Goal: Task Accomplishment & Management: Use online tool/utility

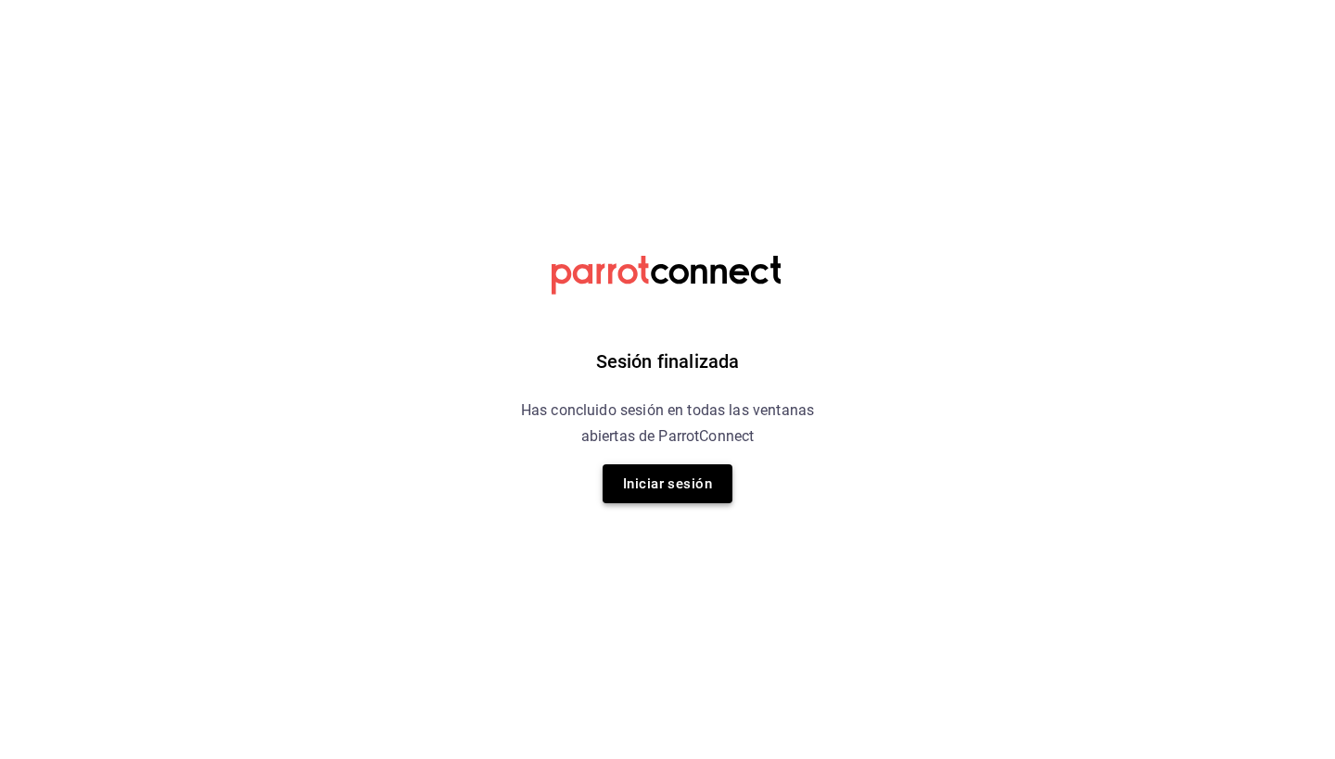
click at [650, 490] on button "Iniciar sesión" at bounding box center [668, 484] width 130 height 39
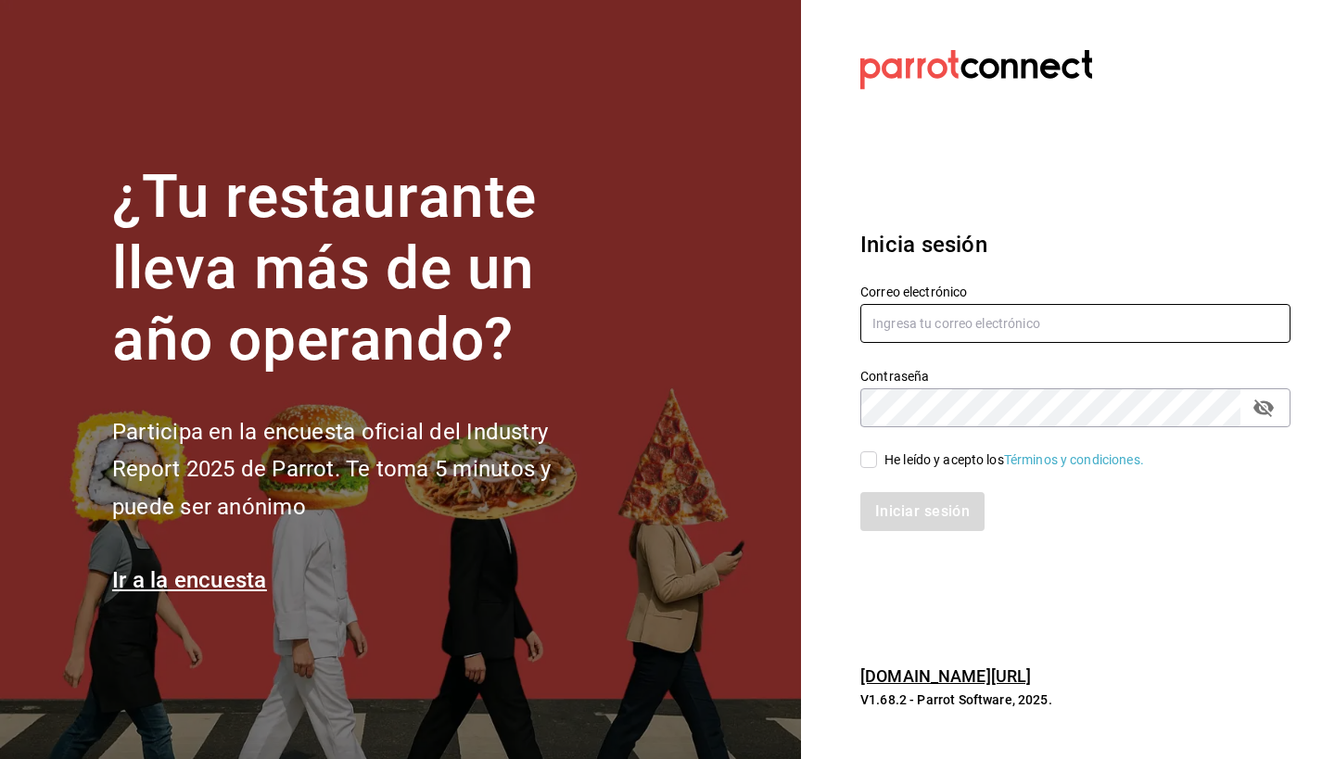
type input "[EMAIL_ADDRESS][DOMAIN_NAME]"
click at [875, 462] on input "He leído y acepto los Términos y condiciones." at bounding box center [868, 460] width 17 height 17
checkbox input "true"
click at [886, 506] on button "Iniciar sesión" at bounding box center [923, 511] width 126 height 39
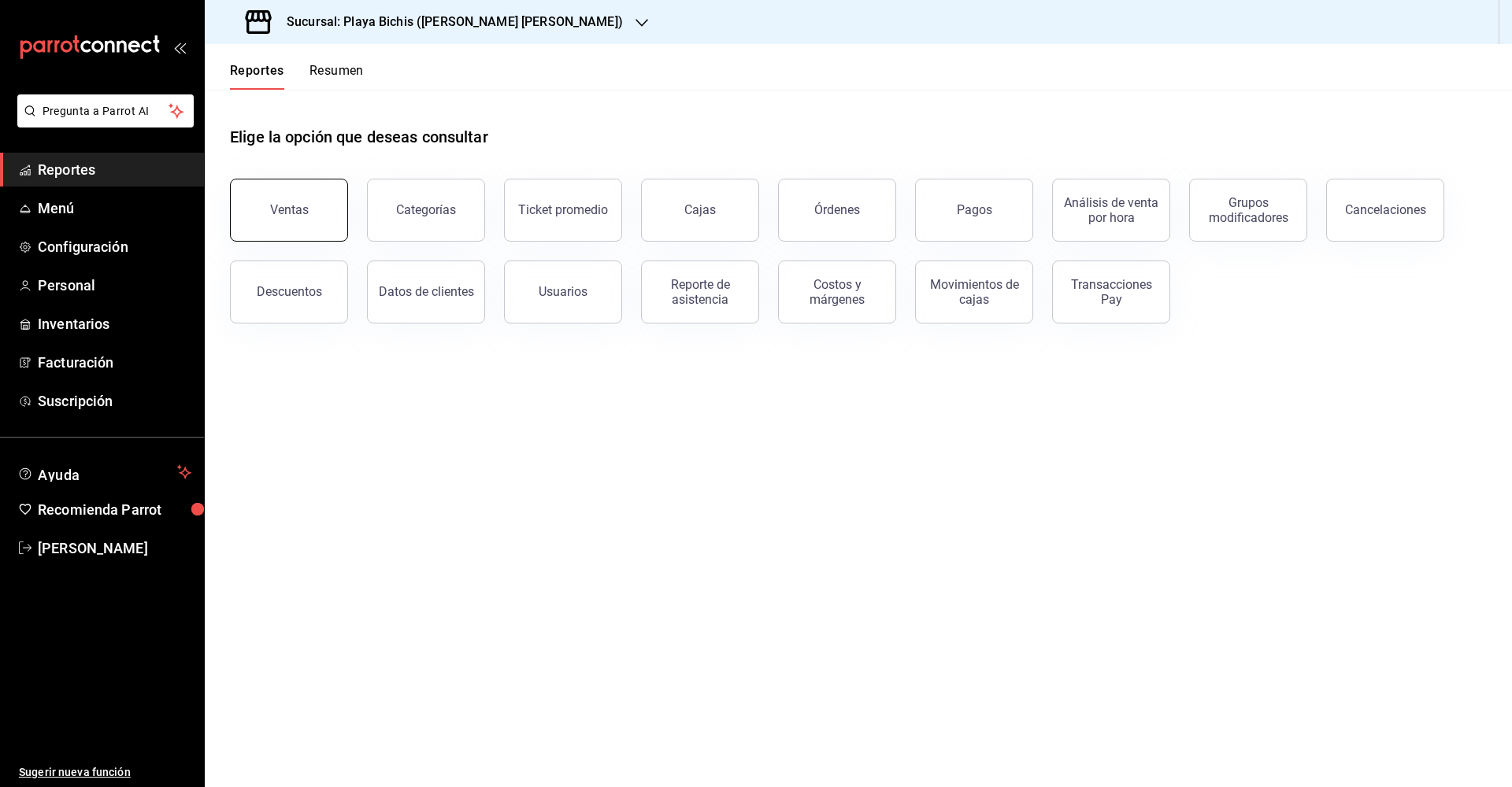
click at [288, 207] on div "Ventas" at bounding box center [289, 210] width 38 height 15
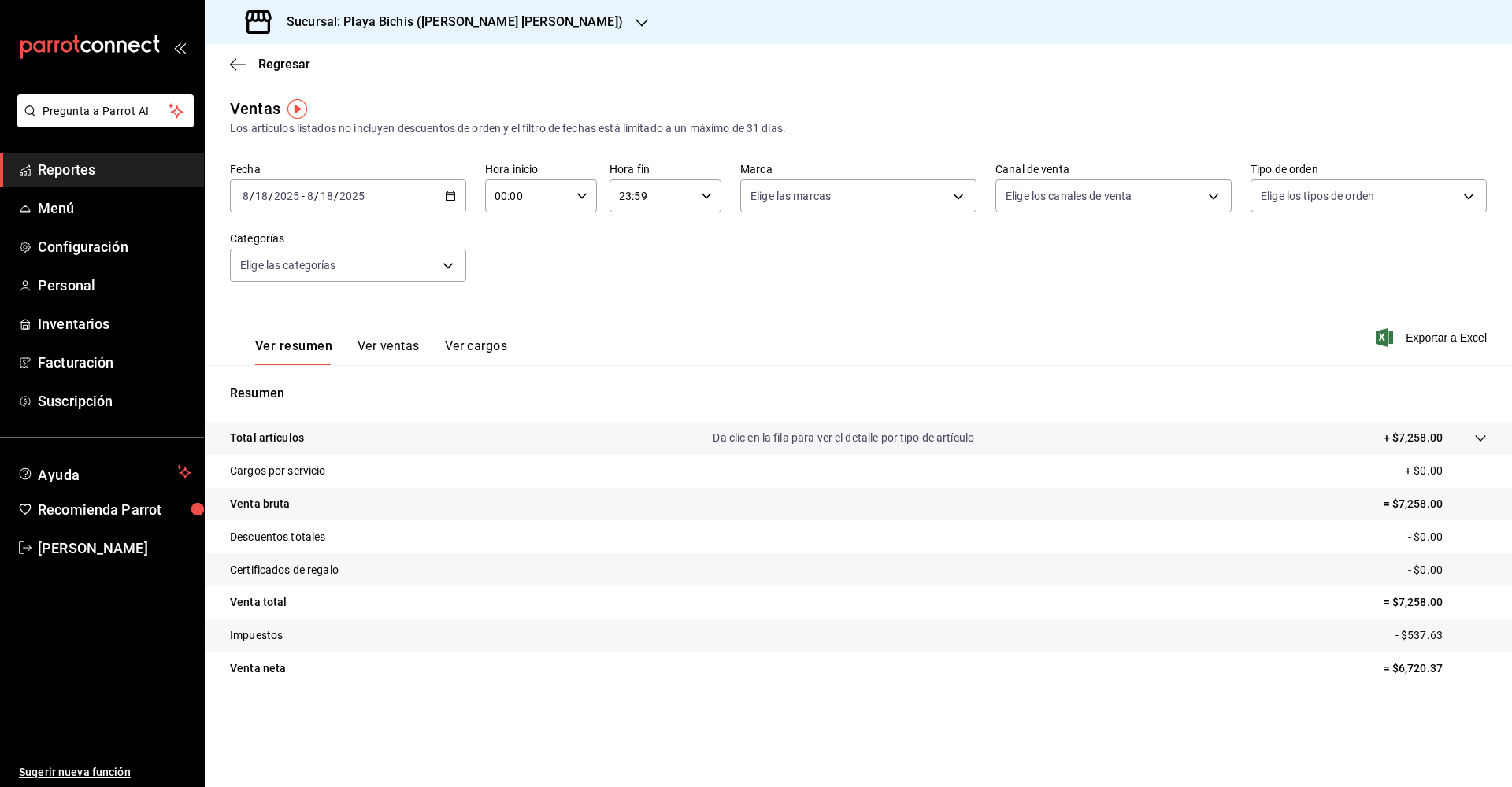
click at [460, 194] on div "2025-08-18 8 / 18 / 2025 - 2025-08-18 8 / 18 / 2025" at bounding box center [348, 195] width 236 height 33
click at [279, 384] on span "Rango de fechas" at bounding box center [304, 385] width 122 height 16
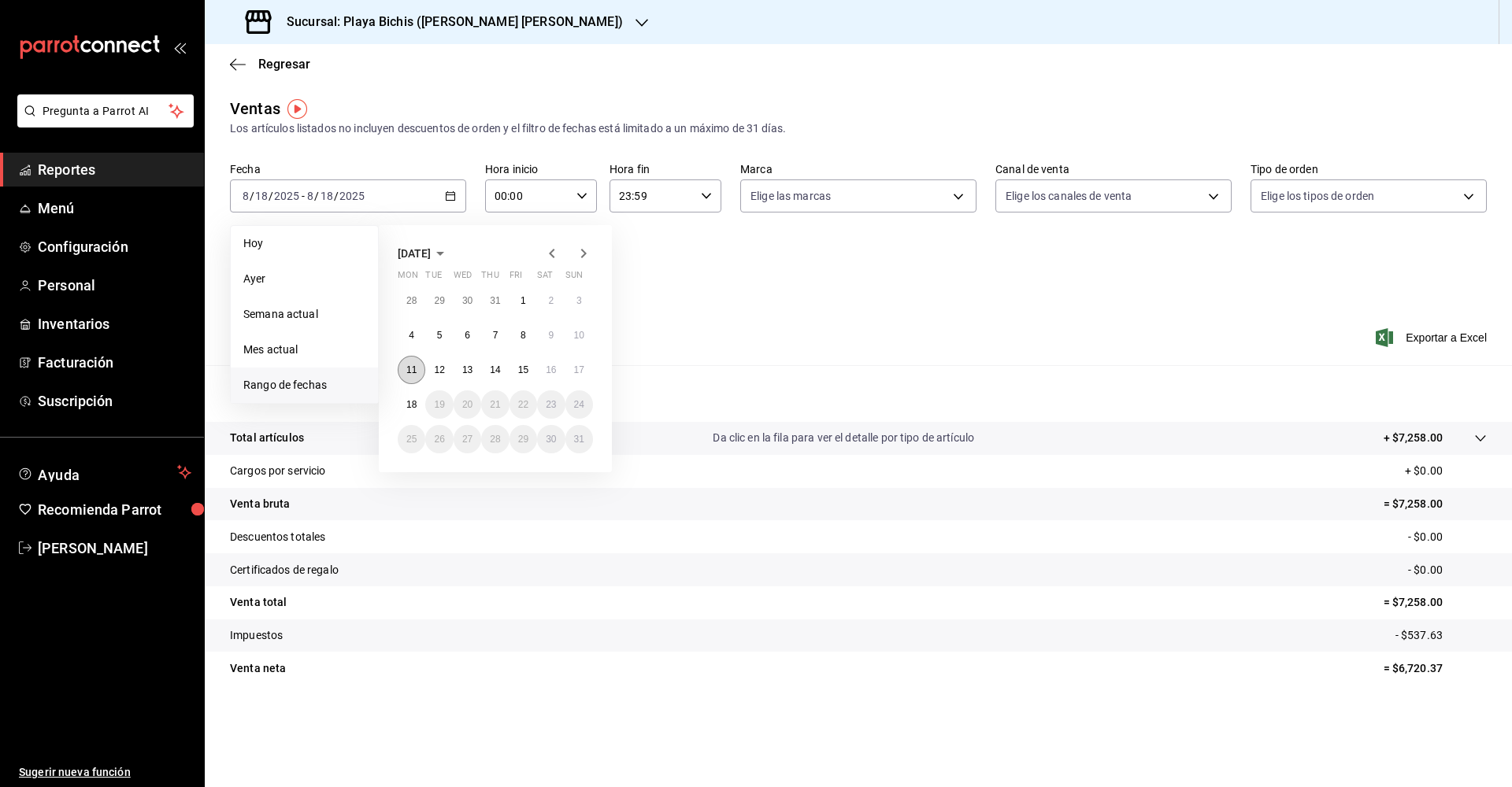
click at [415, 370] on abbr "11" at bounding box center [411, 369] width 10 height 11
click at [583, 368] on abbr "17" at bounding box center [579, 369] width 10 height 11
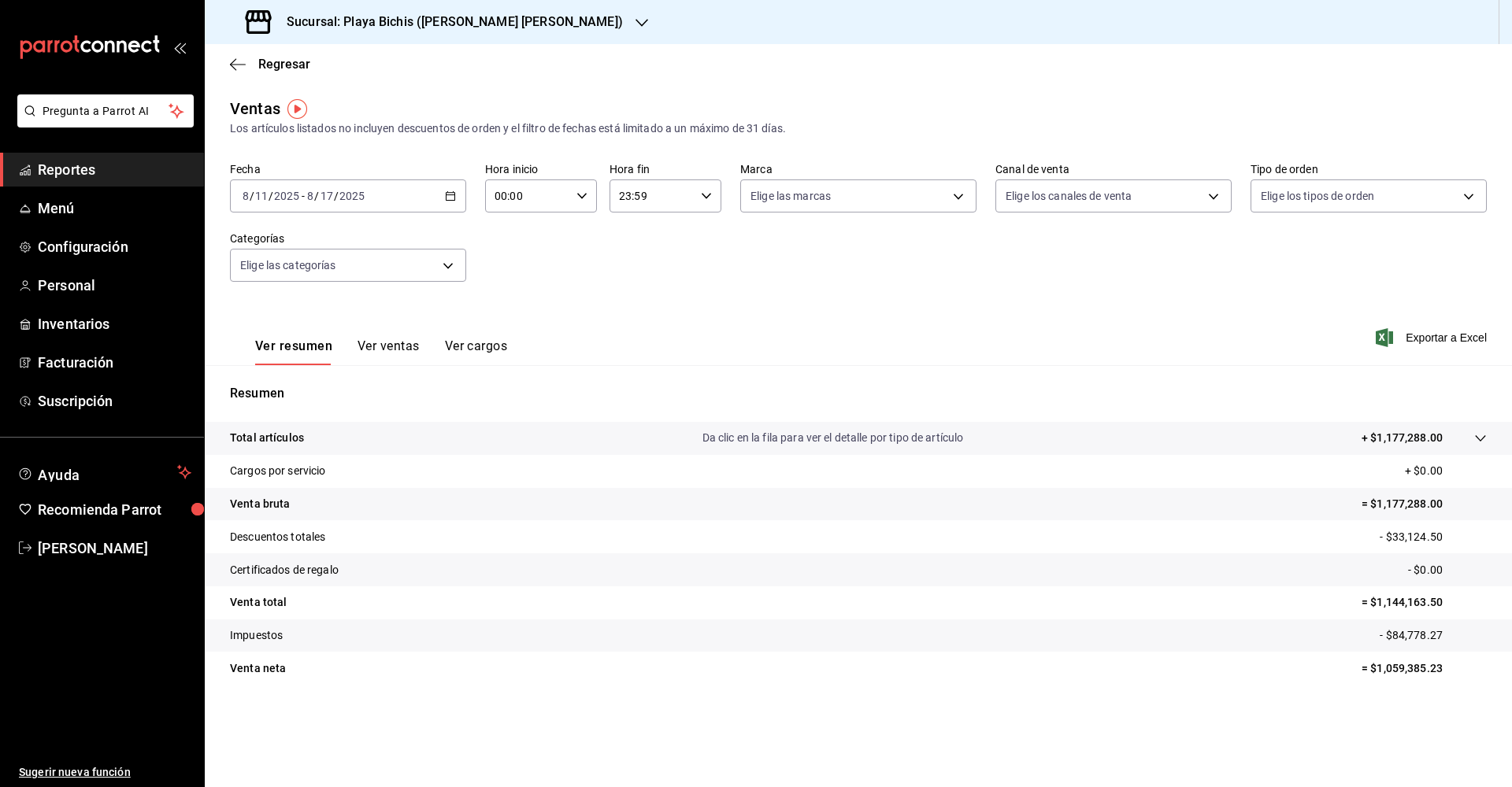
click at [443, 195] on div "2025-08-11 8 / 11 / 2025 - 2025-08-17 8 / 17 / 2025" at bounding box center [348, 195] width 236 height 33
click at [715, 396] on p "Resumen" at bounding box center [859, 393] width 1257 height 19
click at [381, 345] on button "Ver ventas" at bounding box center [388, 352] width 62 height 27
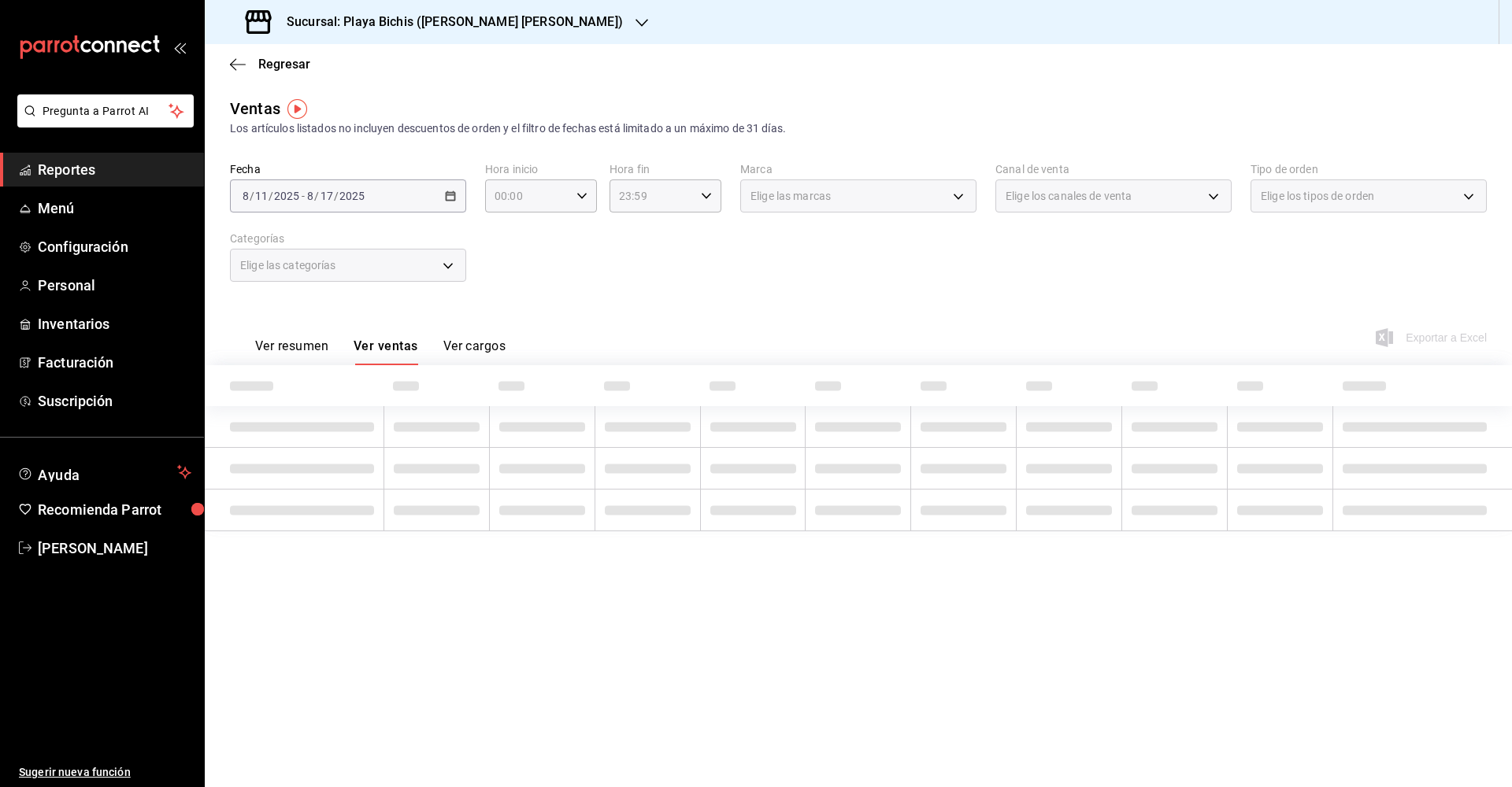
click at [289, 342] on button "Ver resumen" at bounding box center [291, 352] width 73 height 27
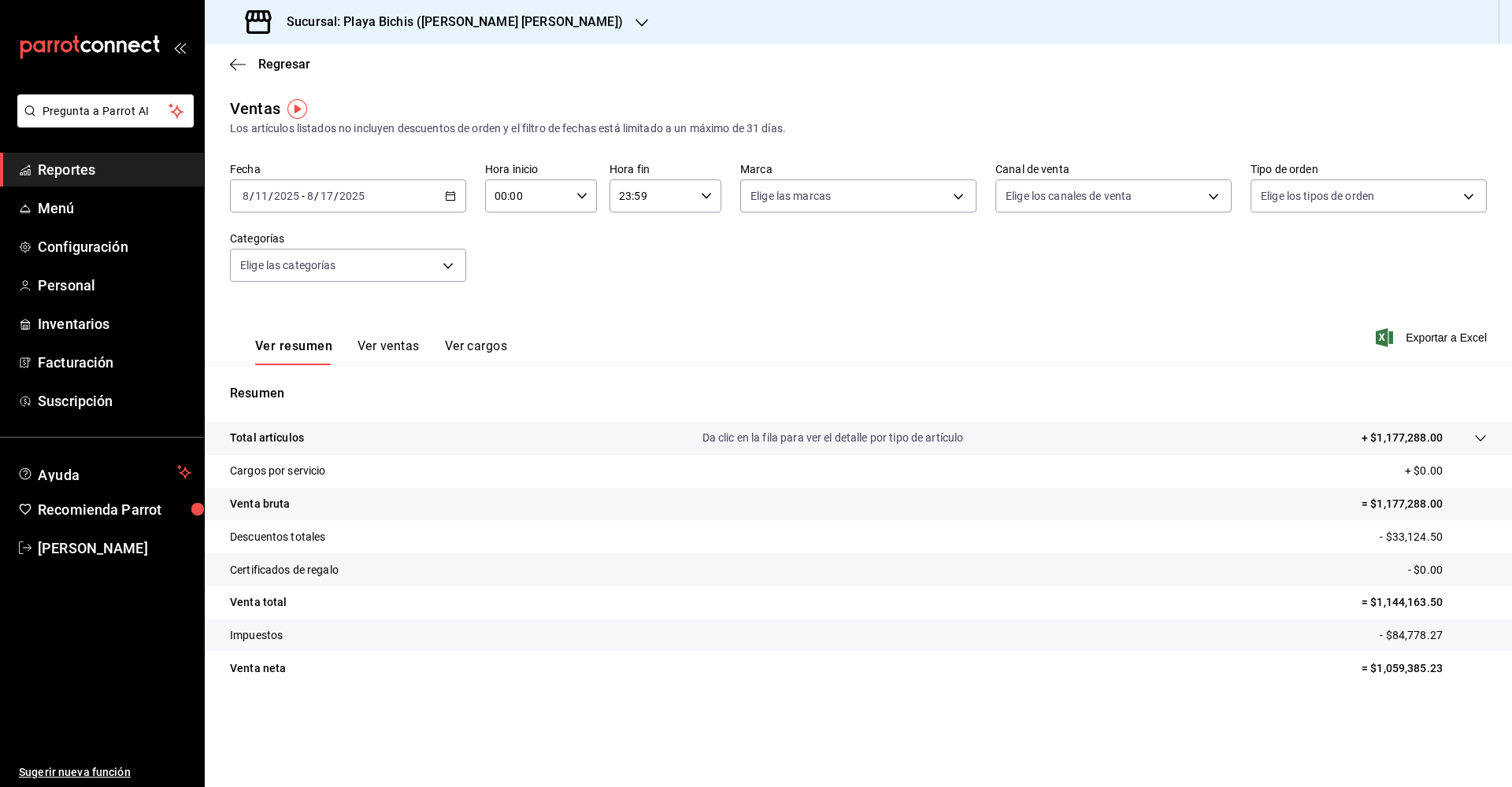
click at [392, 344] on button "Ver ventas" at bounding box center [388, 352] width 62 height 27
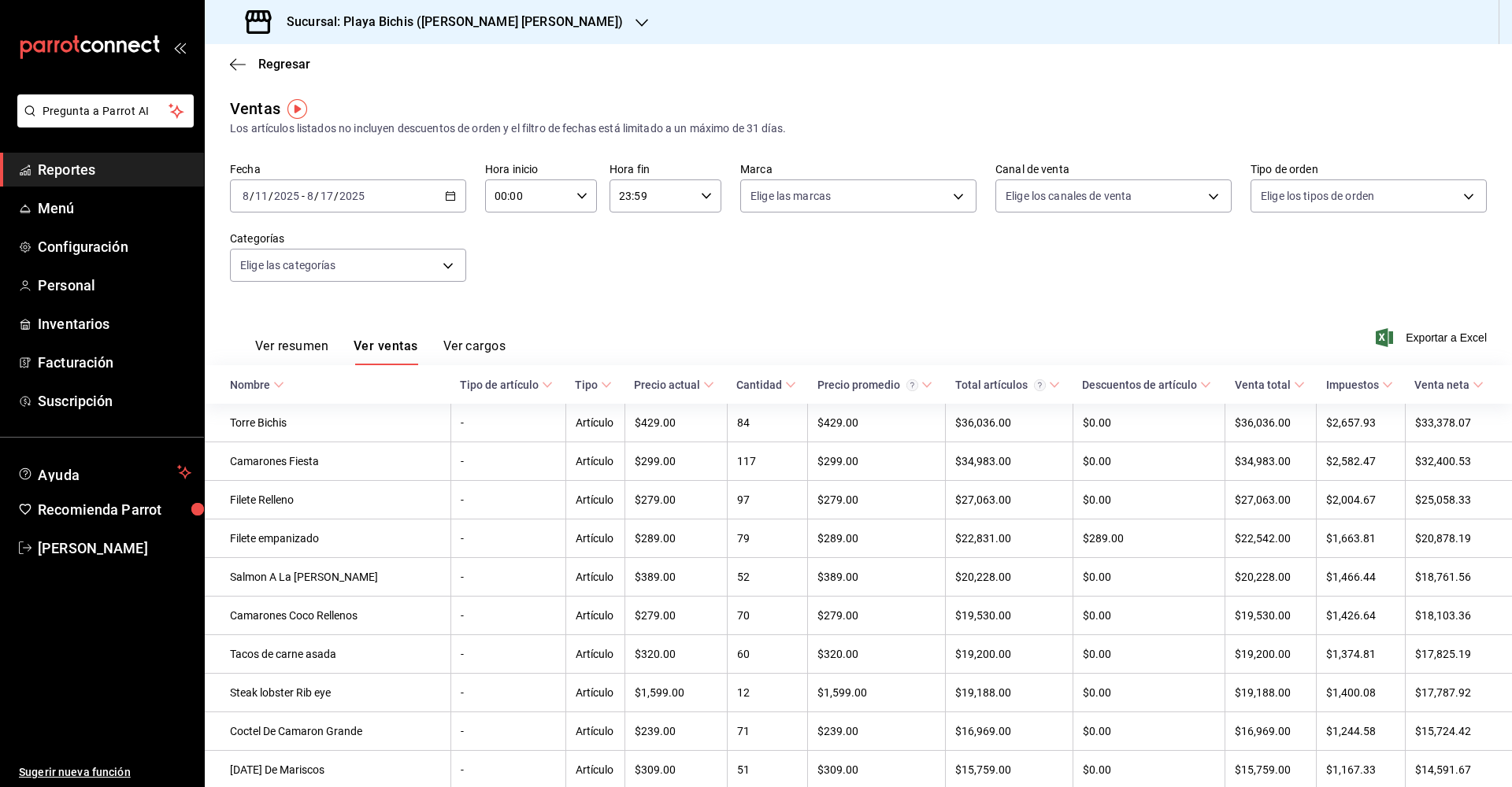
click at [265, 338] on div "Ver resumen Ver ventas Ver cargos" at bounding box center [368, 342] width 276 height 46
click at [269, 350] on button "Ver resumen" at bounding box center [291, 352] width 73 height 27
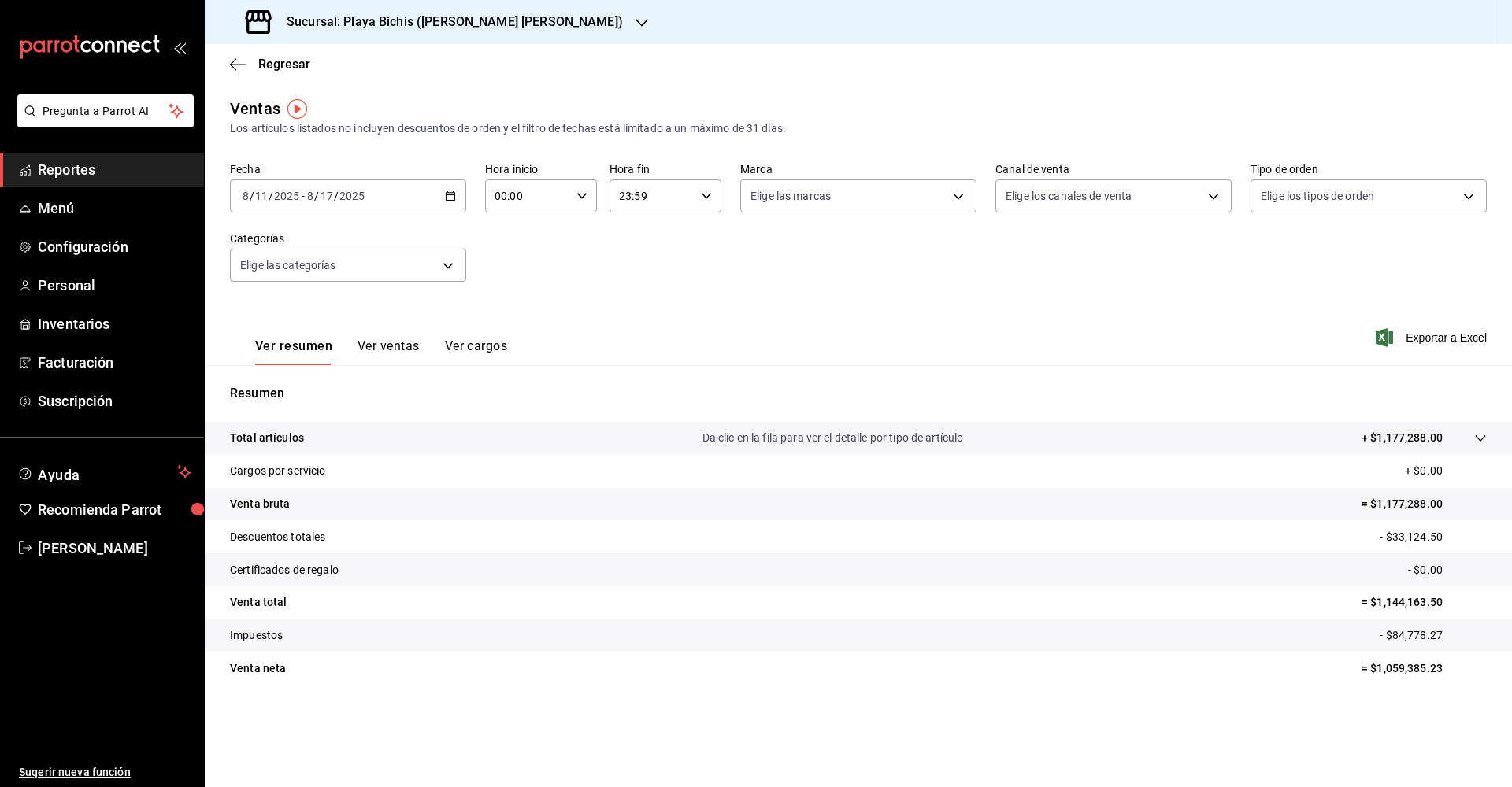
click at [450, 204] on div "2025-08-11 8 / 11 / 2025 - 2025-08-17 8 / 17 / 2025" at bounding box center [348, 195] width 236 height 33
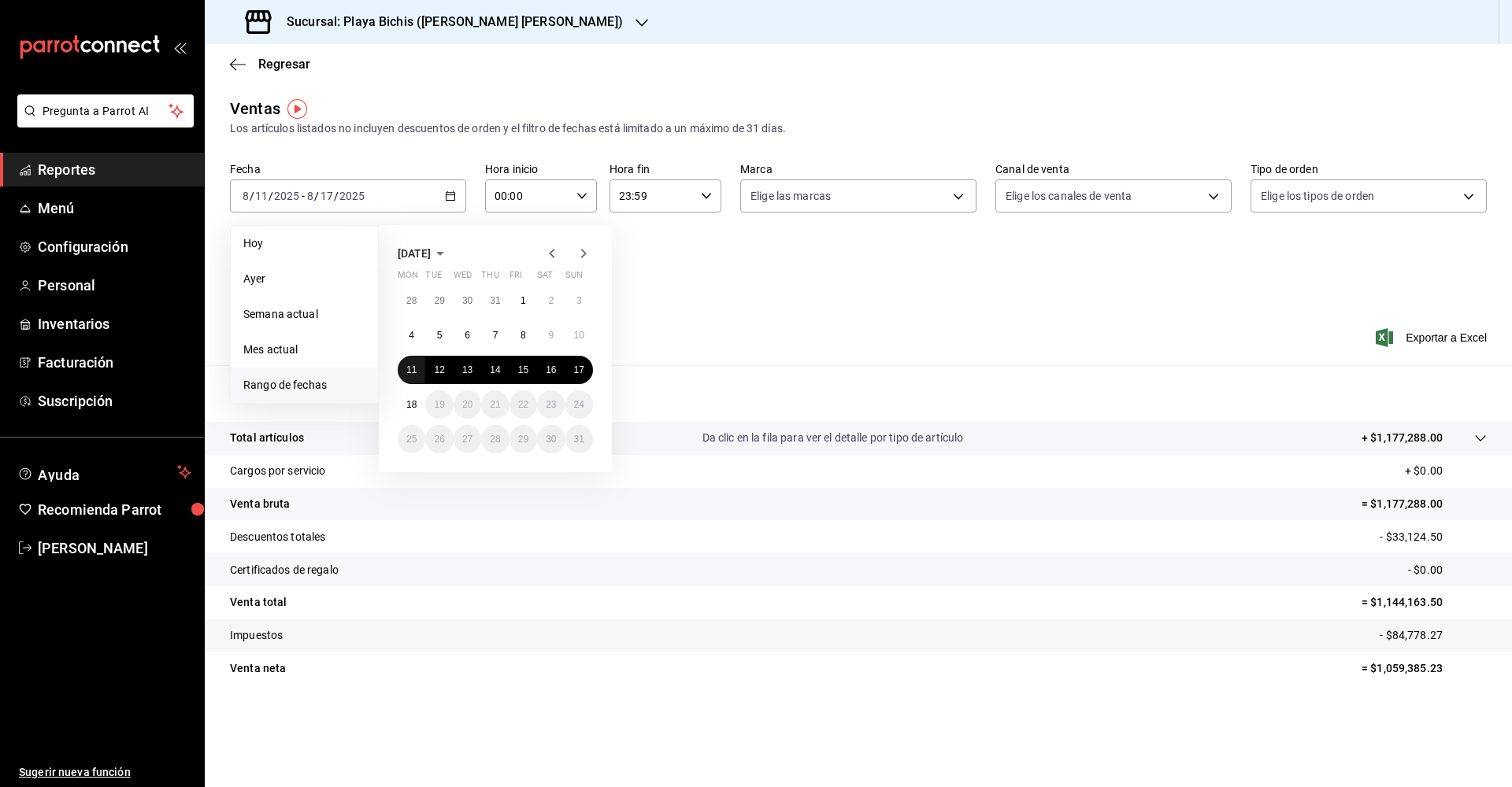
click at [409, 373] on abbr "11" at bounding box center [411, 369] width 10 height 11
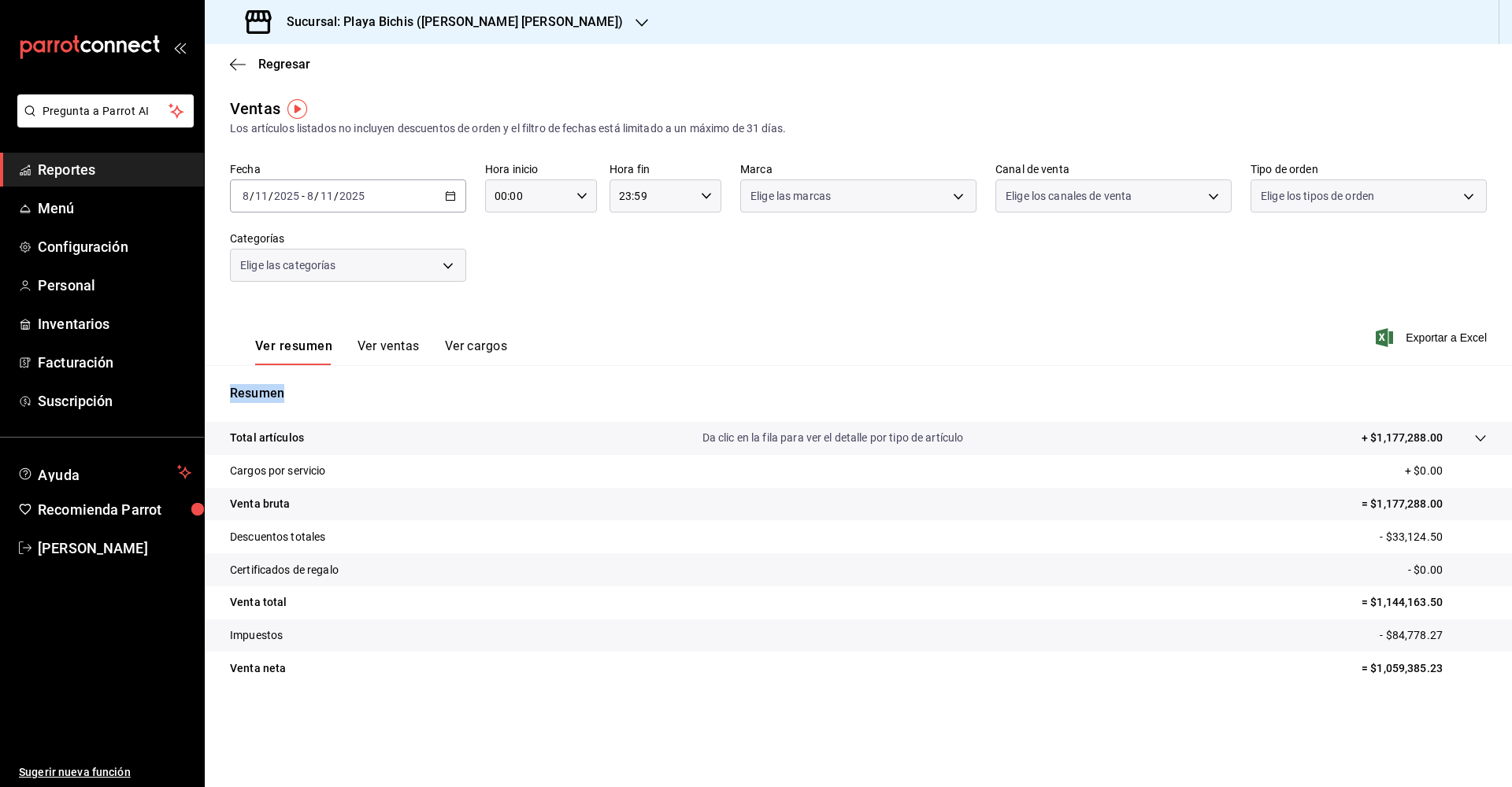
click at [409, 373] on div "Resumen Total artículos Da clic en la fila para ver el detalle por tipo de artí…" at bounding box center [858, 534] width 1307 height 339
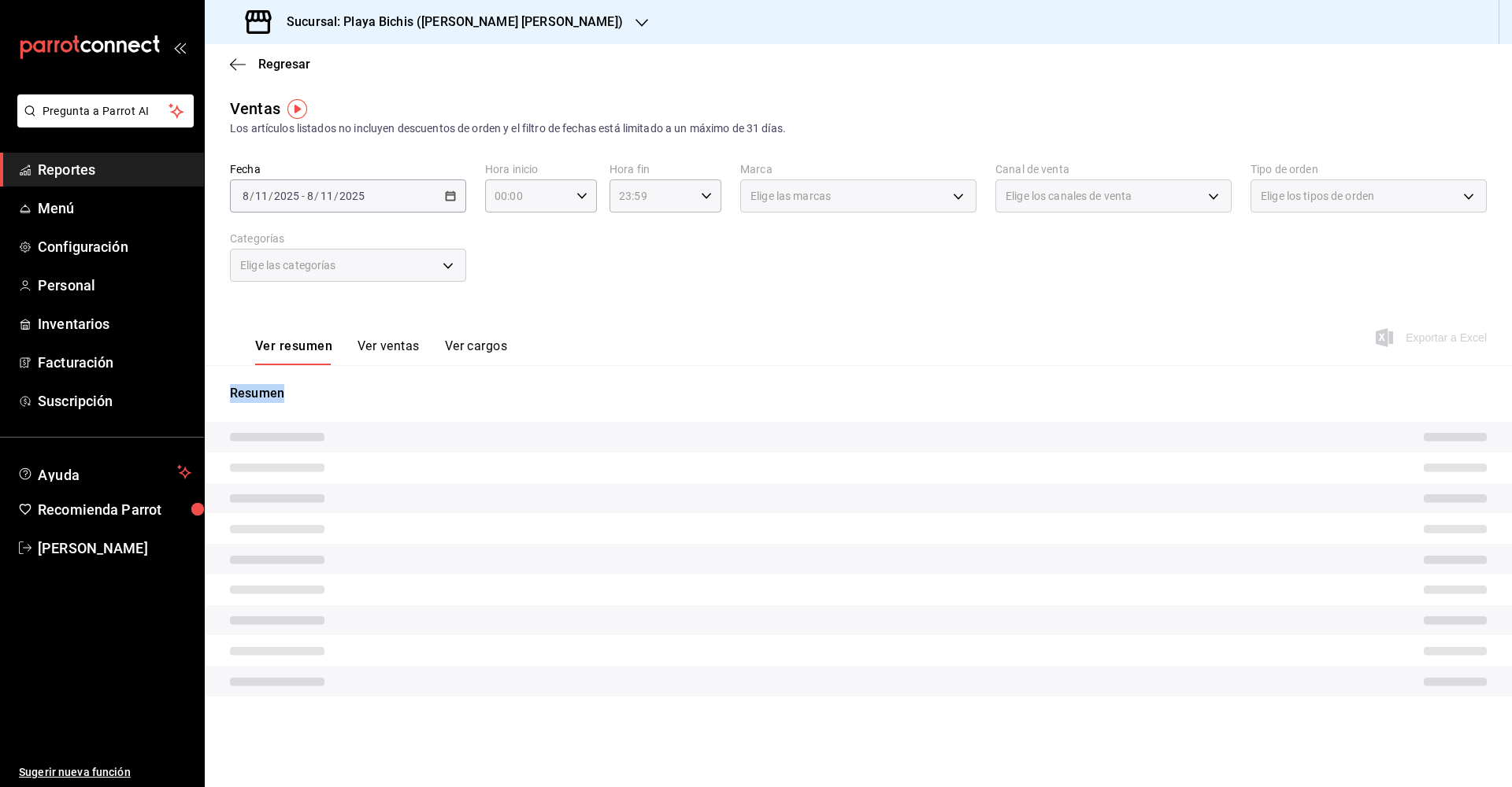
click at [409, 373] on div "Resumen" at bounding box center [858, 540] width 1307 height 351
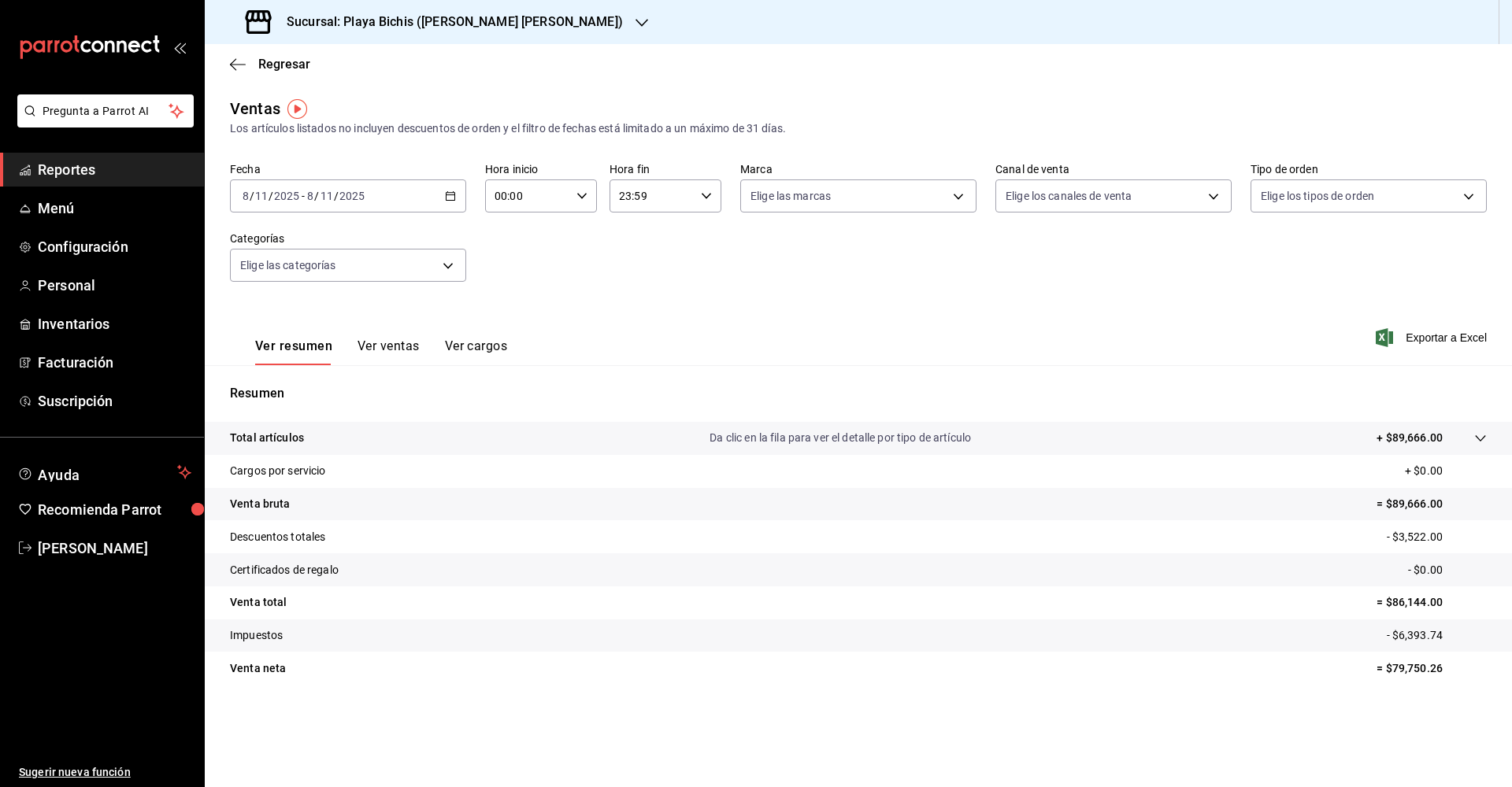
click at [443, 427] on tr "Total artículos Da clic en la fila para ver el detalle por tipo de artículo + $…" at bounding box center [858, 438] width 1307 height 33
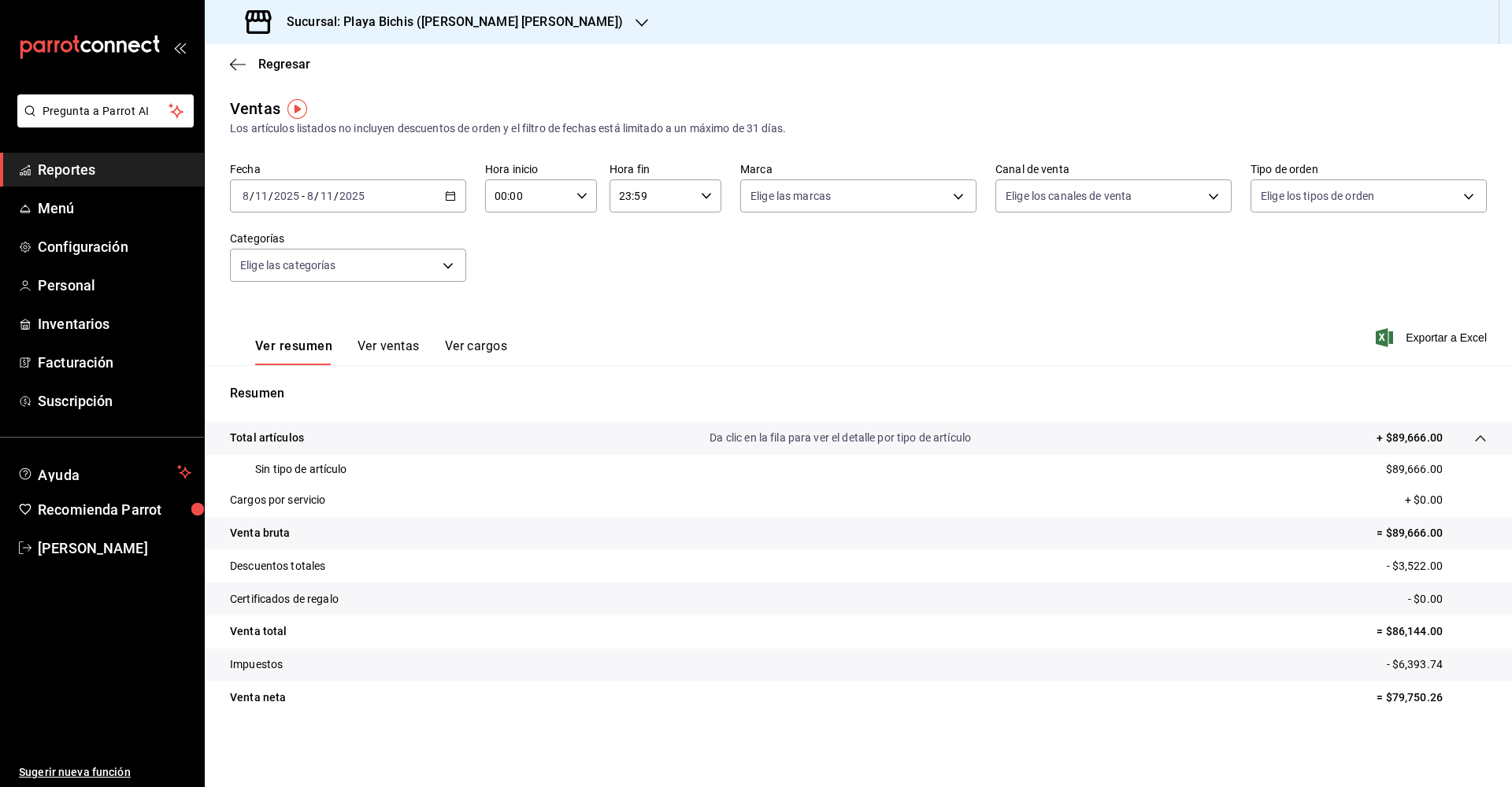
click at [395, 340] on button "Ver ventas" at bounding box center [388, 352] width 62 height 27
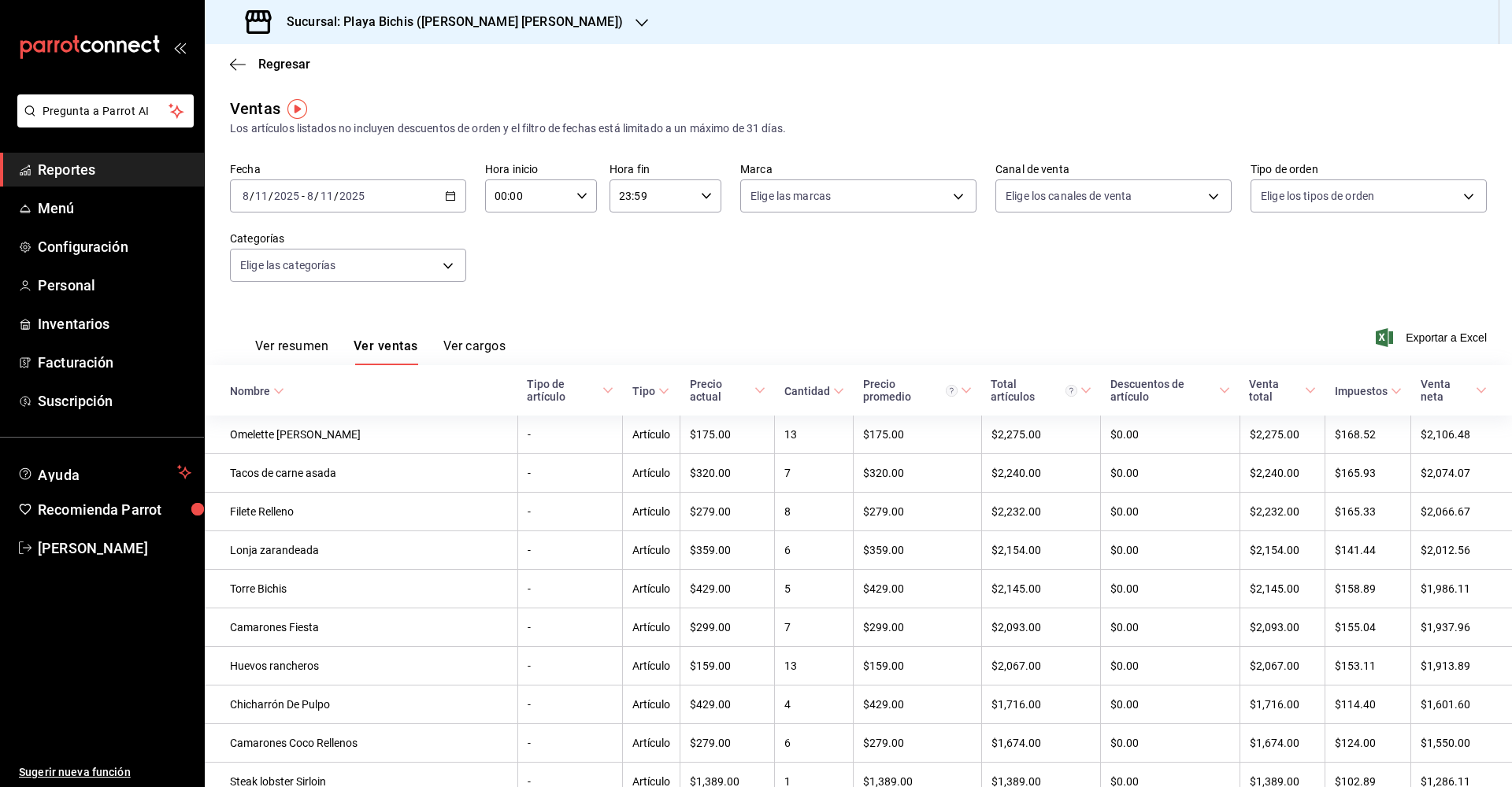
click at [465, 344] on button "Ver cargos" at bounding box center [475, 352] width 63 height 27
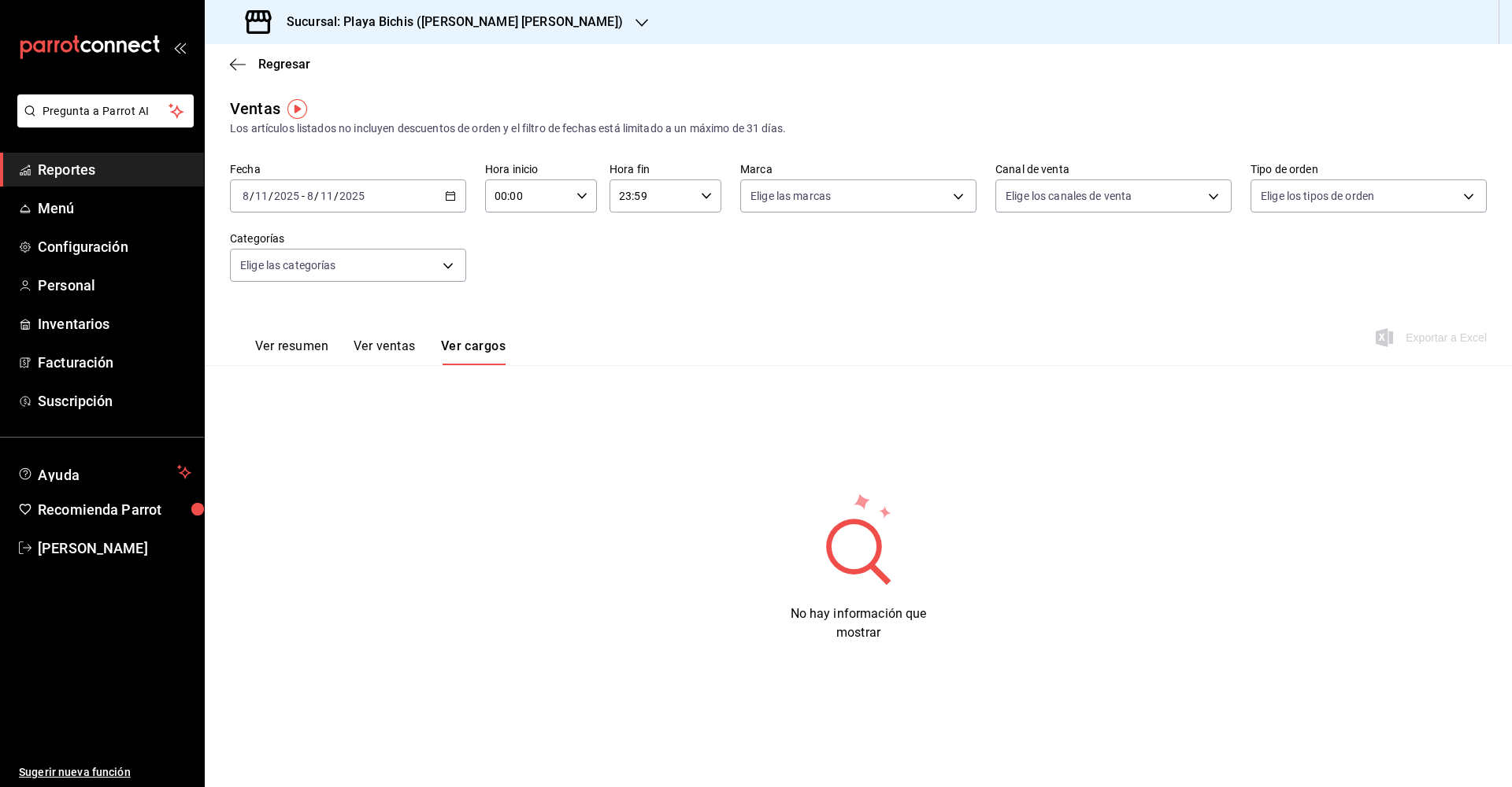
click at [454, 351] on button "Ver cargos" at bounding box center [473, 352] width 65 height 27
click at [369, 340] on button "Ver ventas" at bounding box center [384, 352] width 62 height 27
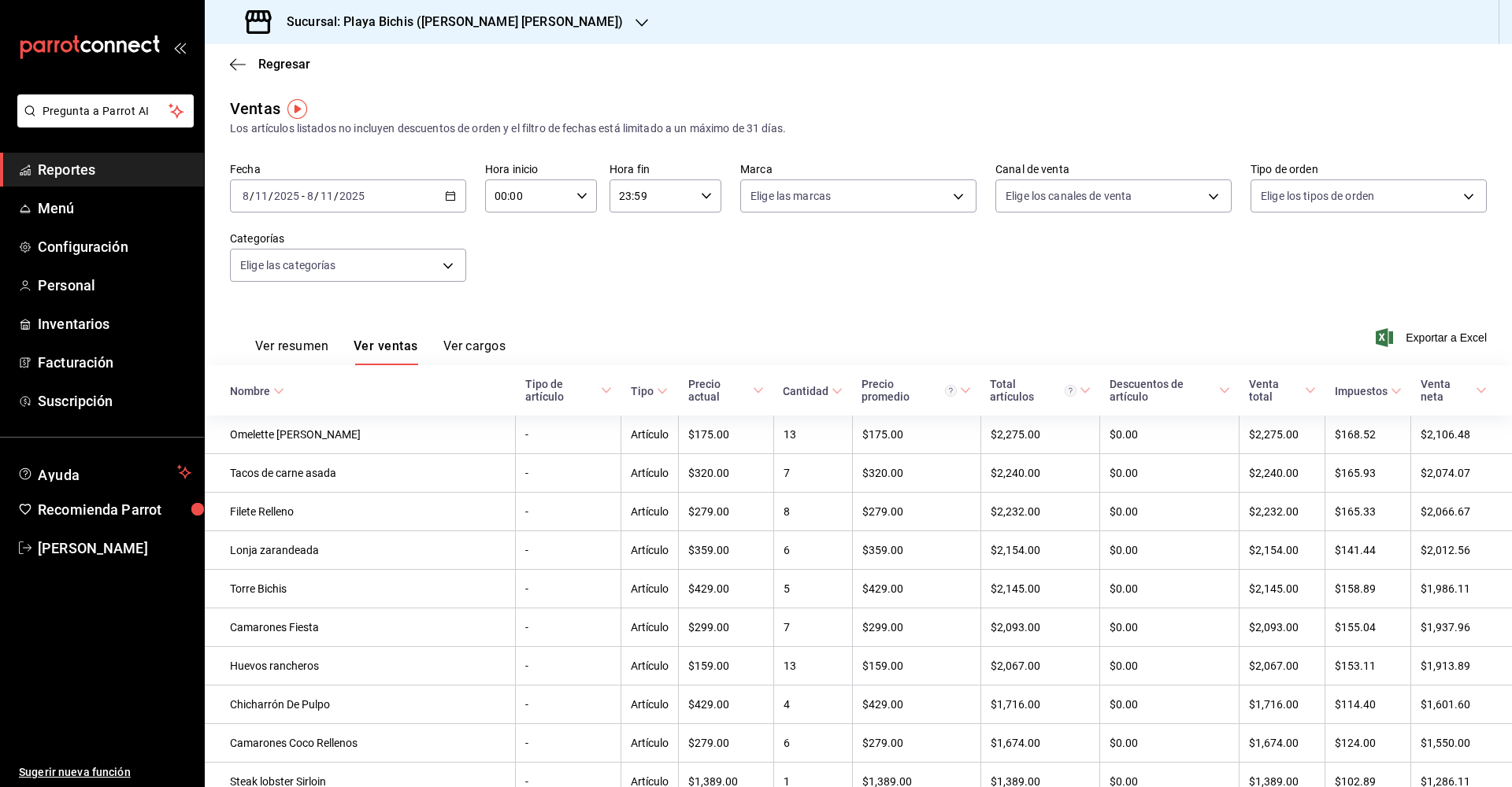
click at [298, 345] on button "Ver resumen" at bounding box center [291, 352] width 73 height 27
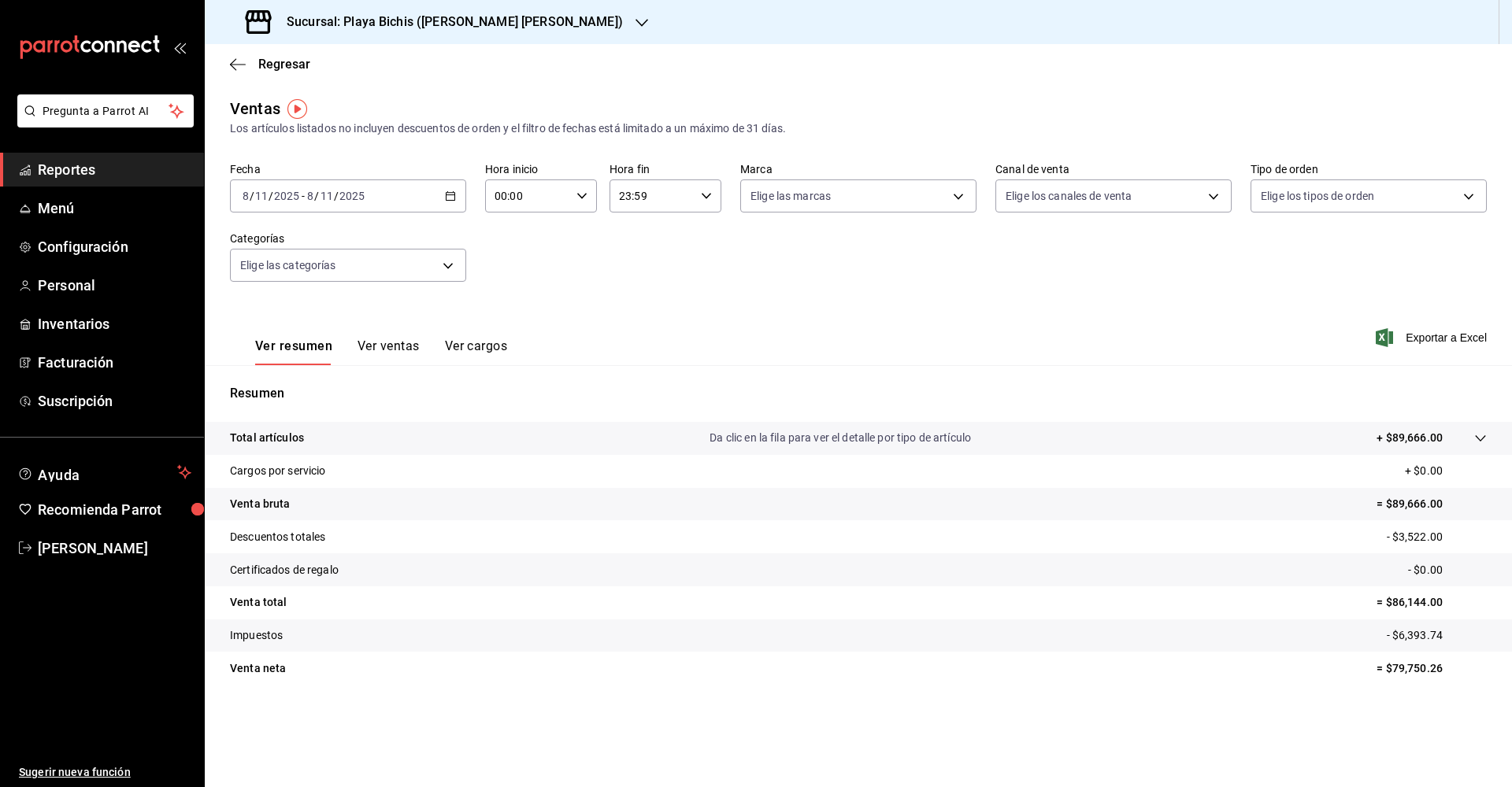
click at [483, 343] on button "Ver cargos" at bounding box center [477, 352] width 63 height 27
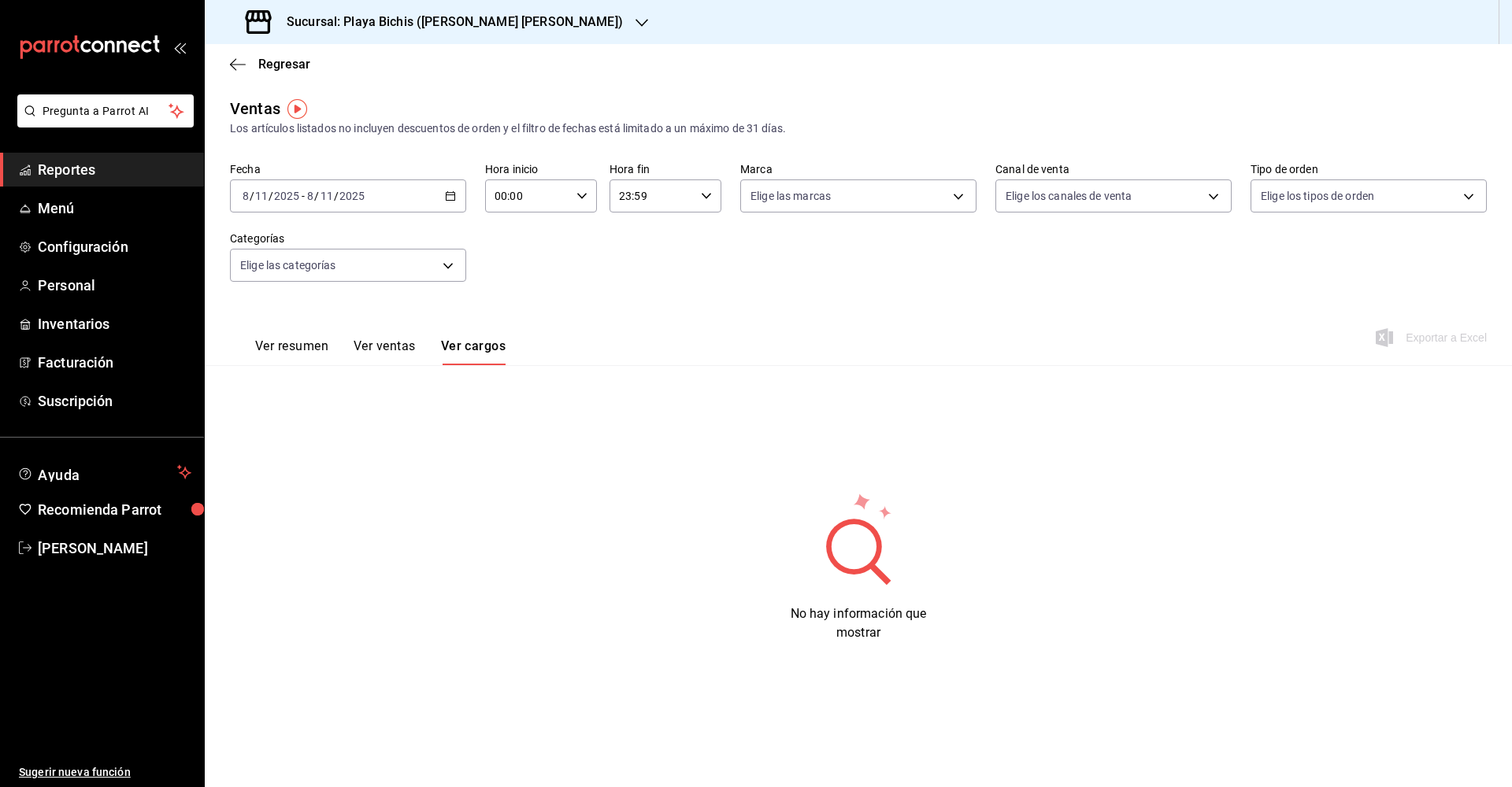
click at [408, 362] on button "Ver ventas" at bounding box center [384, 352] width 62 height 27
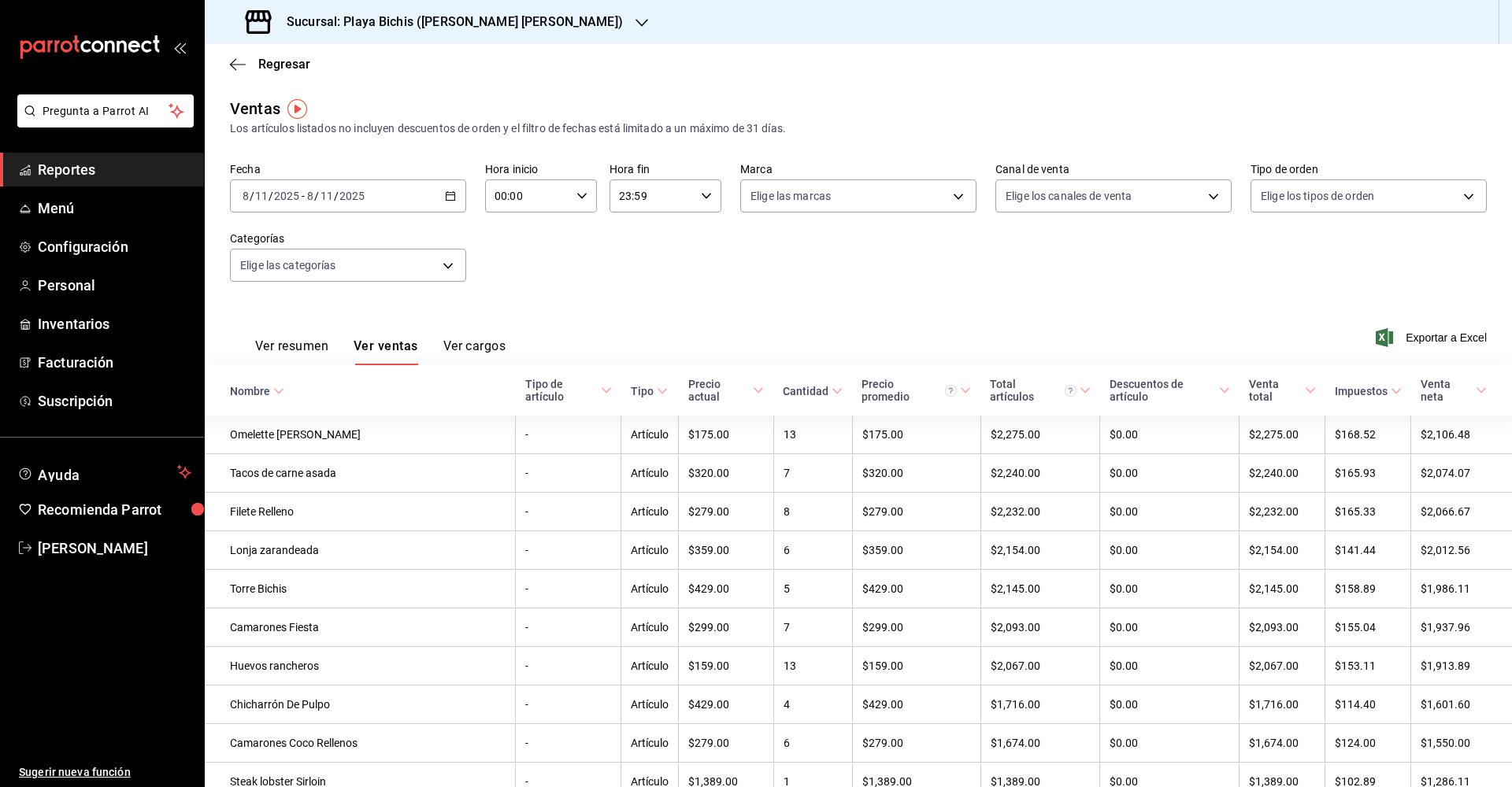
click at [464, 351] on button "Ver cargos" at bounding box center [475, 352] width 63 height 27
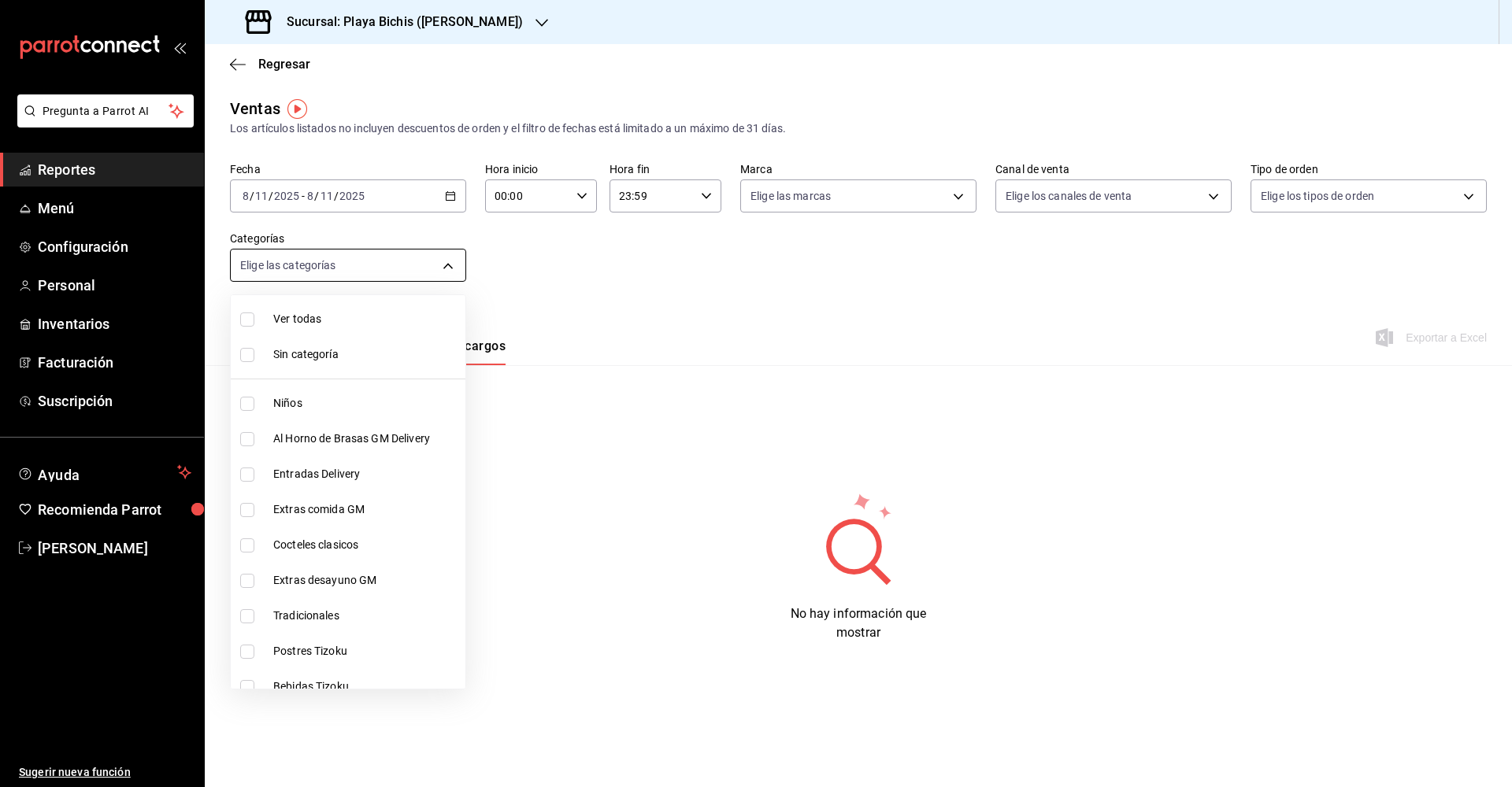
click at [449, 270] on body "Pregunta a Parrot AI Reportes Menú Configuración Personal Inventarios Facturaci…" at bounding box center [756, 393] width 1512 height 787
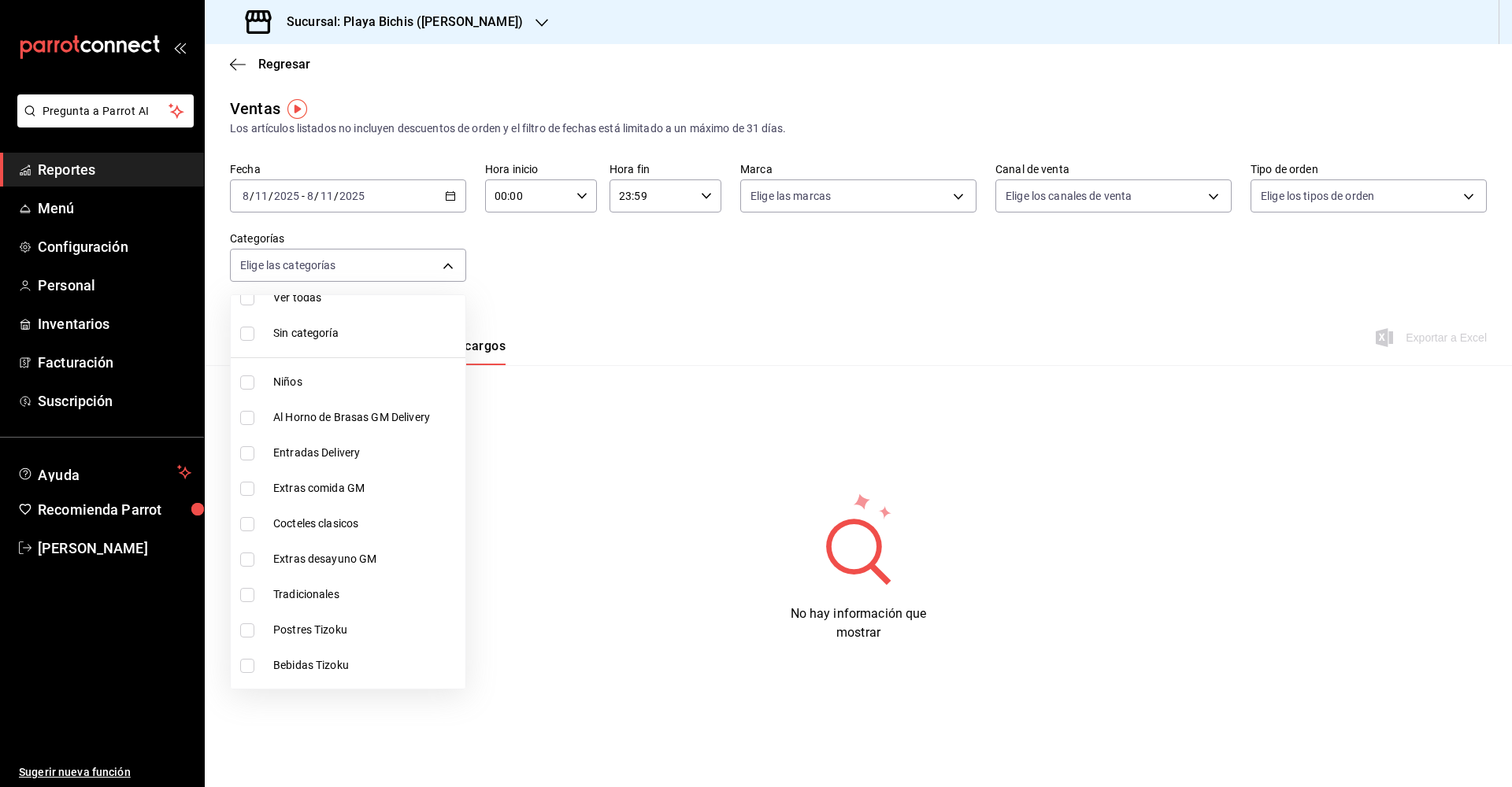
click at [871, 193] on div at bounding box center [756, 393] width 1512 height 787
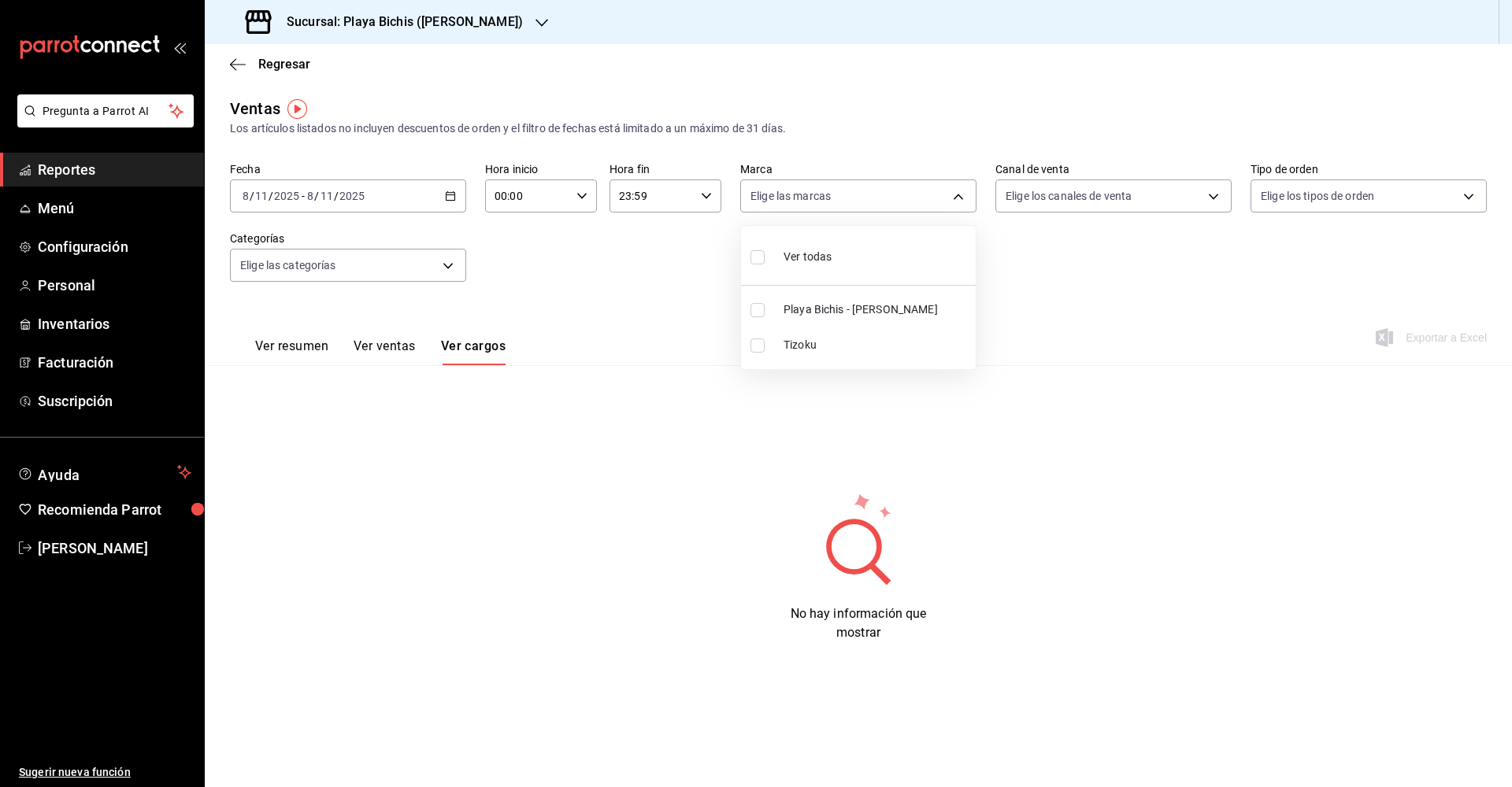
click at [871, 193] on body "Pregunta a Parrot AI Reportes Menú Configuración Personal Inventarios Facturaci…" at bounding box center [756, 393] width 1512 height 787
click at [1164, 188] on div at bounding box center [756, 393] width 1512 height 787
click at [1164, 188] on body "Pregunta a Parrot AI Reportes Menú Configuración Personal Inventarios Facturaci…" at bounding box center [756, 393] width 1512 height 787
click at [1374, 187] on div at bounding box center [756, 393] width 1512 height 787
click at [1369, 189] on body "Pregunta a Parrot AI Reportes Menú Configuración Personal Inventarios Facturaci…" at bounding box center [756, 393] width 1512 height 787
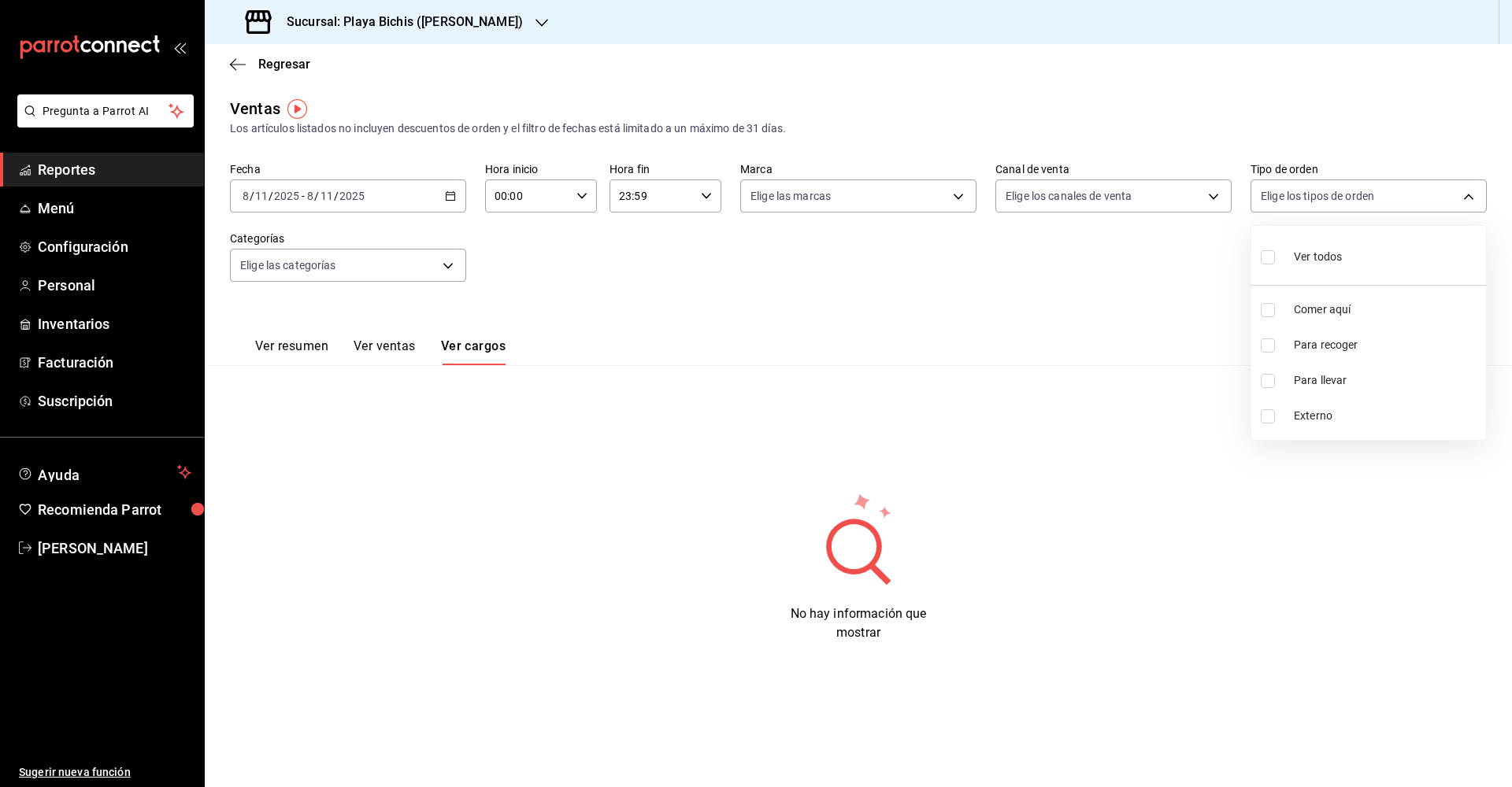
click at [1122, 217] on div at bounding box center [756, 393] width 1512 height 787
click at [234, 59] on icon "button" at bounding box center [238, 65] width 16 height 14
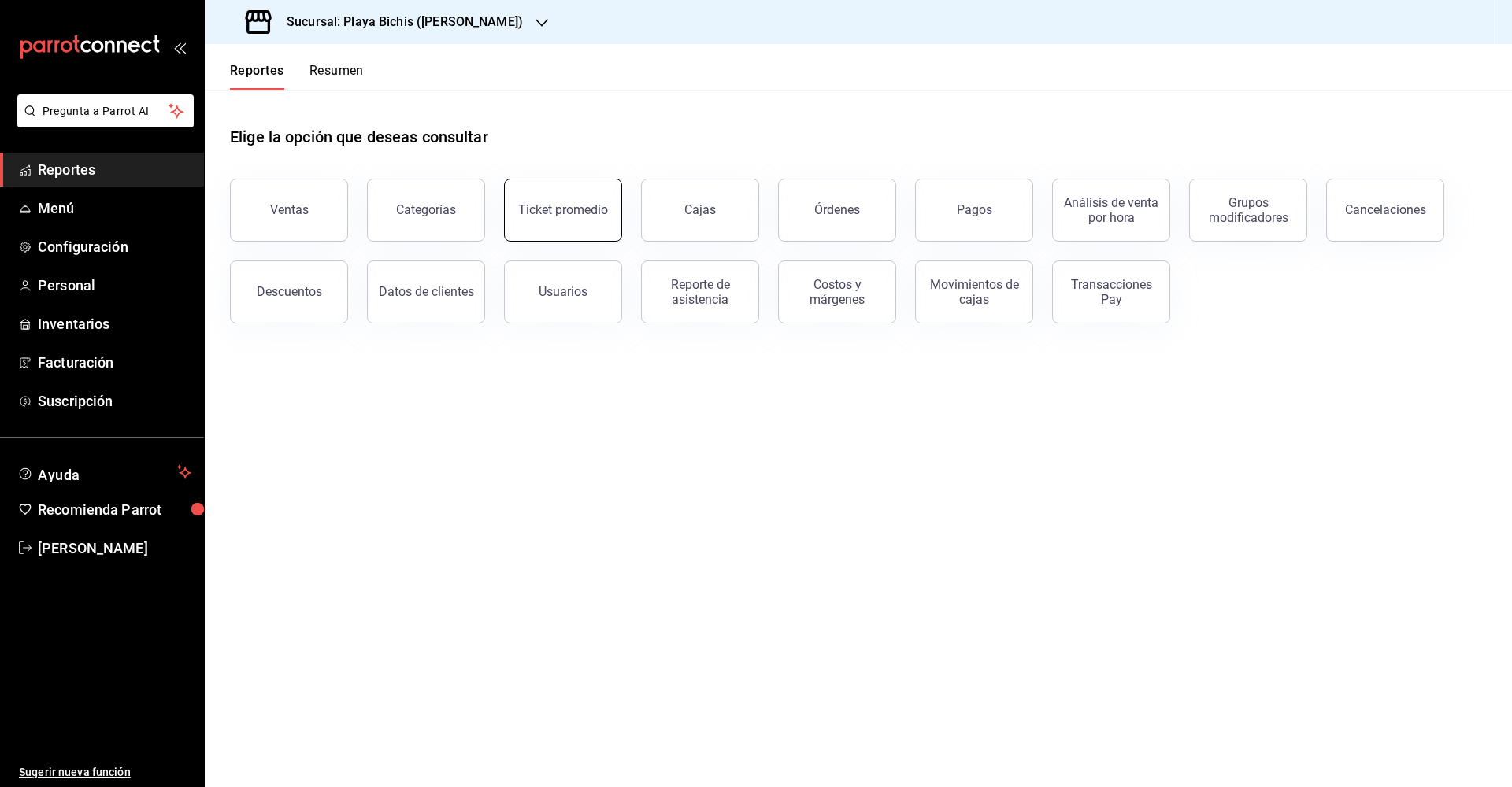
click at [595, 223] on button "Ticket promedio" at bounding box center [562, 210] width 118 height 63
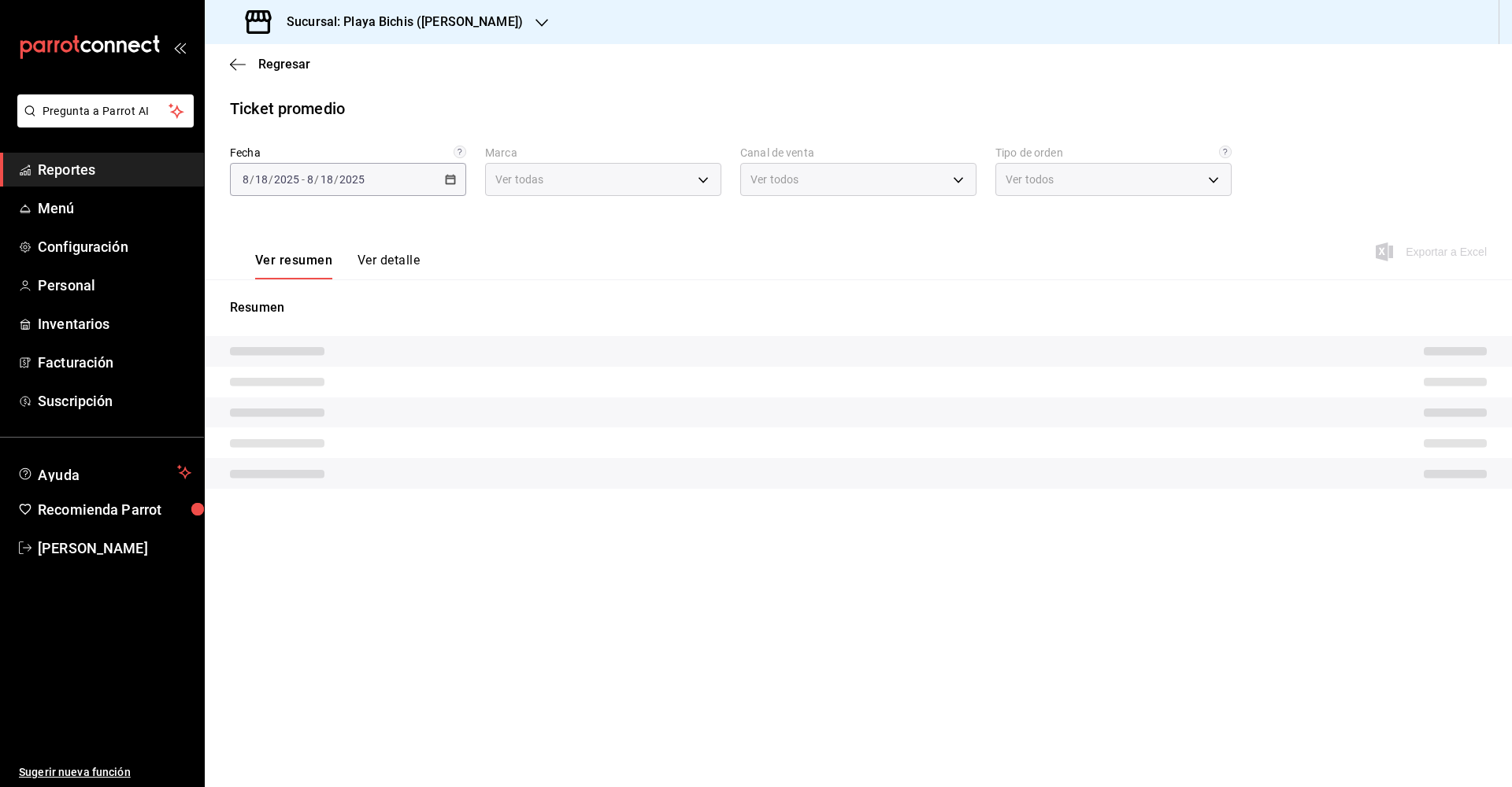
type input "4ba3d68a-2a71-4bf4-8272-d27f8f663470,fbc14f8a-a0c0-448e-9dac-7011cab8a3fb"
type input "PARROT,UBER_EATS,RAPPI,DIDI_FOOD,ONLINE"
type input "8dbdafed-9b4e-45a3-894e-da34b1580854,ddcf059c-2f31-44f1-b0b0-95603be0f481,91205…"
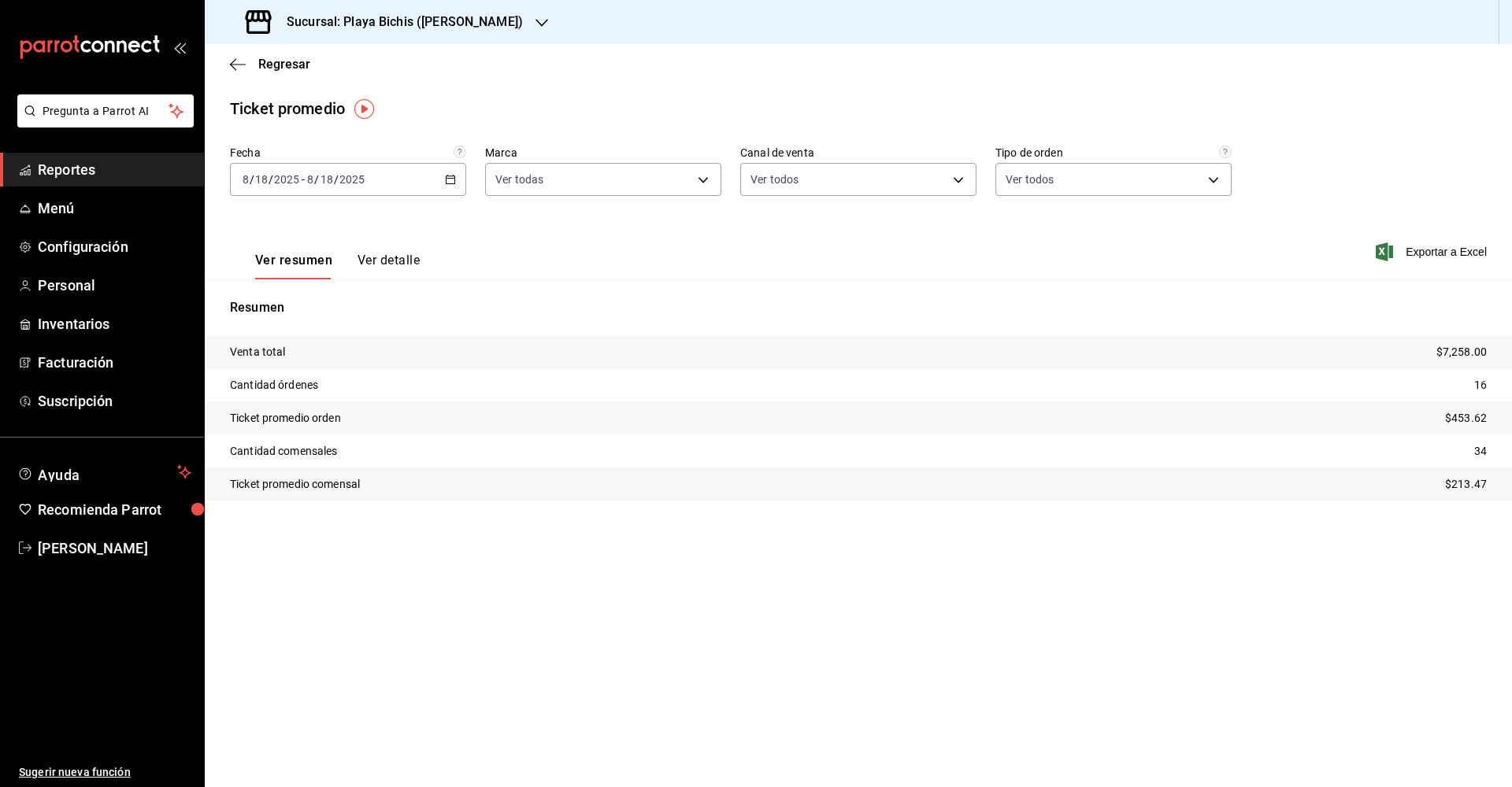
click at [457, 177] on div "2025-08-18 8 / 18 / 2025 - 2025-08-18 8 / 18 / 2025" at bounding box center [348, 179] width 236 height 33
click at [292, 363] on span "Rango de fechas" at bounding box center [304, 368] width 122 height 16
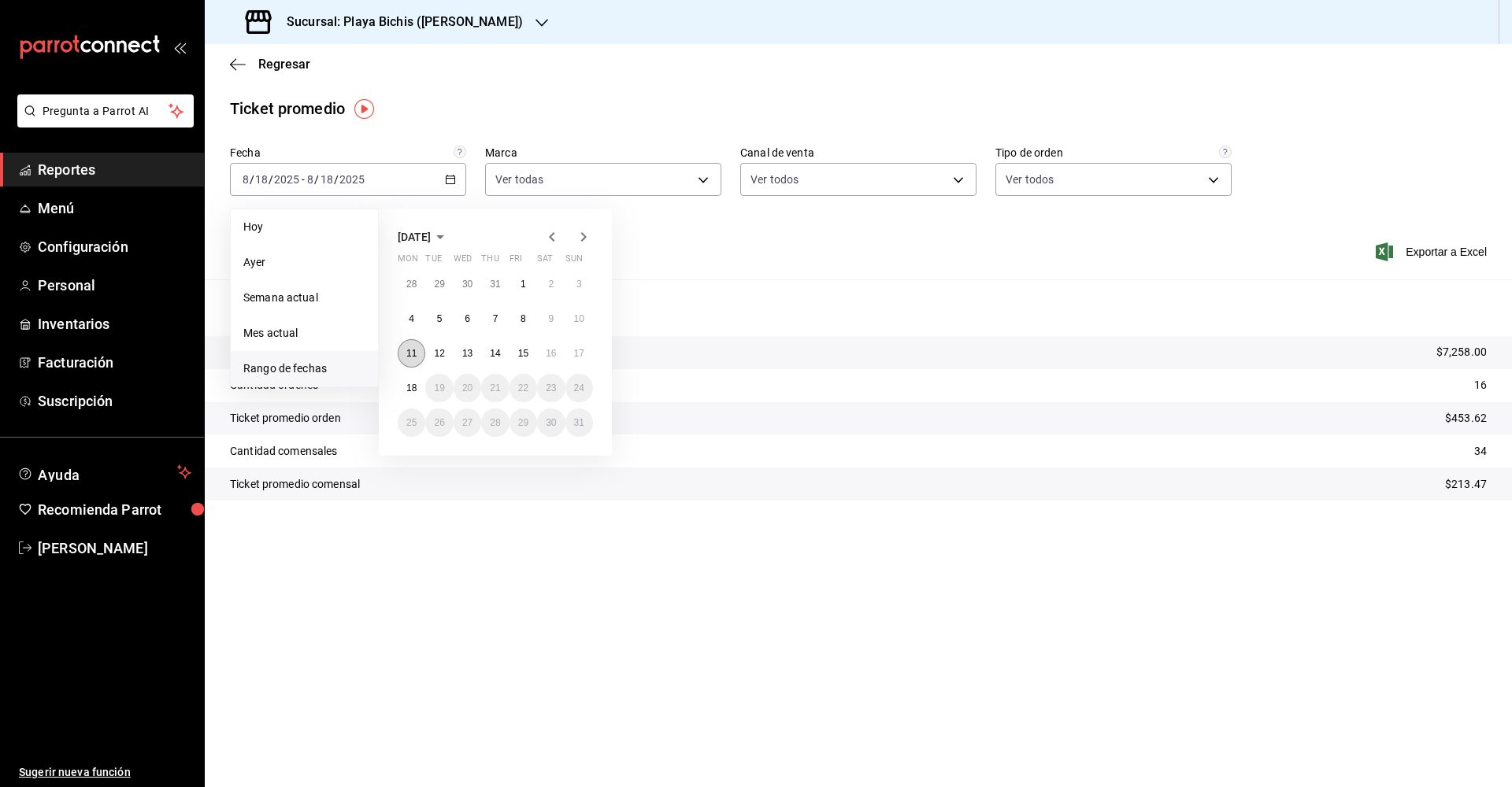
click at [420, 353] on button "11" at bounding box center [411, 353] width 27 height 28
click at [578, 349] on abbr "17" at bounding box center [579, 353] width 10 height 11
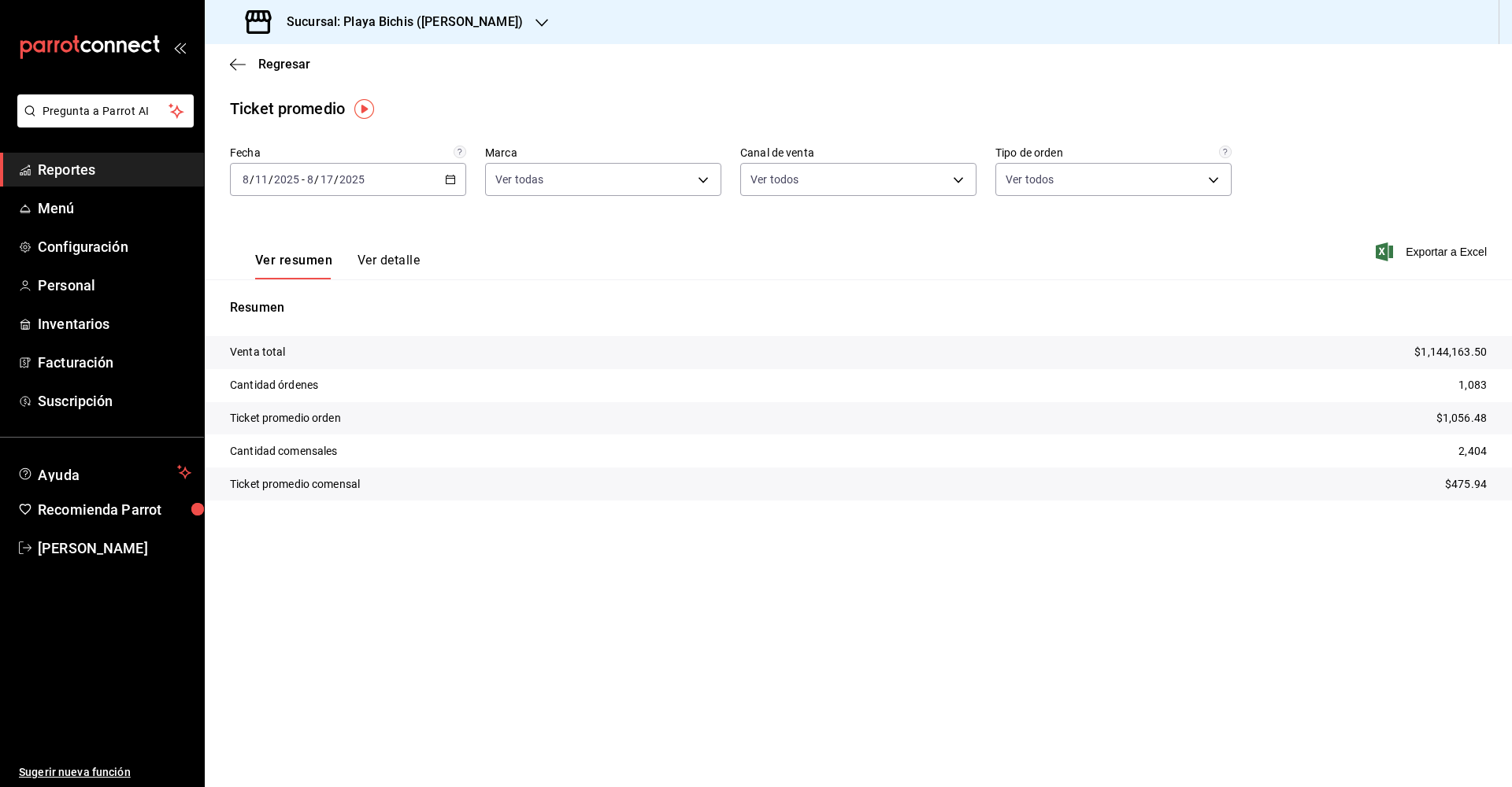
click at [392, 256] on button "Ver detalle" at bounding box center [388, 267] width 62 height 27
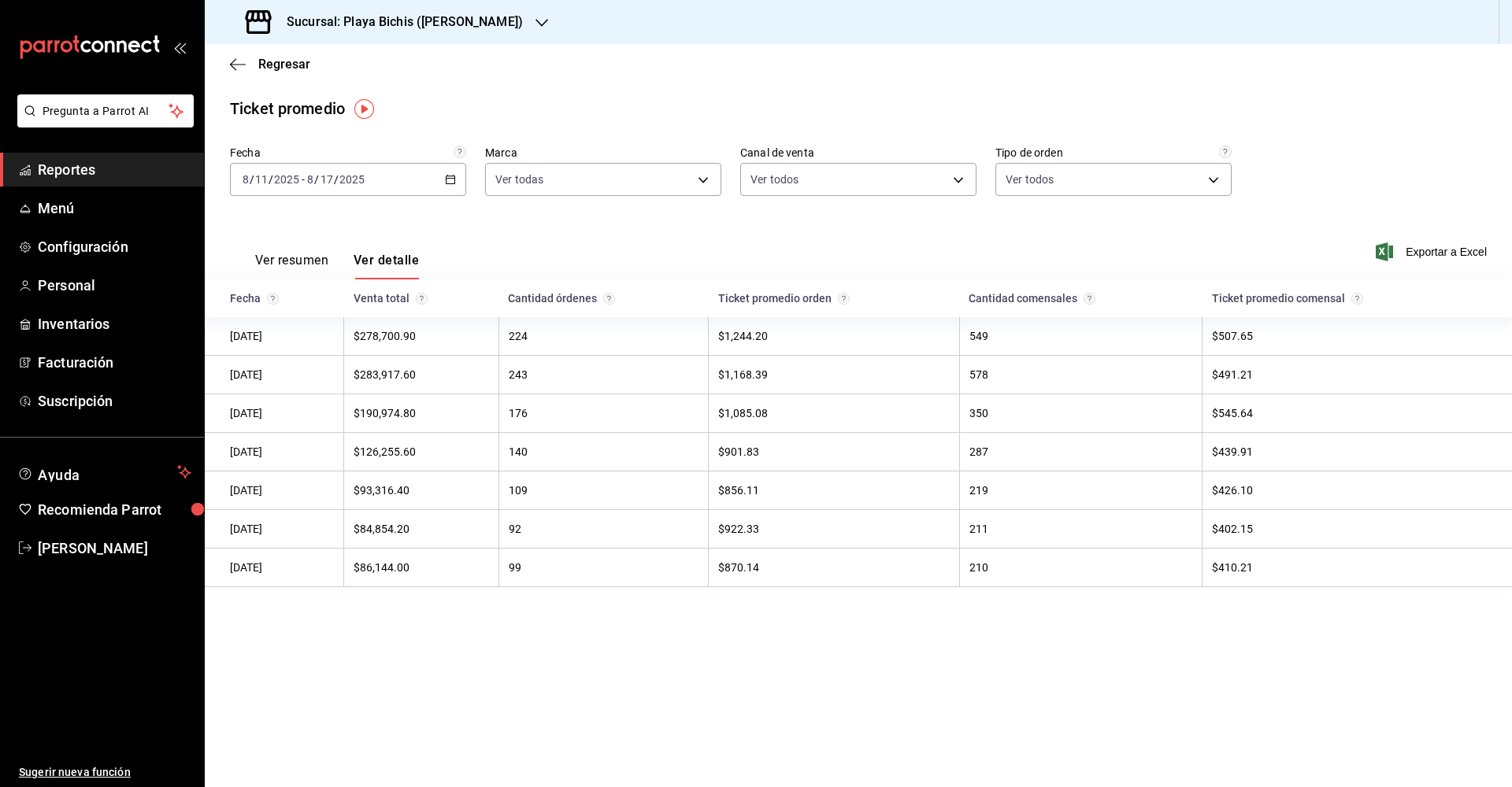
click at [279, 260] on button "Ver resumen" at bounding box center [291, 267] width 73 height 27
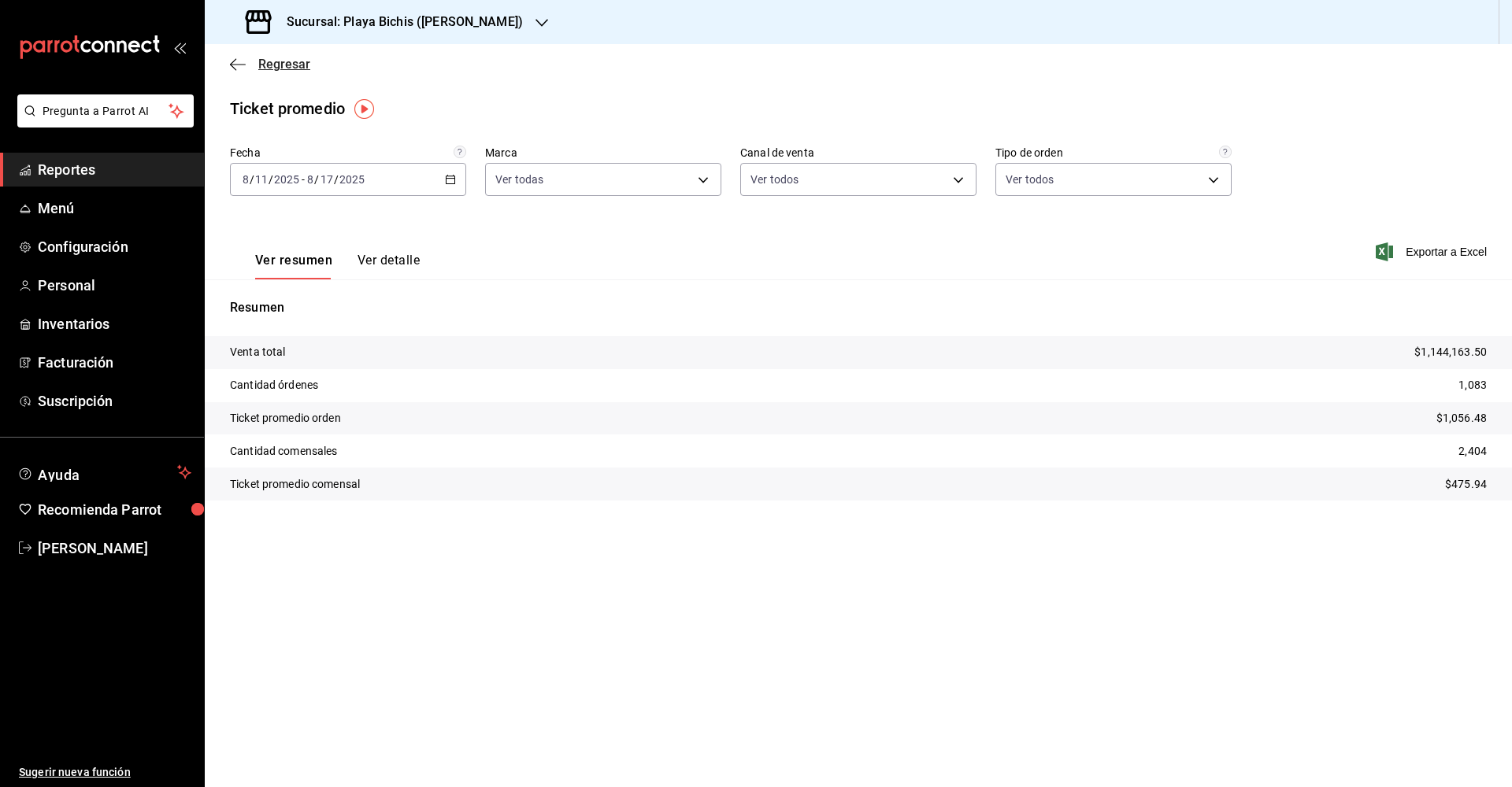
click at [238, 65] on icon "button" at bounding box center [238, 65] width 16 height 14
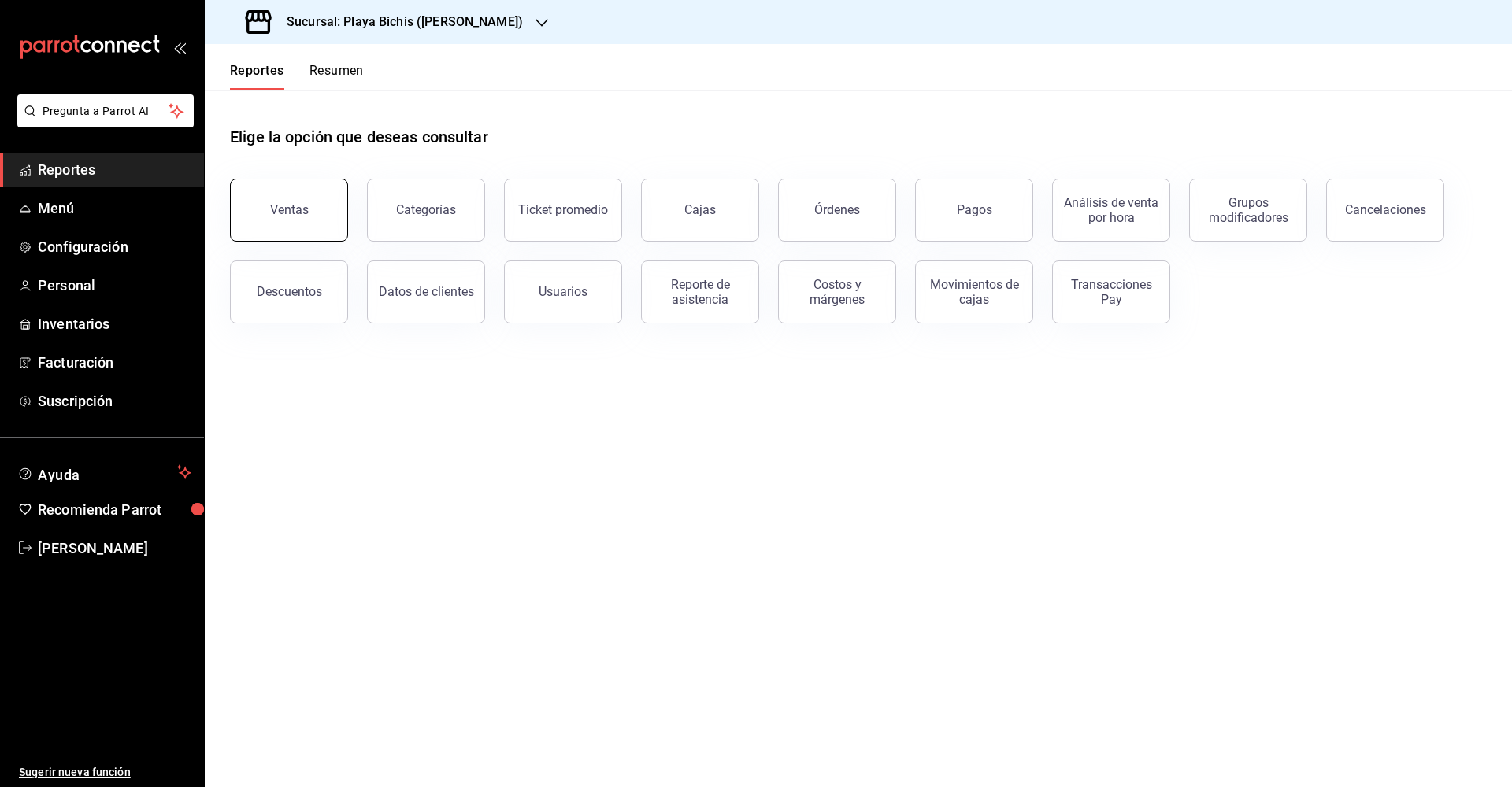
click at [306, 211] on div "Ventas" at bounding box center [289, 210] width 38 height 15
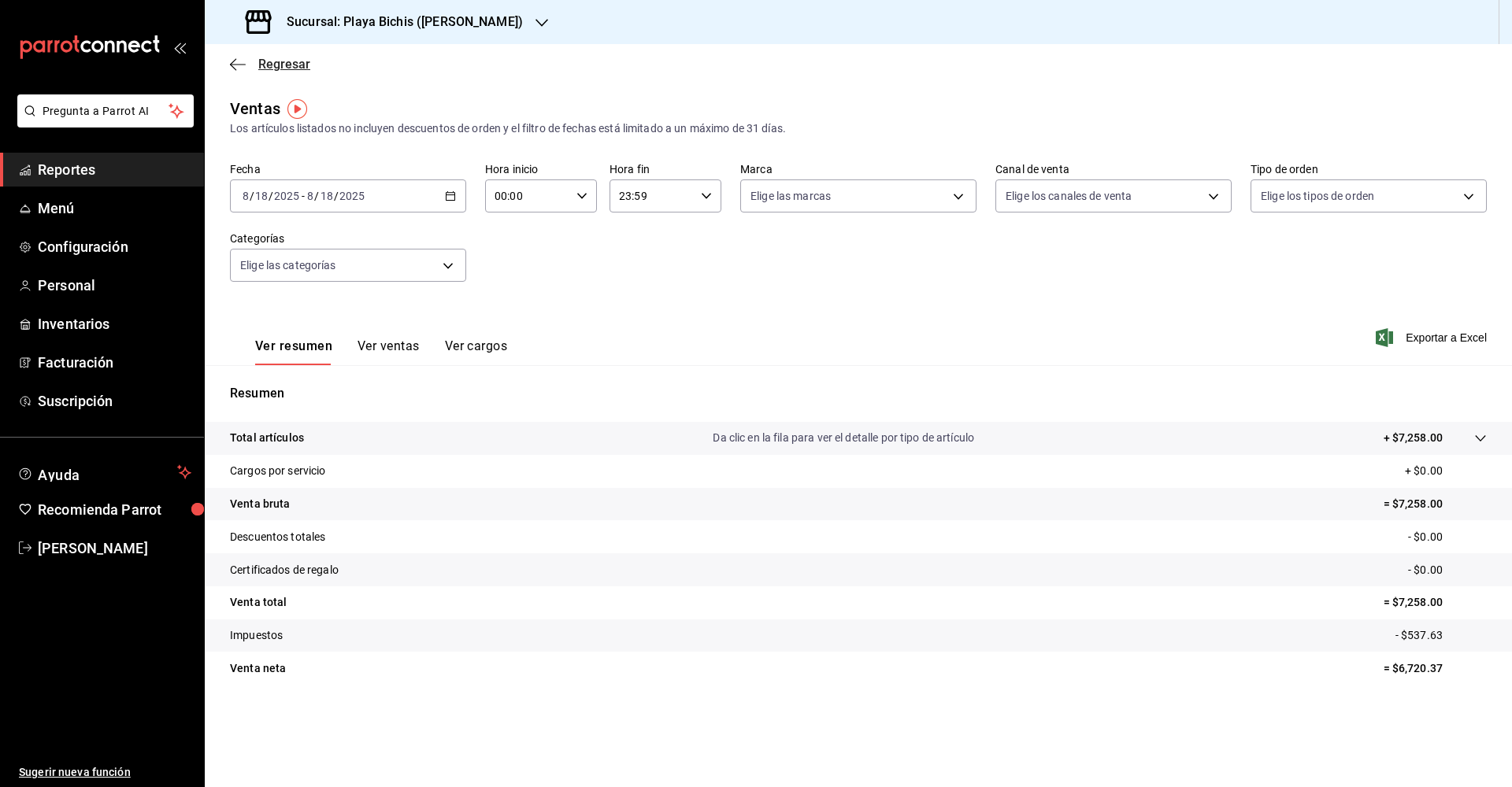
click at [233, 59] on icon "button" at bounding box center [238, 65] width 16 height 14
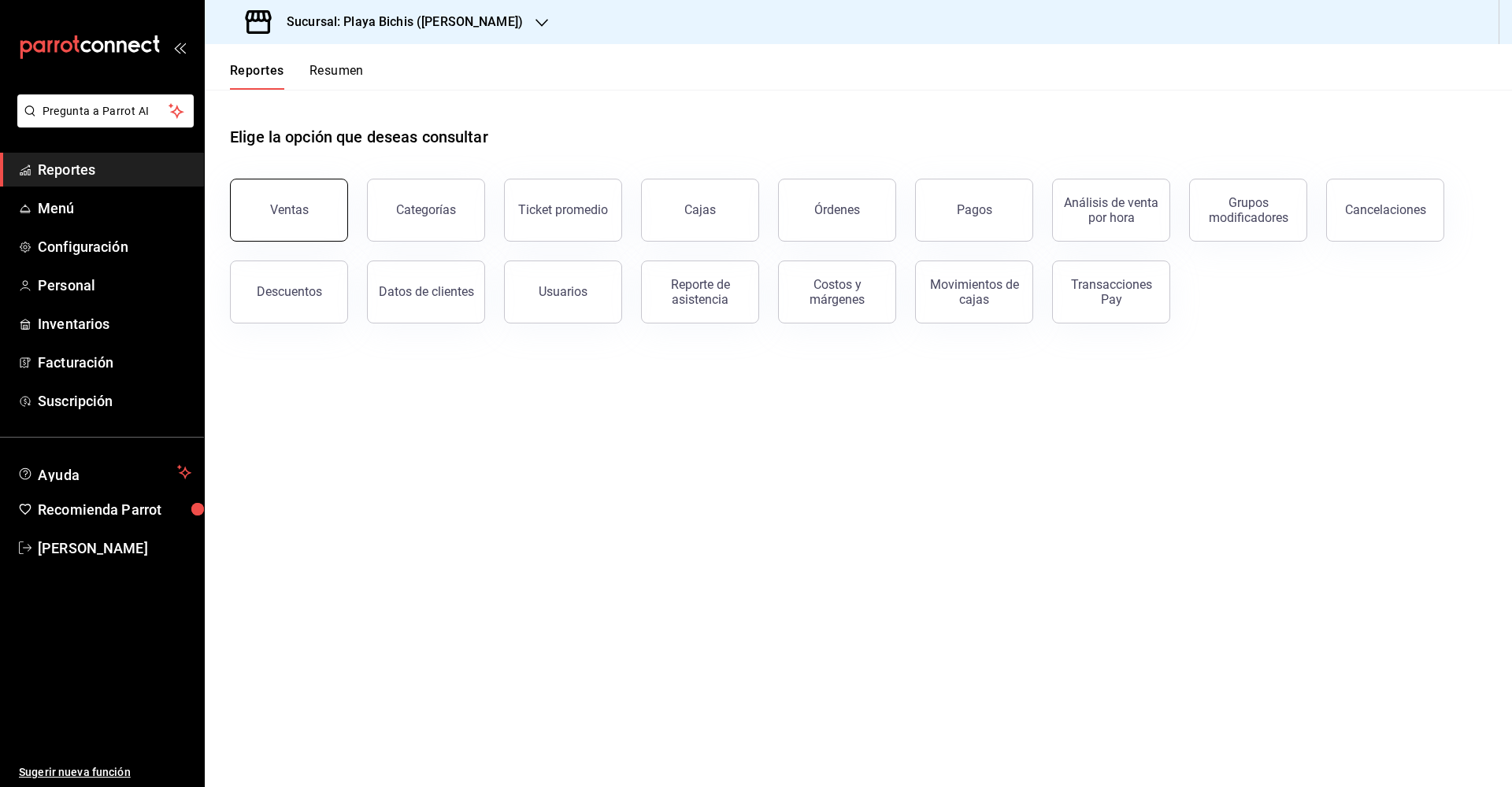
click at [275, 219] on button "Ventas" at bounding box center [289, 210] width 118 height 63
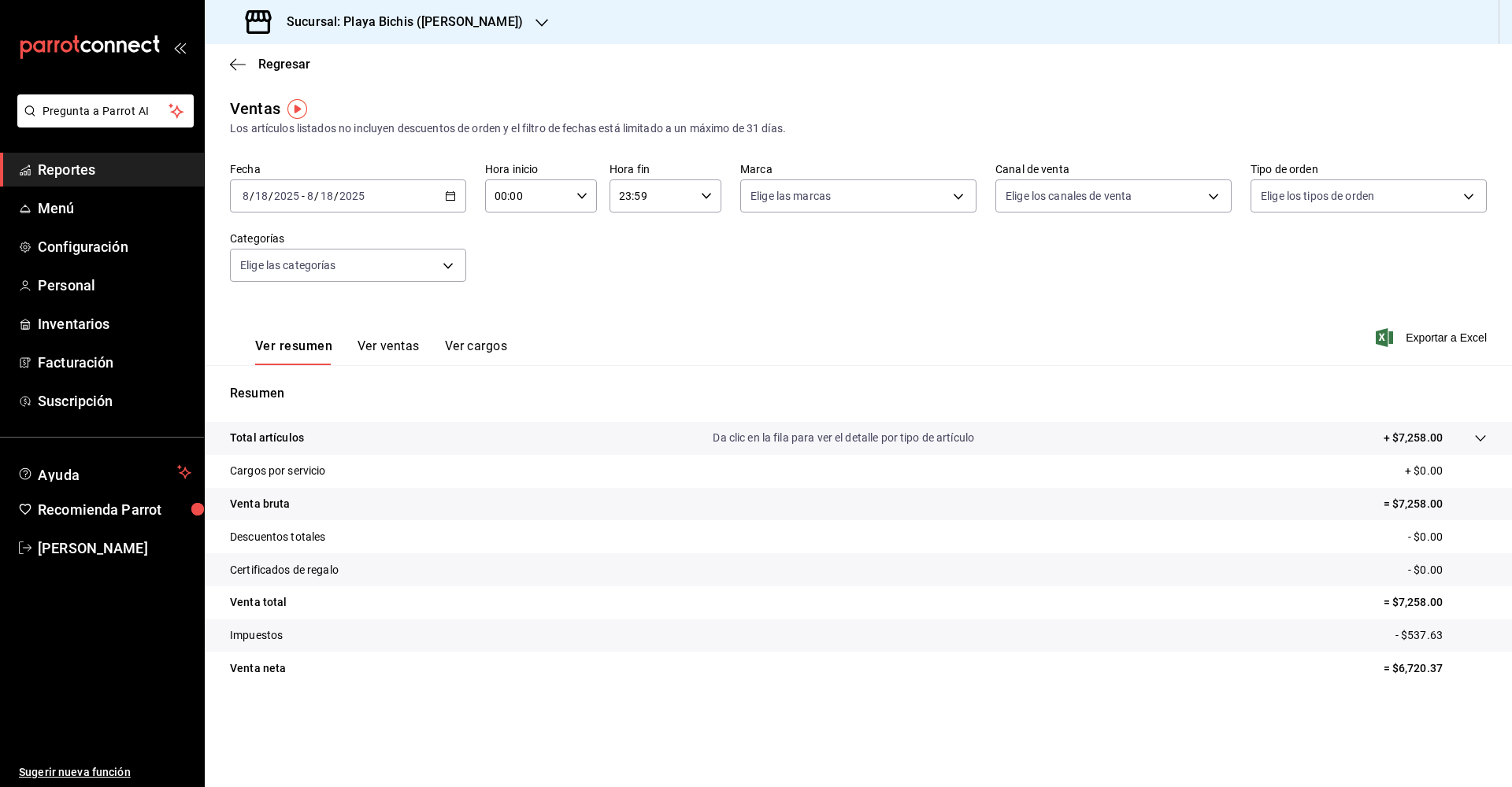
click at [386, 350] on button "Ver ventas" at bounding box center [388, 352] width 62 height 27
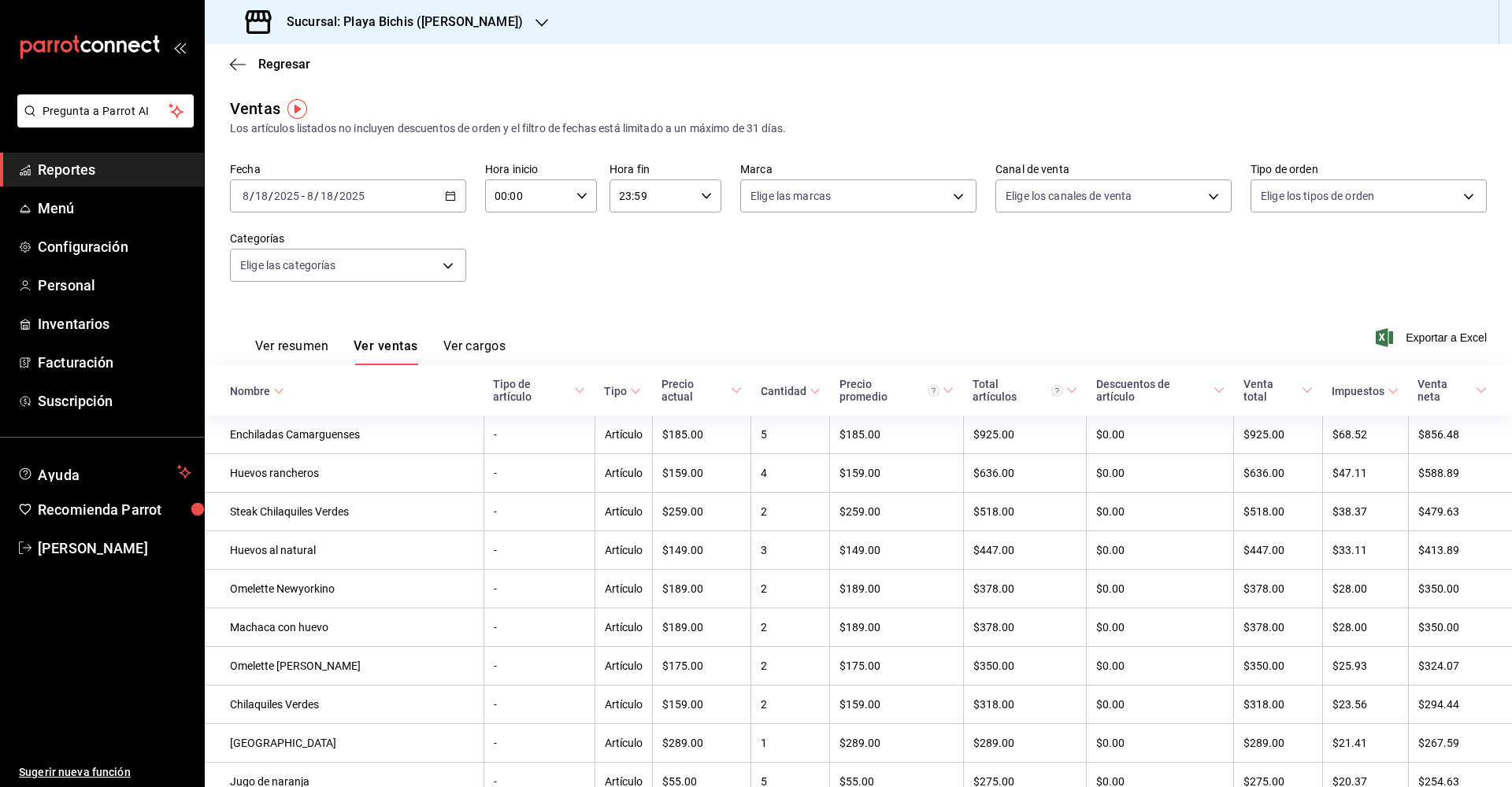
click at [458, 196] on div "2025-08-18 8 / 18 / 2025 - 2025-08-18 8 / 18 / 2025" at bounding box center [348, 195] width 236 height 33
click at [310, 395] on li "Rango de fechas" at bounding box center [304, 385] width 147 height 36
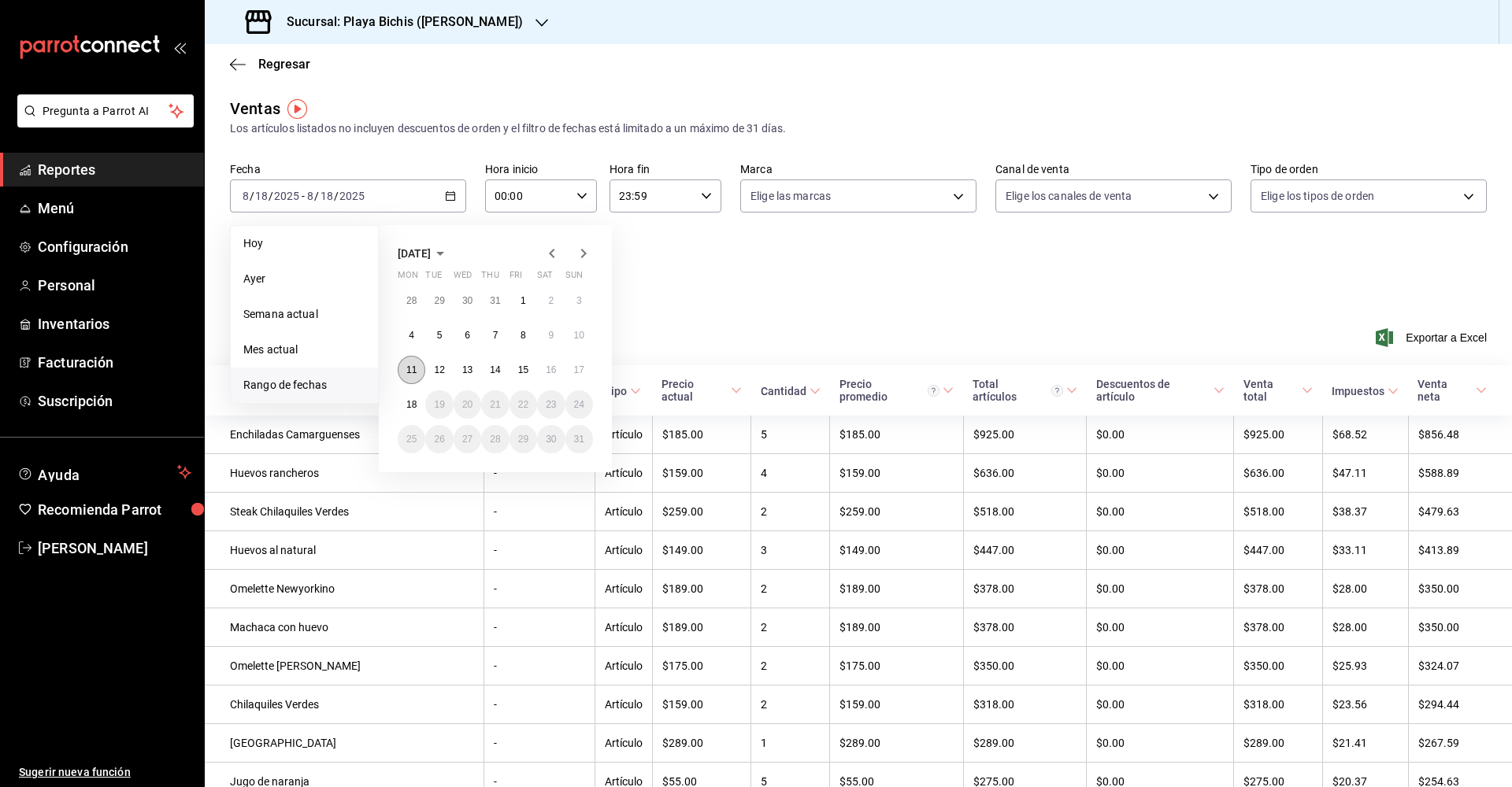
click at [413, 369] on abbr "11" at bounding box center [411, 369] width 10 height 11
click at [585, 368] on button "17" at bounding box center [579, 369] width 27 height 28
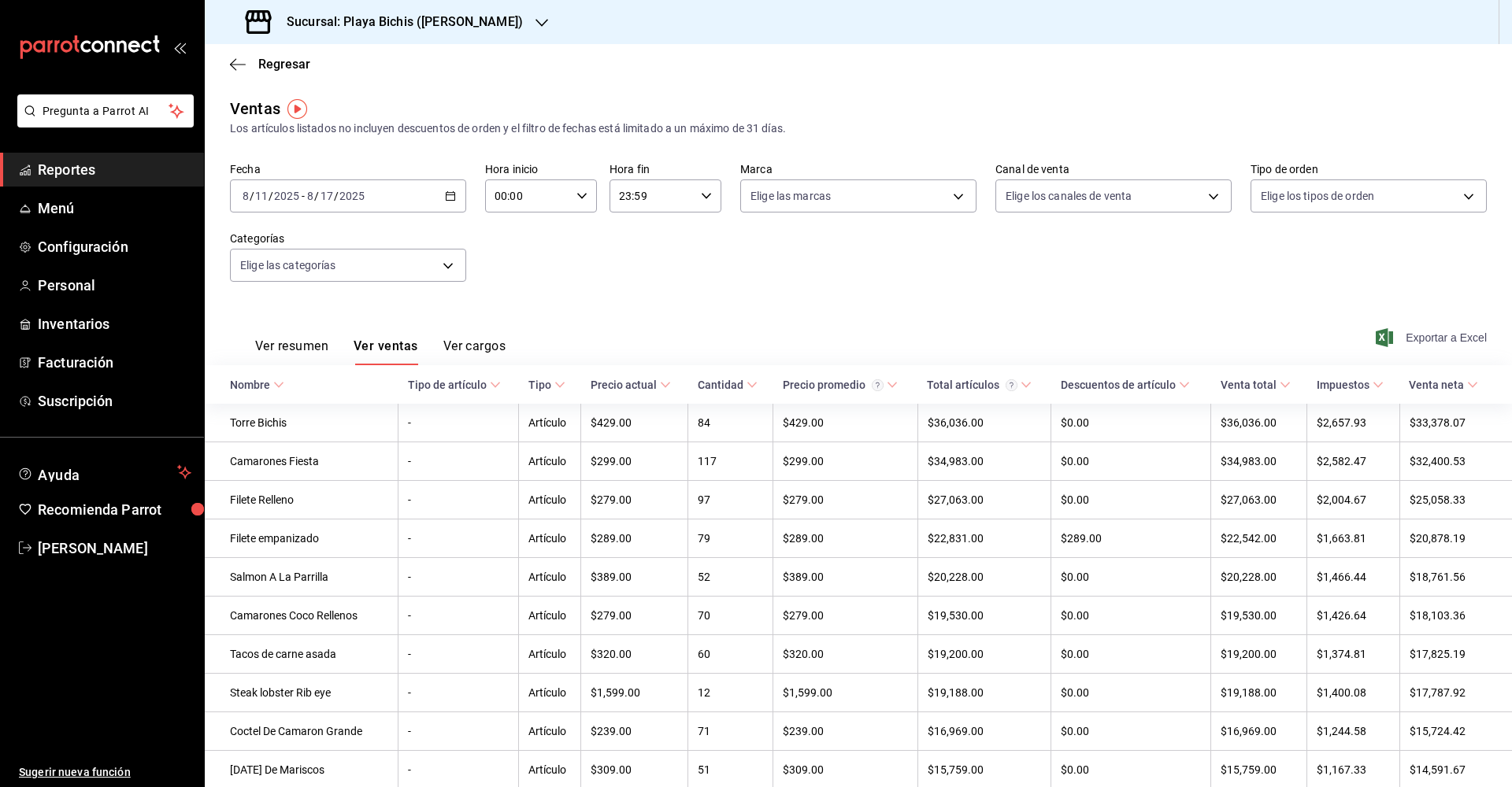
click at [1424, 340] on span "Exportar a Excel" at bounding box center [1432, 338] width 108 height 19
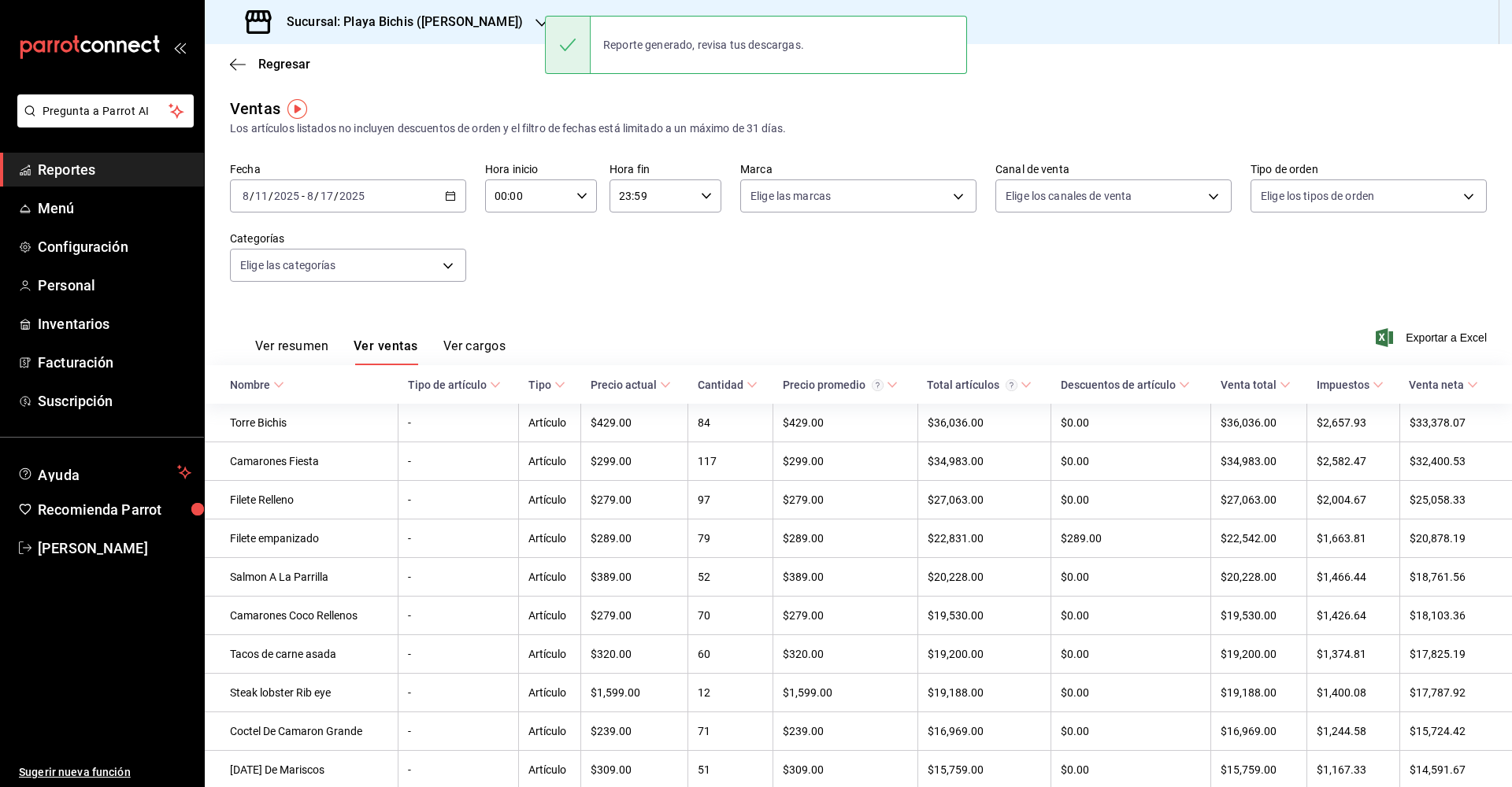
click at [225, 60] on div "Regresar" at bounding box center [858, 64] width 1307 height 40
click at [230, 59] on icon "button" at bounding box center [238, 65] width 16 height 14
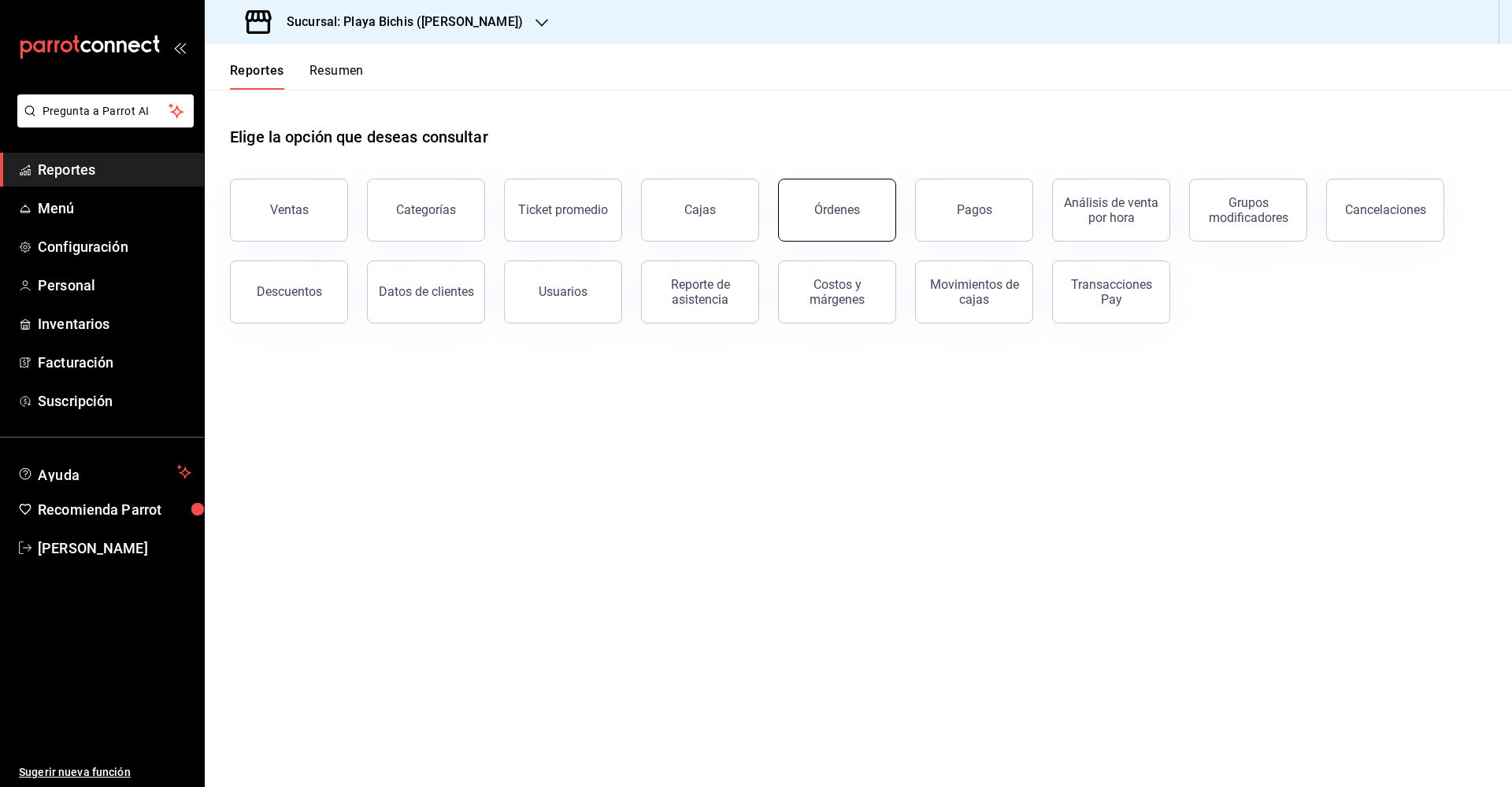
click at [839, 212] on div "Órdenes" at bounding box center [838, 210] width 46 height 15
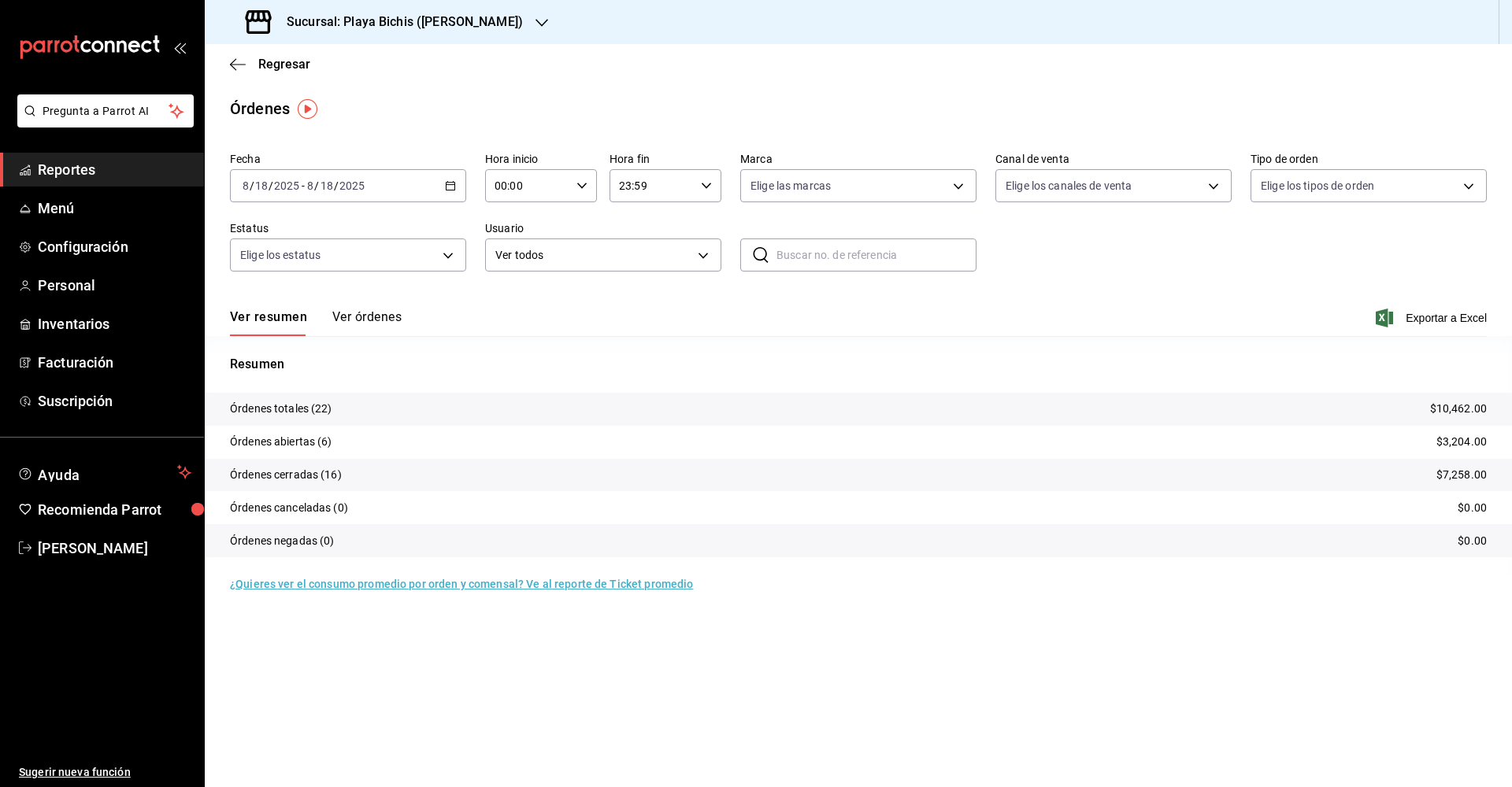
click at [362, 321] on button "Ver órdenes" at bounding box center [367, 323] width 70 height 27
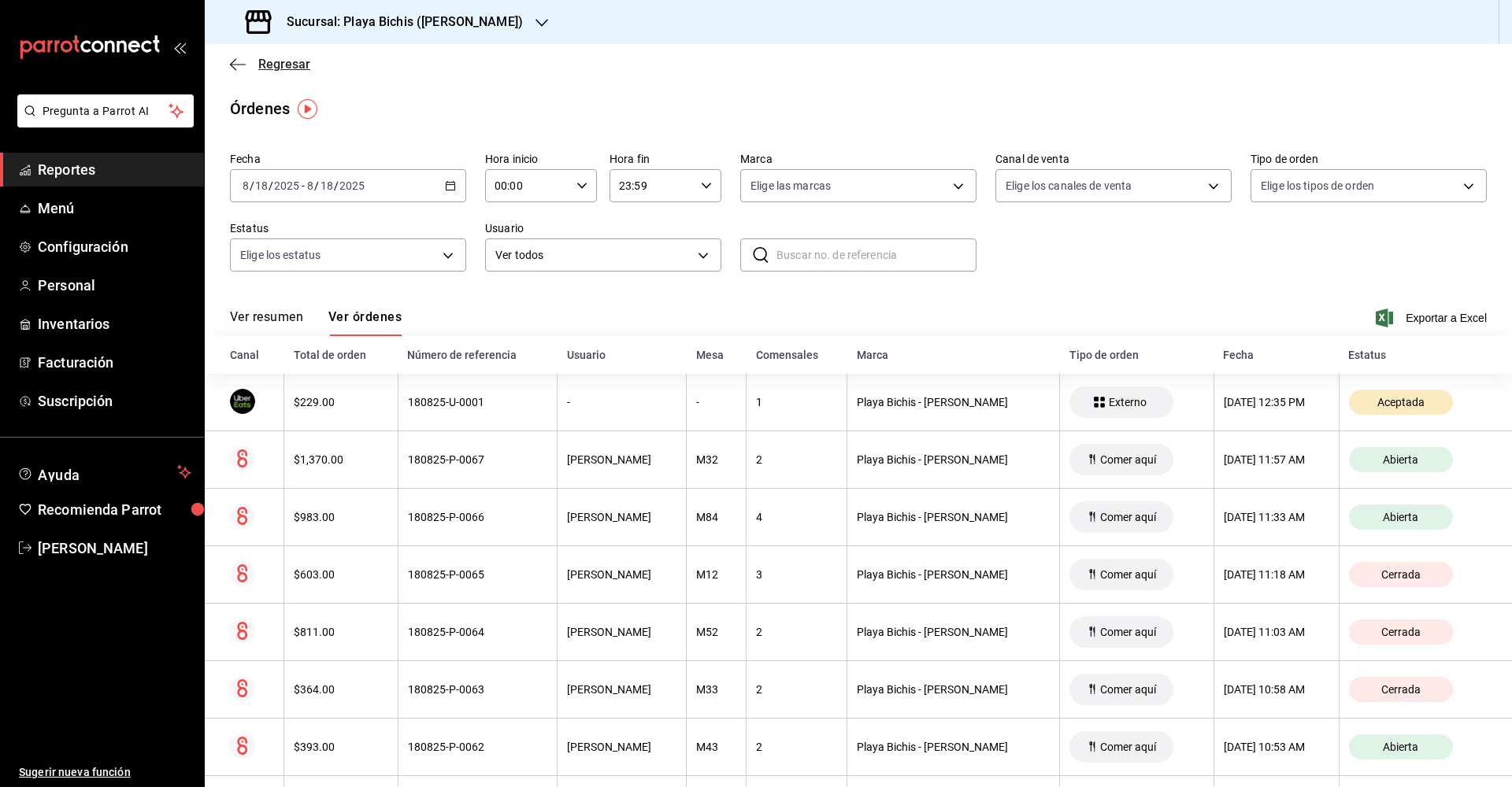
click at [255, 59] on span "Regresar" at bounding box center [270, 65] width 81 height 15
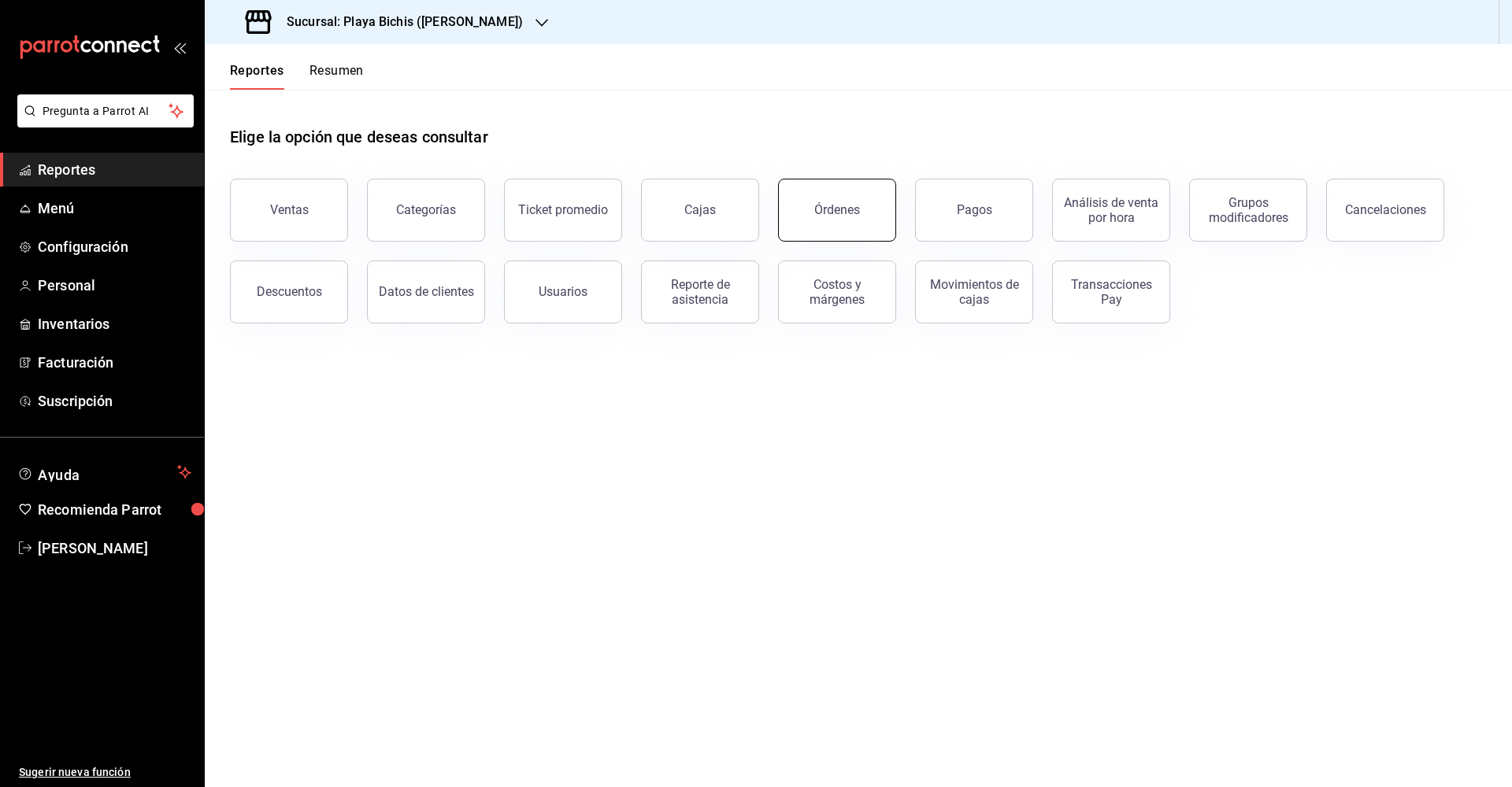
click at [839, 216] on button "Órdenes" at bounding box center [837, 210] width 118 height 63
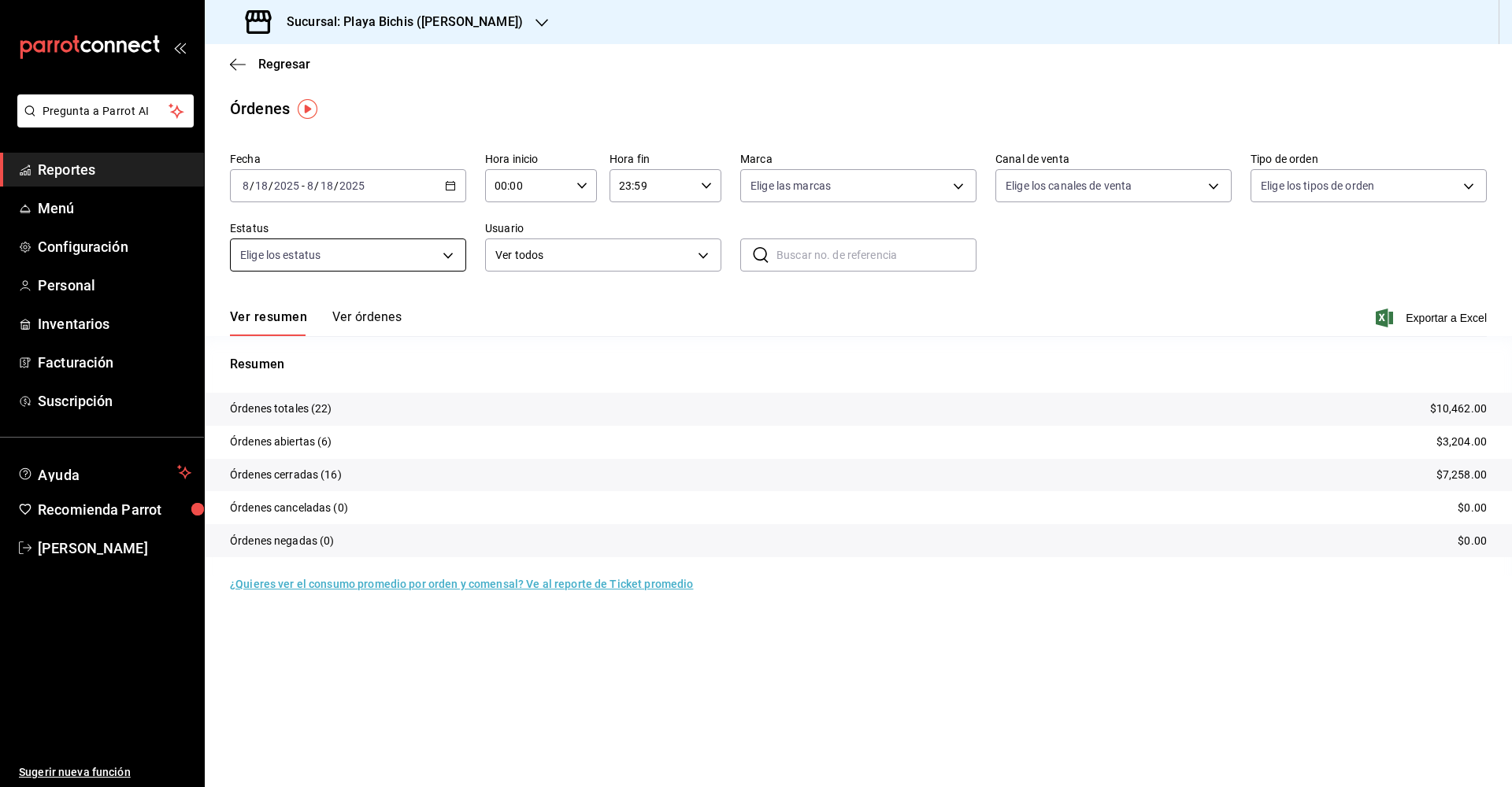
click at [443, 254] on body "Pregunta a Parrot AI Reportes Menú Configuración Personal Inventarios Facturaci…" at bounding box center [756, 393] width 1512 height 787
click at [568, 335] on div at bounding box center [756, 393] width 1512 height 787
click at [236, 70] on icon "button" at bounding box center [238, 65] width 16 height 14
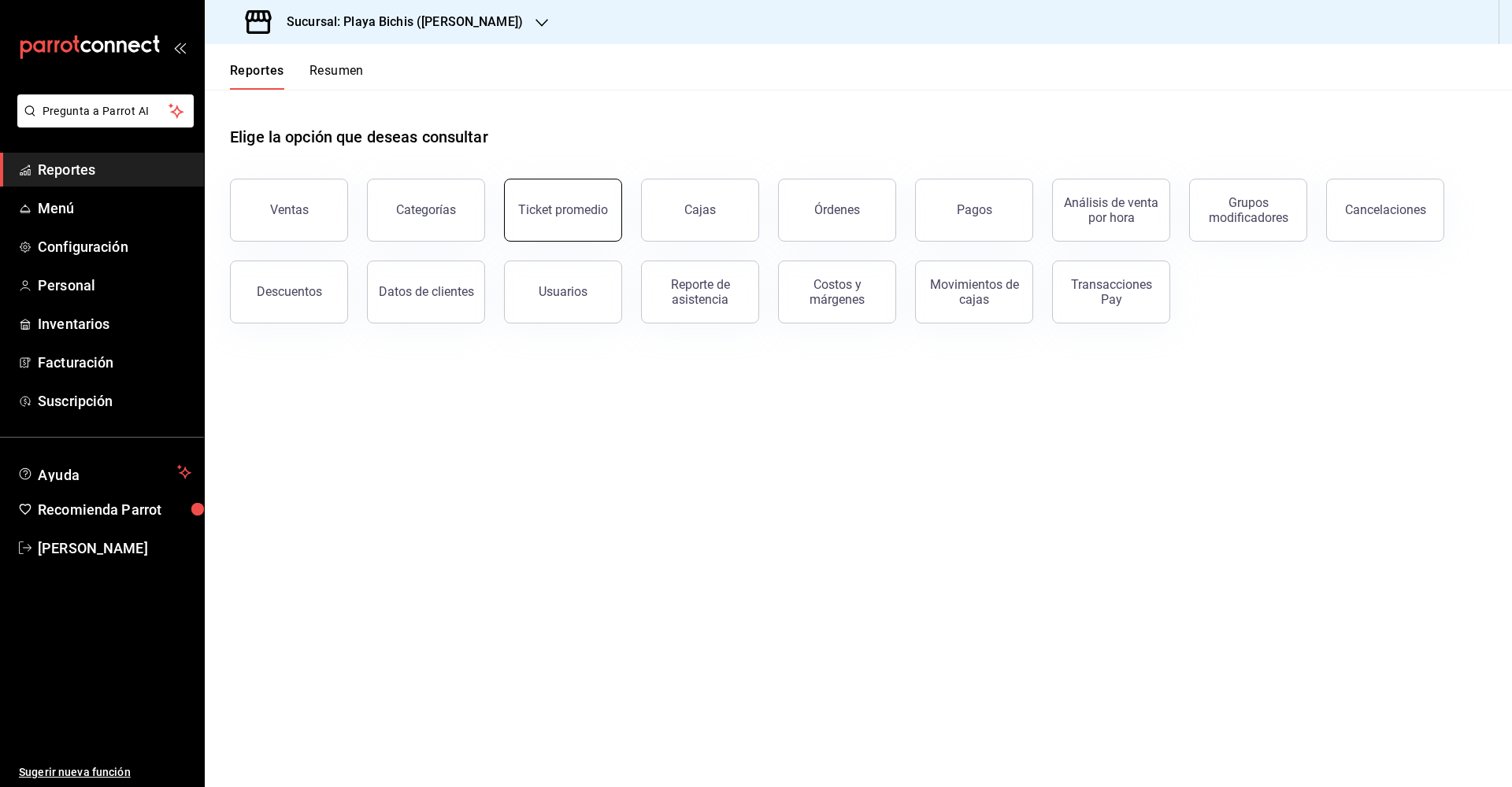
click at [547, 216] on div "Ticket promedio" at bounding box center [563, 210] width 90 height 15
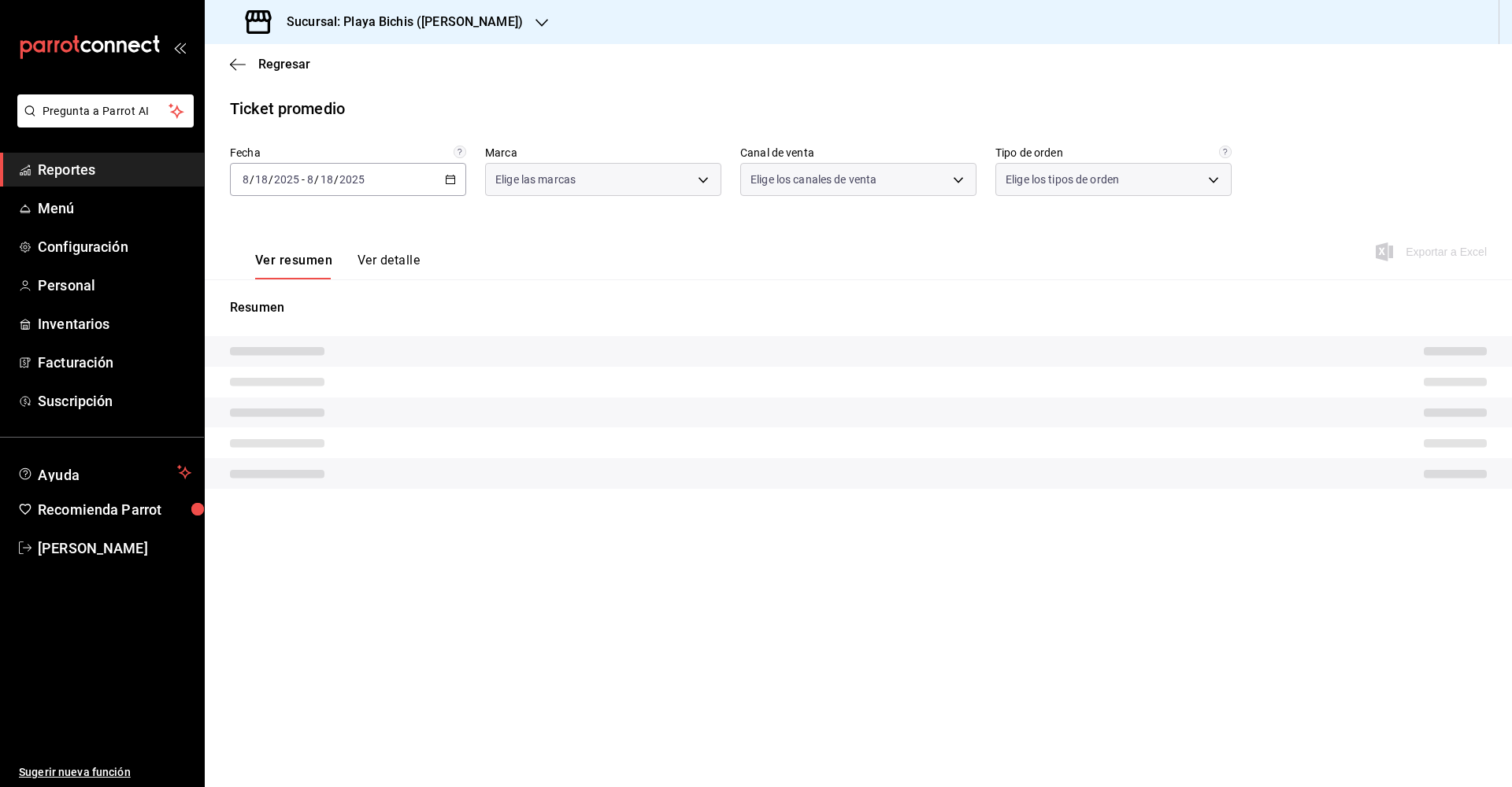
type input "4ba3d68a-2a71-4bf4-8272-d27f8f663470,fbc14f8a-a0c0-448e-9dac-7011cab8a3fb"
type input "PARROT,UBER_EATS,RAPPI,DIDI_FOOD,ONLINE"
type input "8dbdafed-9b4e-45a3-894e-da34b1580854,ddcf059c-2f31-44f1-b0b0-95603be0f481,91205…"
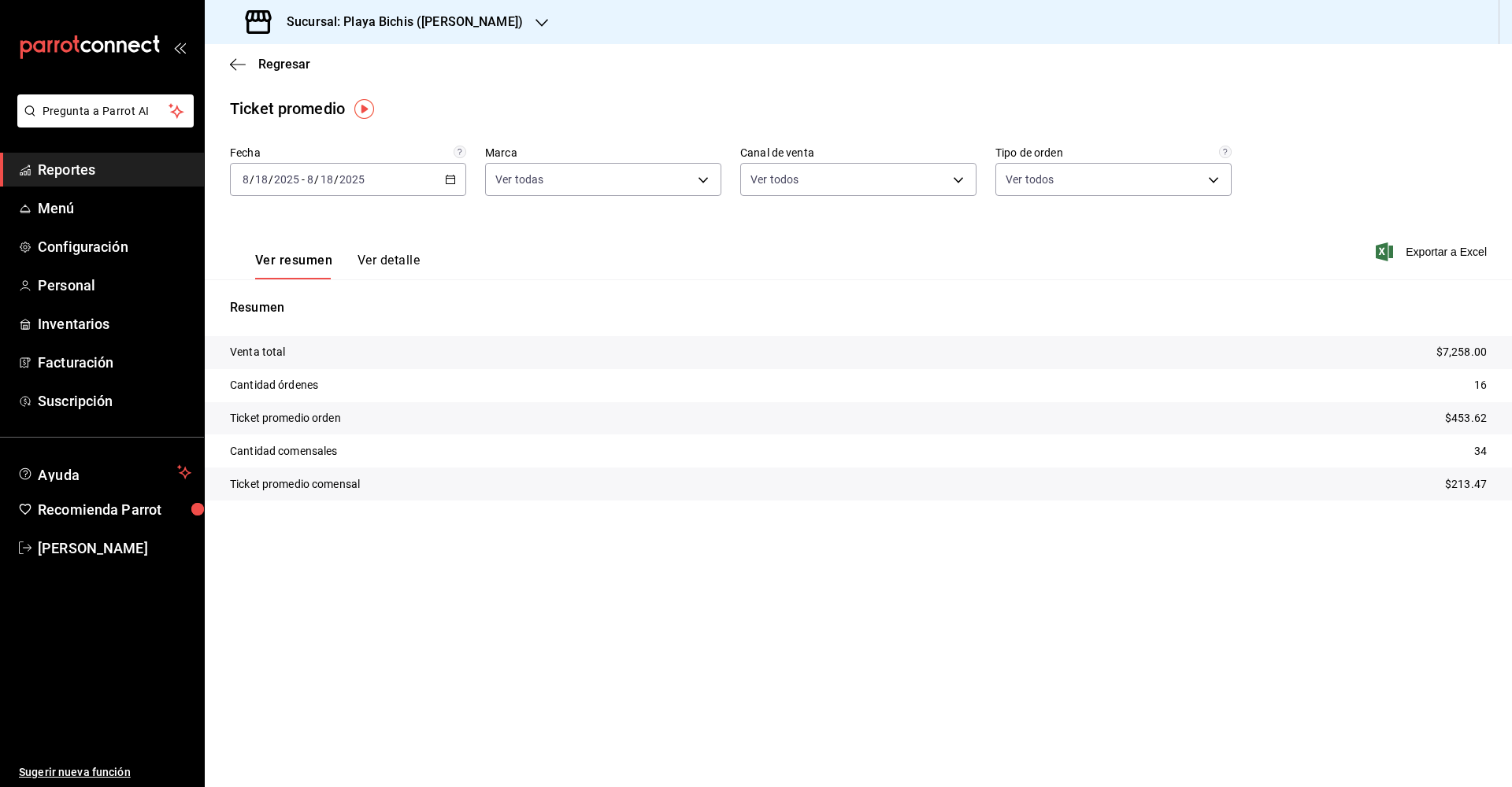
click at [388, 264] on button "Ver detalle" at bounding box center [388, 267] width 62 height 27
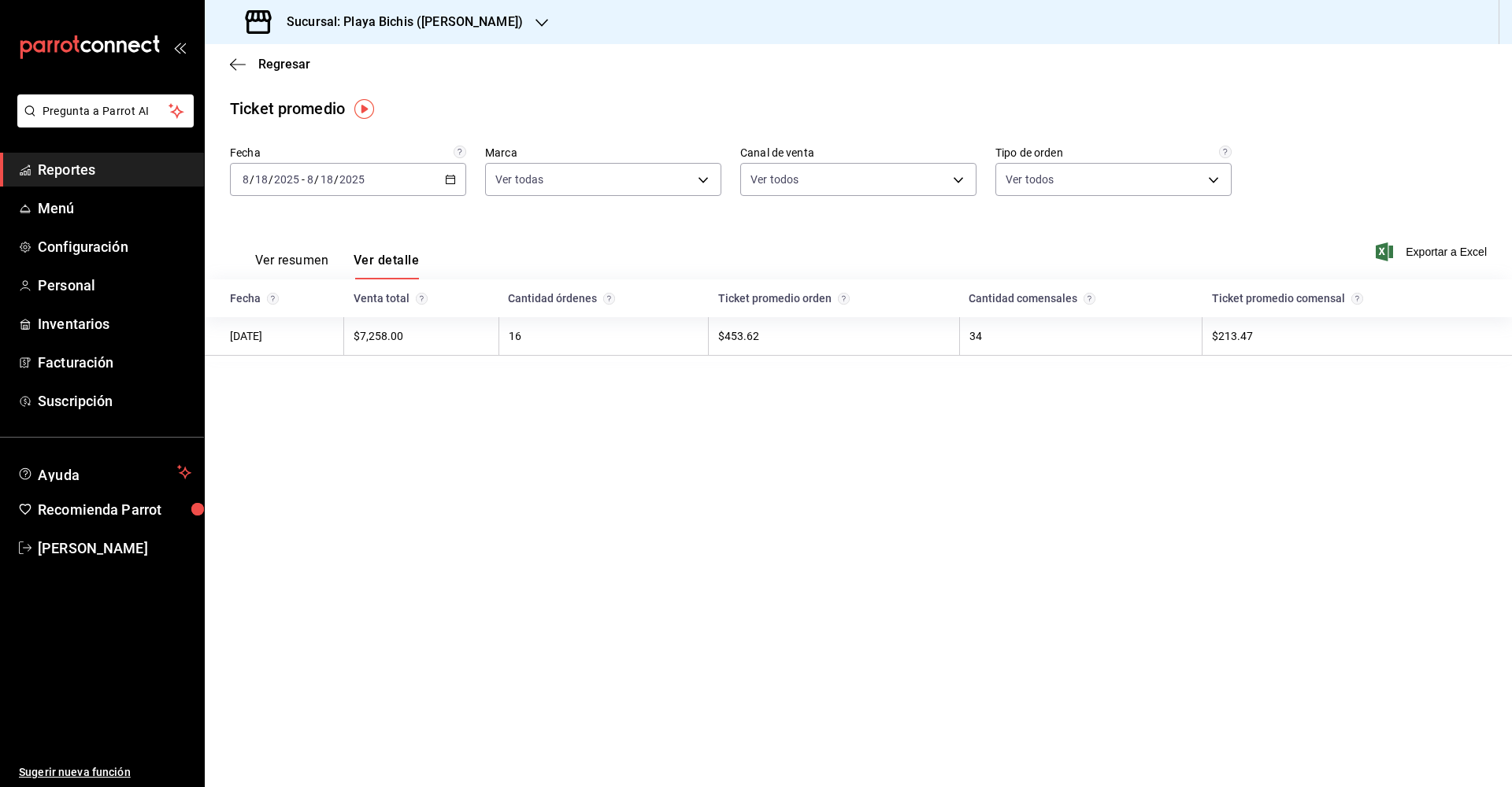
click at [299, 259] on button "Ver resumen" at bounding box center [291, 267] width 73 height 27
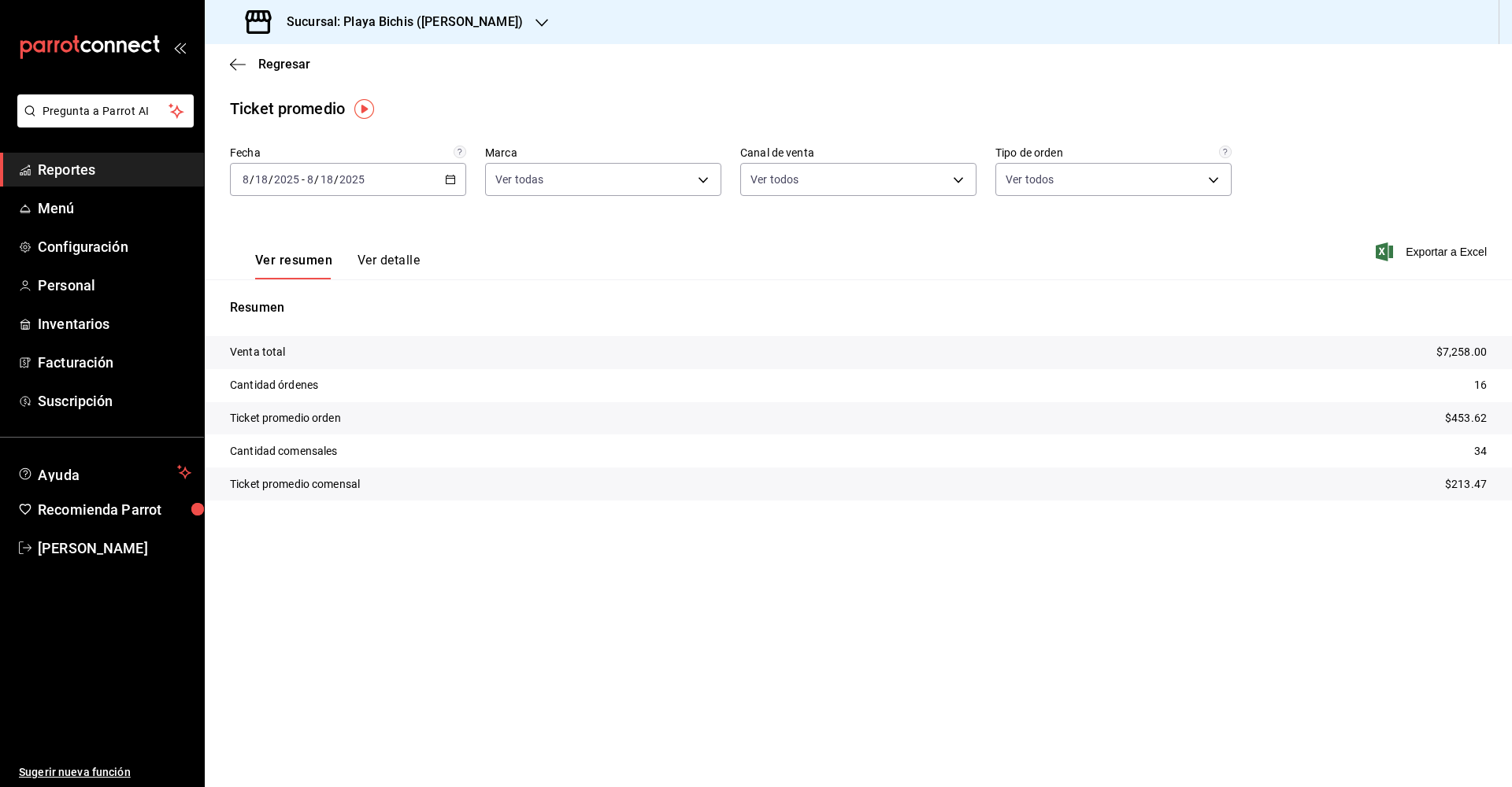
click at [454, 174] on icon "button" at bounding box center [450, 179] width 11 height 11
click at [234, 63] on icon "button" at bounding box center [238, 65] width 16 height 14
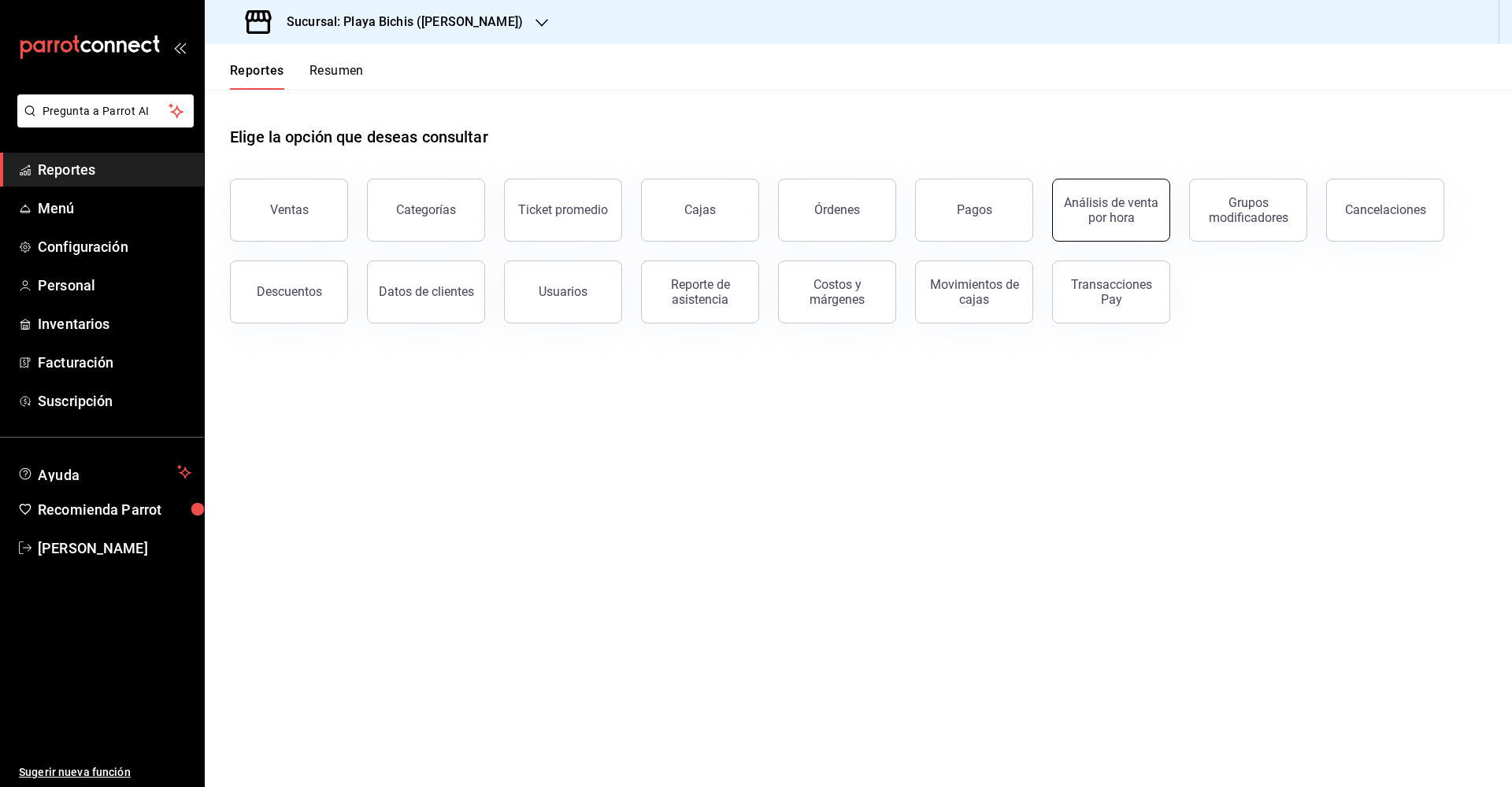
click at [1120, 229] on button "Análisis de venta por hora" at bounding box center [1111, 210] width 118 height 63
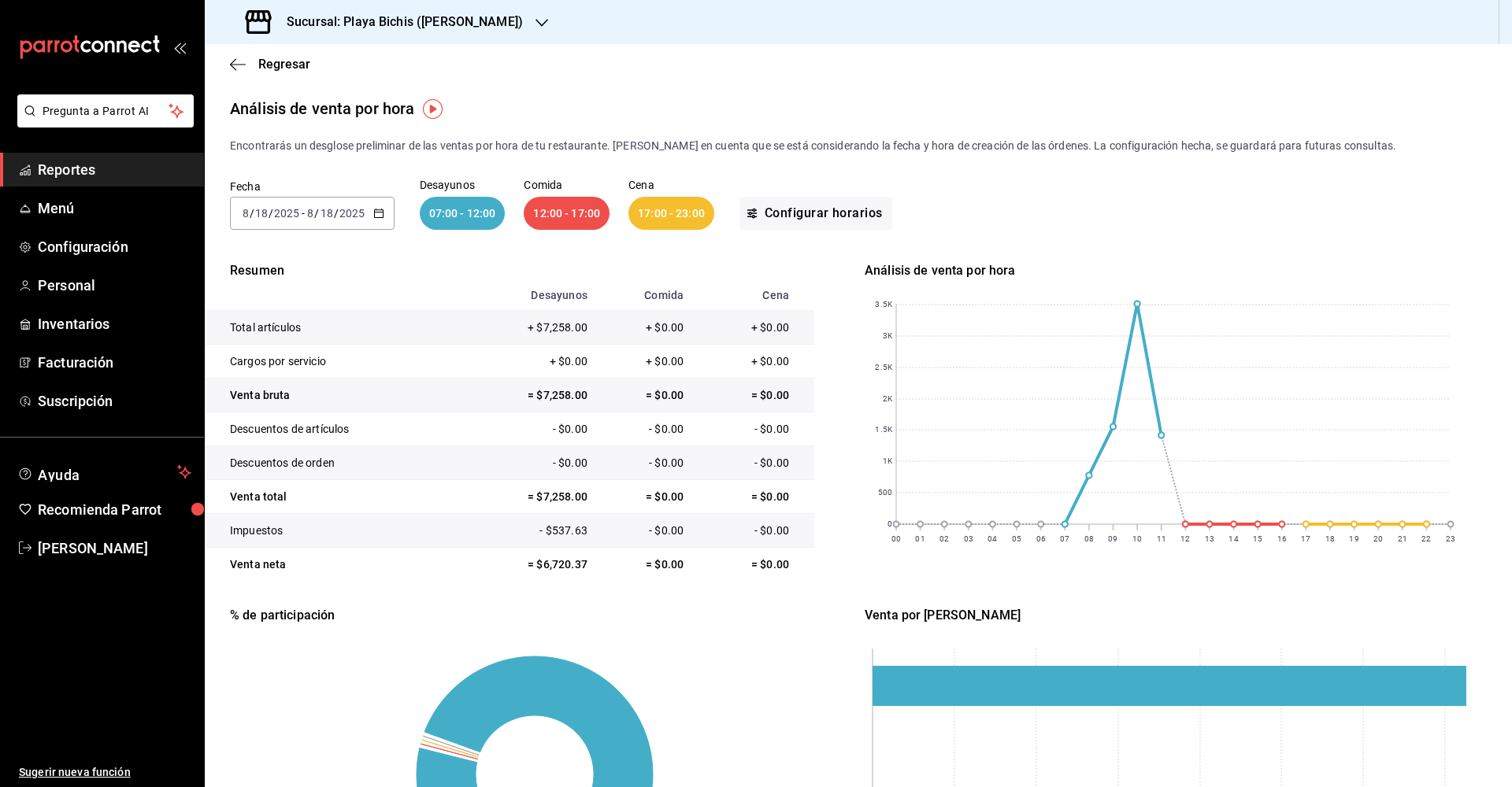
click at [381, 211] on icon "button" at bounding box center [378, 213] width 11 height 11
click at [298, 446] on span "Rango de fechas" at bounding box center [304, 437] width 122 height 16
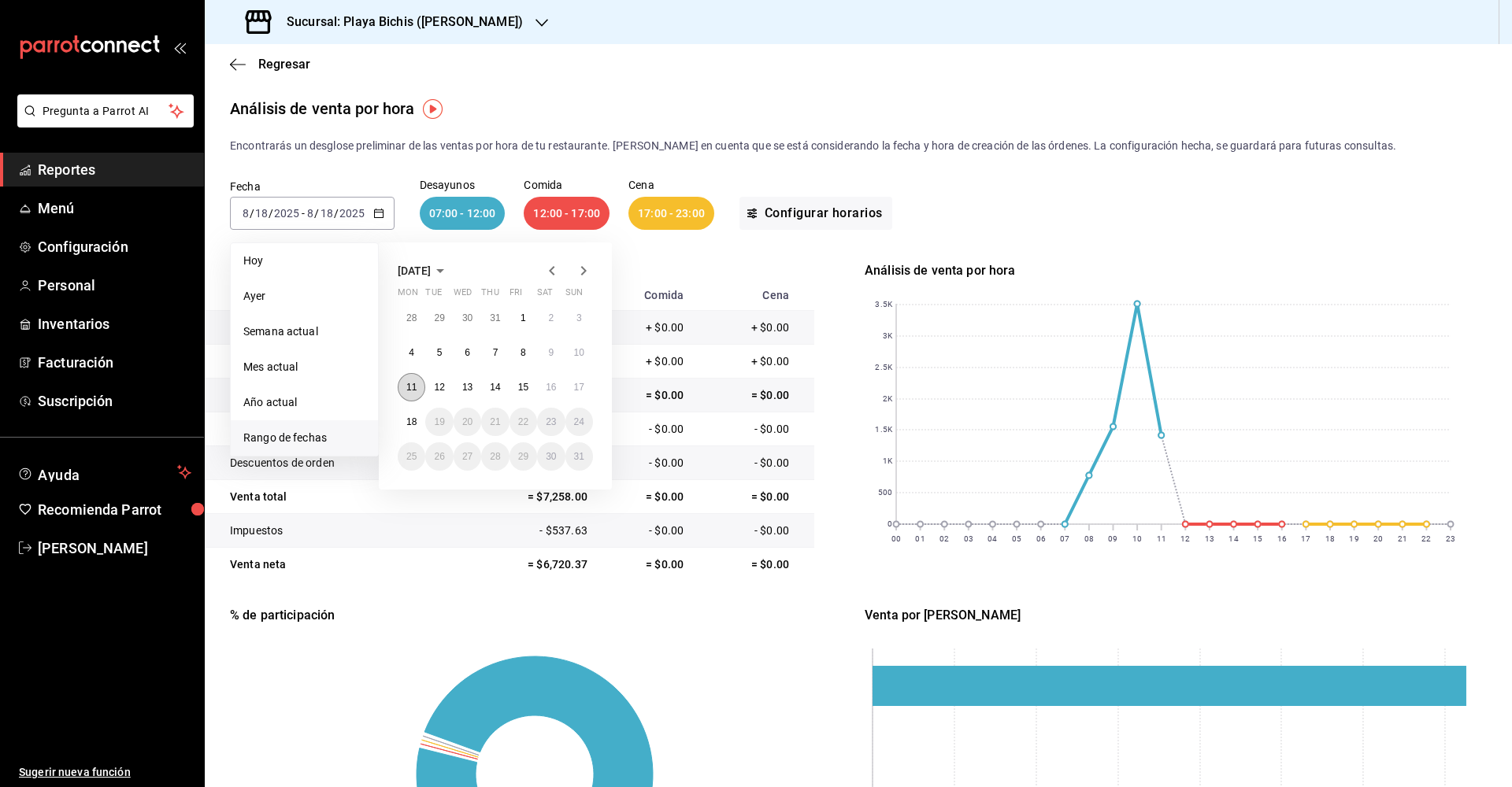
click at [411, 385] on abbr "11" at bounding box center [411, 387] width 10 height 11
click at [579, 391] on abbr "17" at bounding box center [579, 387] width 10 height 11
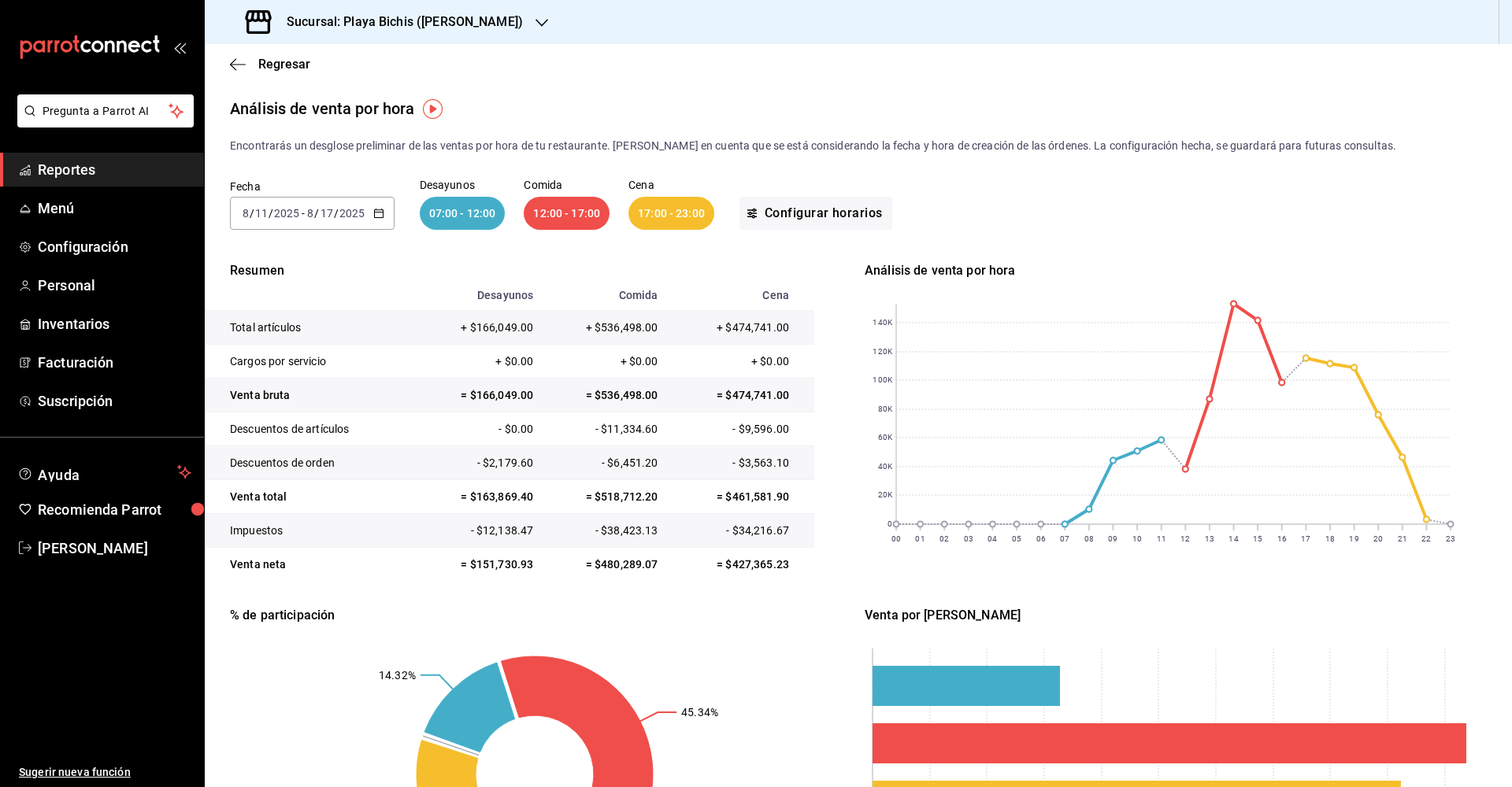
click at [432, 111] on img "button" at bounding box center [432, 109] width 20 height 20
click at [532, 134] on div "close" at bounding box center [533, 142] width 13 height 16
click at [245, 64] on span "Regresar" at bounding box center [270, 65] width 81 height 15
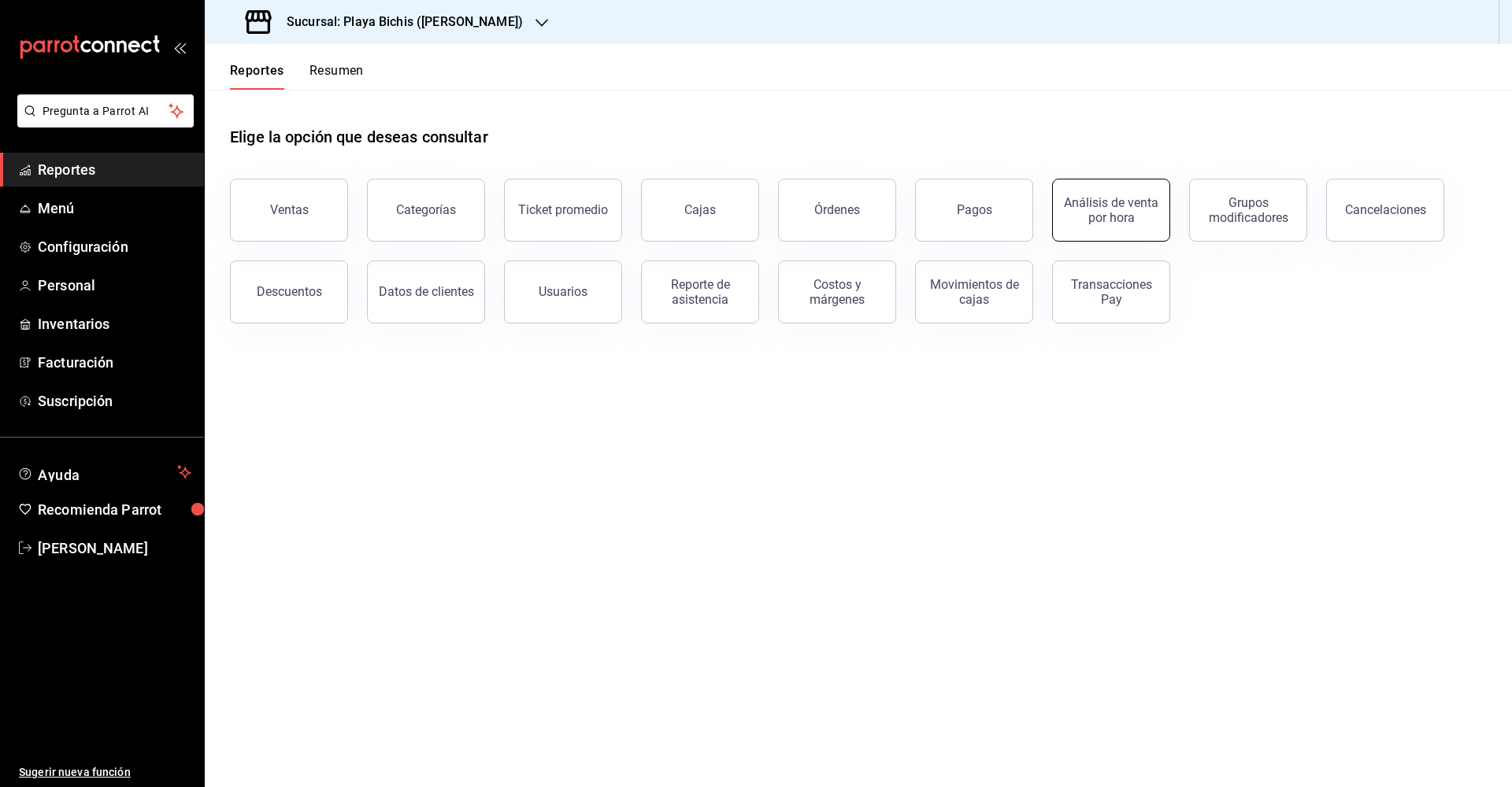
click at [1132, 232] on button "Análisis de venta por hora" at bounding box center [1111, 210] width 118 height 63
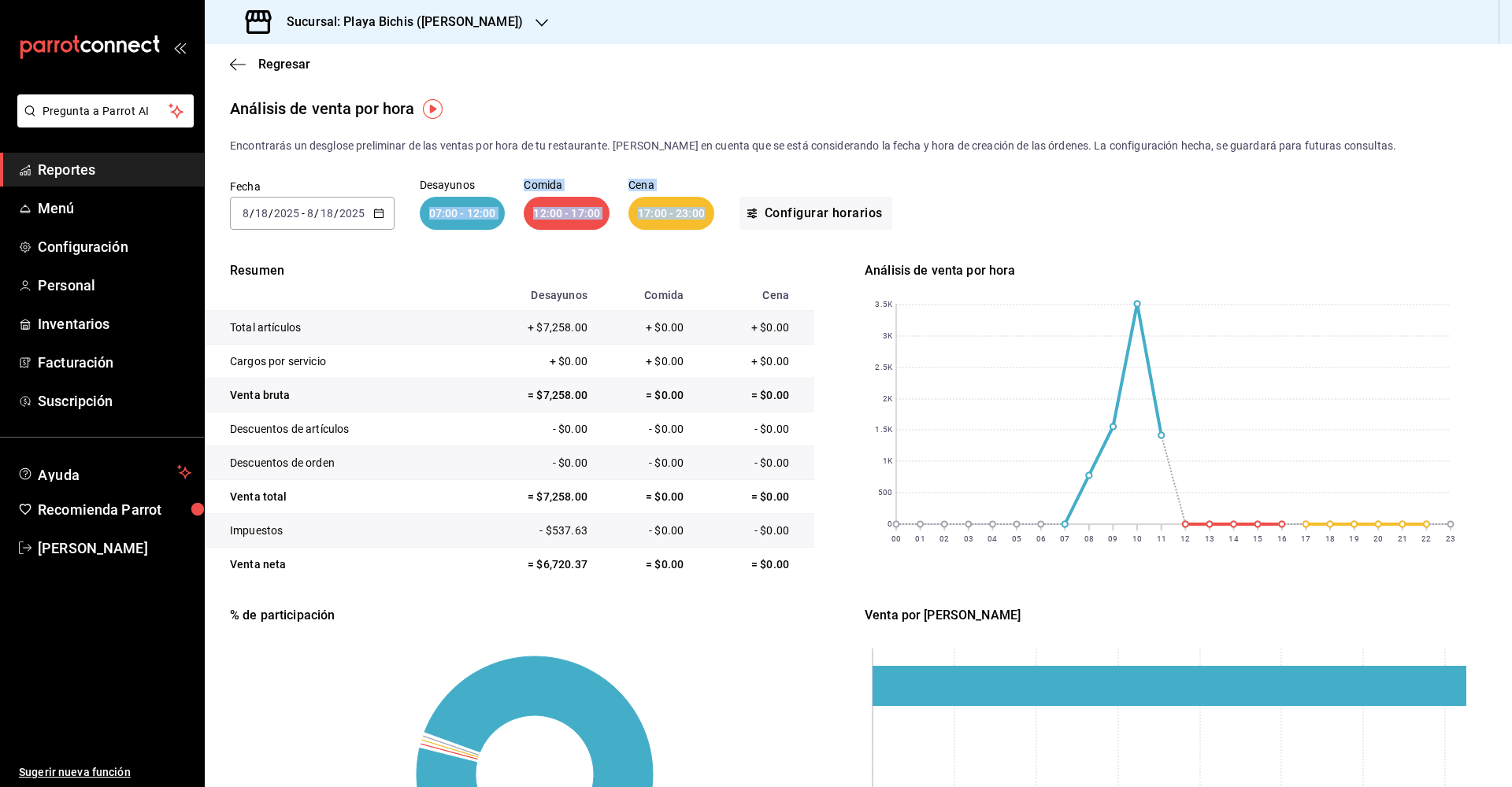
drag, startPoint x: 426, startPoint y: 212, endPoint x: 696, endPoint y: 228, distance: 270.5
click at [696, 229] on div "Desayunos 07:00 - 12:00 Comida 12:00 - 17:00 Cena 17:00 - 23:00" at bounding box center [567, 204] width 295 height 50
click at [696, 228] on div "17:00 - 23:00" at bounding box center [671, 213] width 86 height 33
click at [374, 214] on \(Stroke\) "button" at bounding box center [378, 214] width 9 height 8
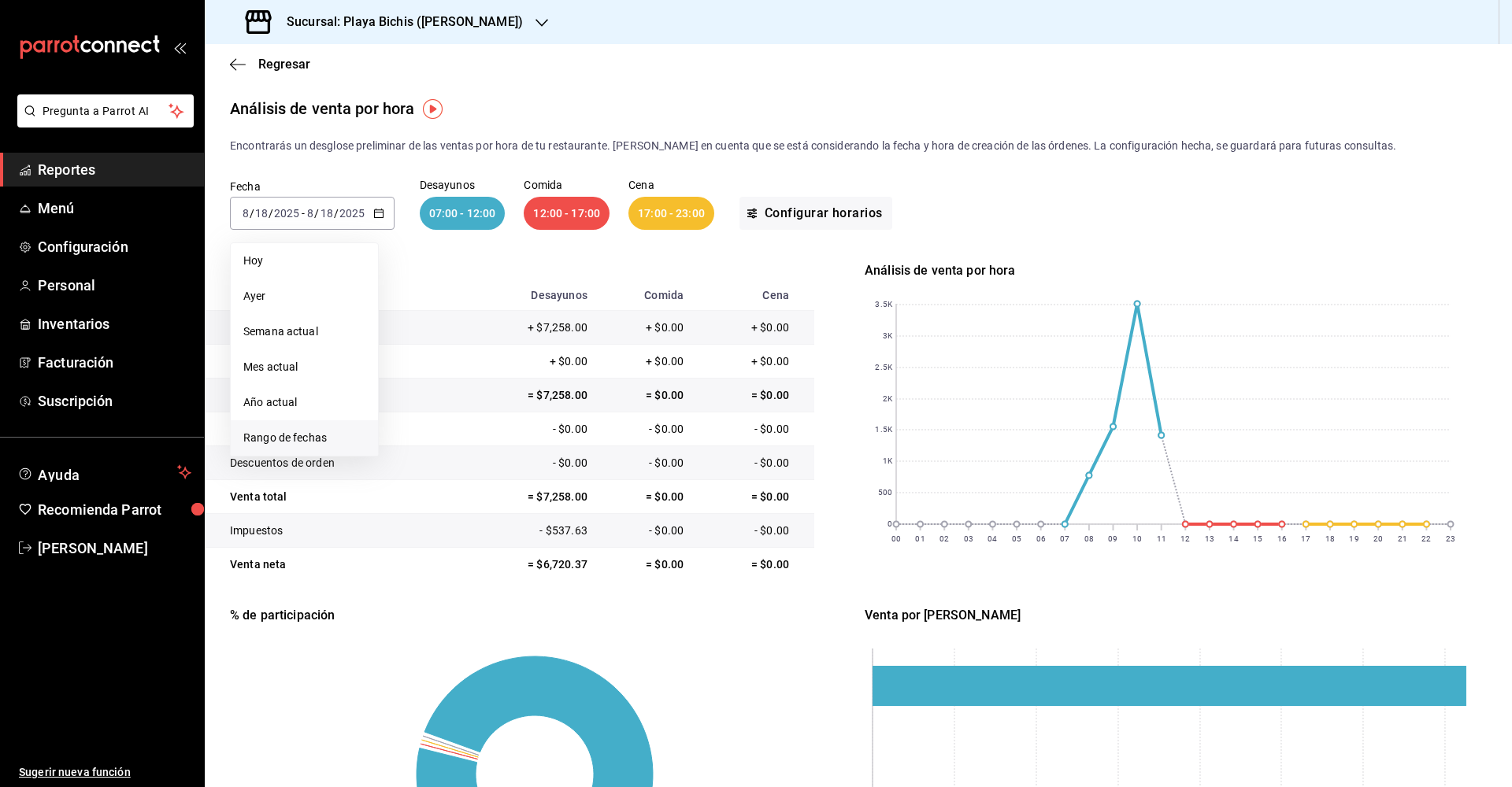
click at [307, 437] on span "Rango de fechas" at bounding box center [304, 437] width 122 height 16
click at [420, 383] on button "11" at bounding box center [411, 386] width 27 height 28
click at [584, 385] on abbr "17" at bounding box center [579, 387] width 10 height 11
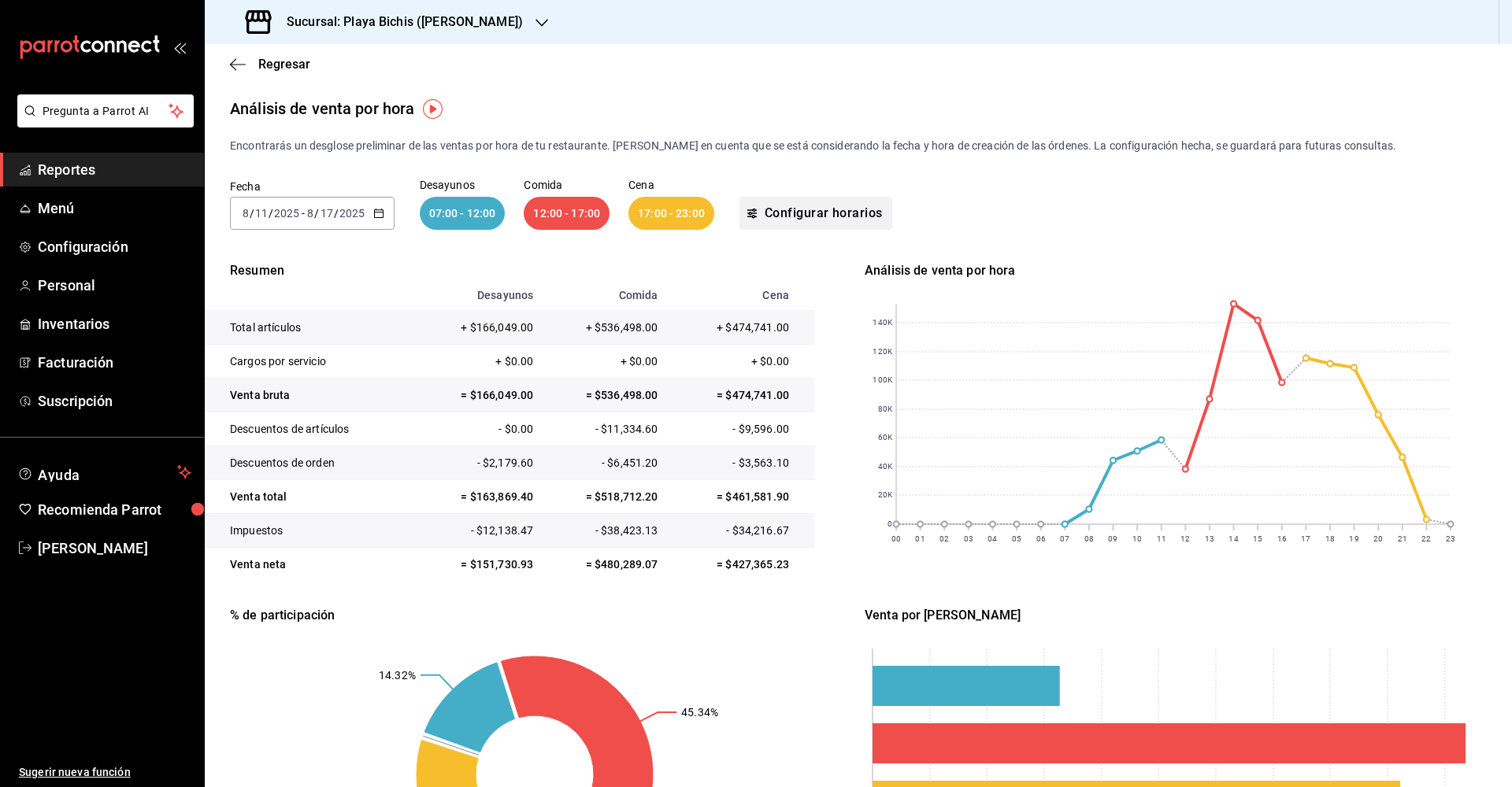
click at [826, 211] on button "Configurar horarios" at bounding box center [816, 213] width 153 height 33
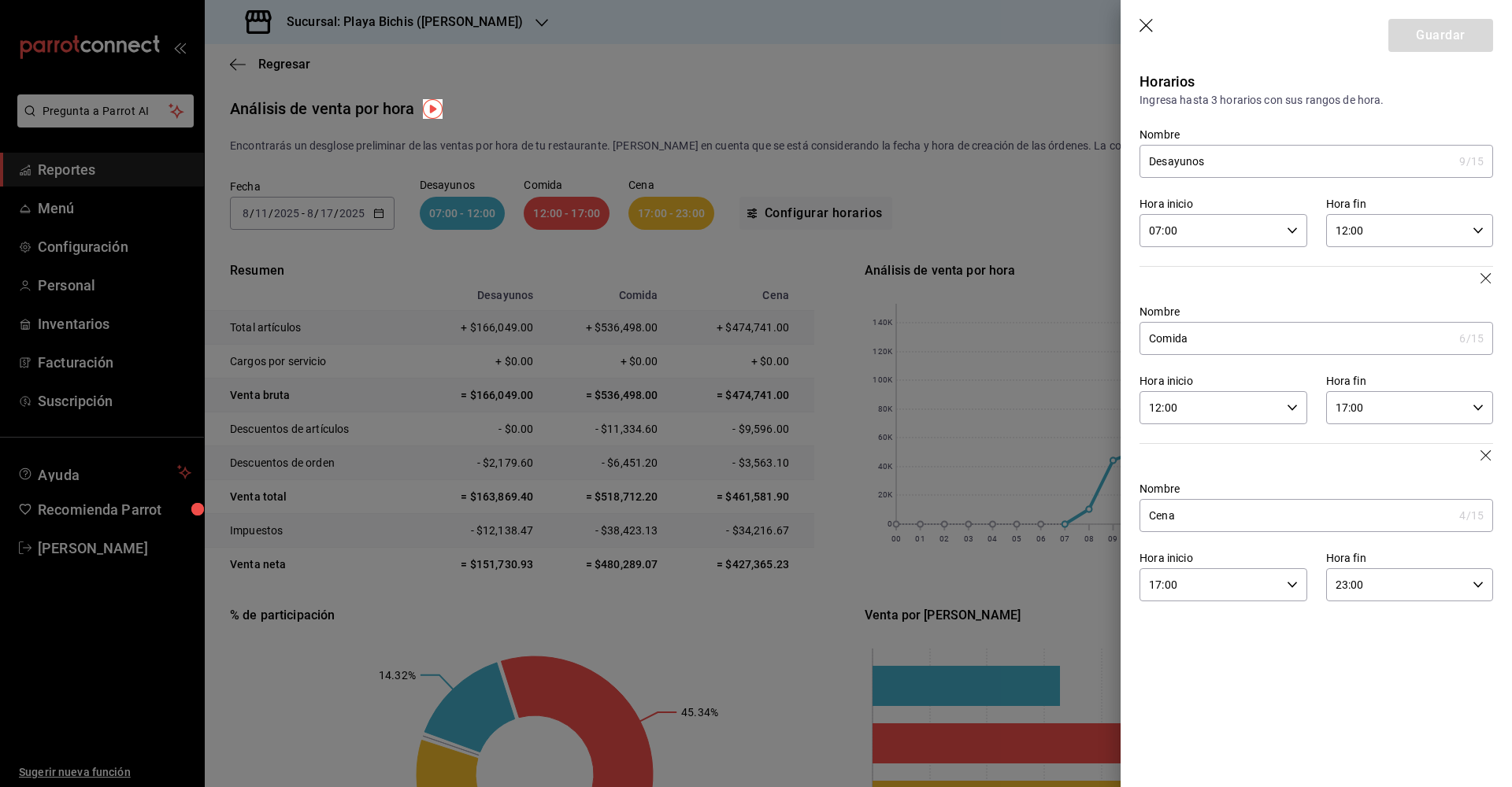
click at [1142, 19] on icon "button" at bounding box center [1148, 26] width 16 height 16
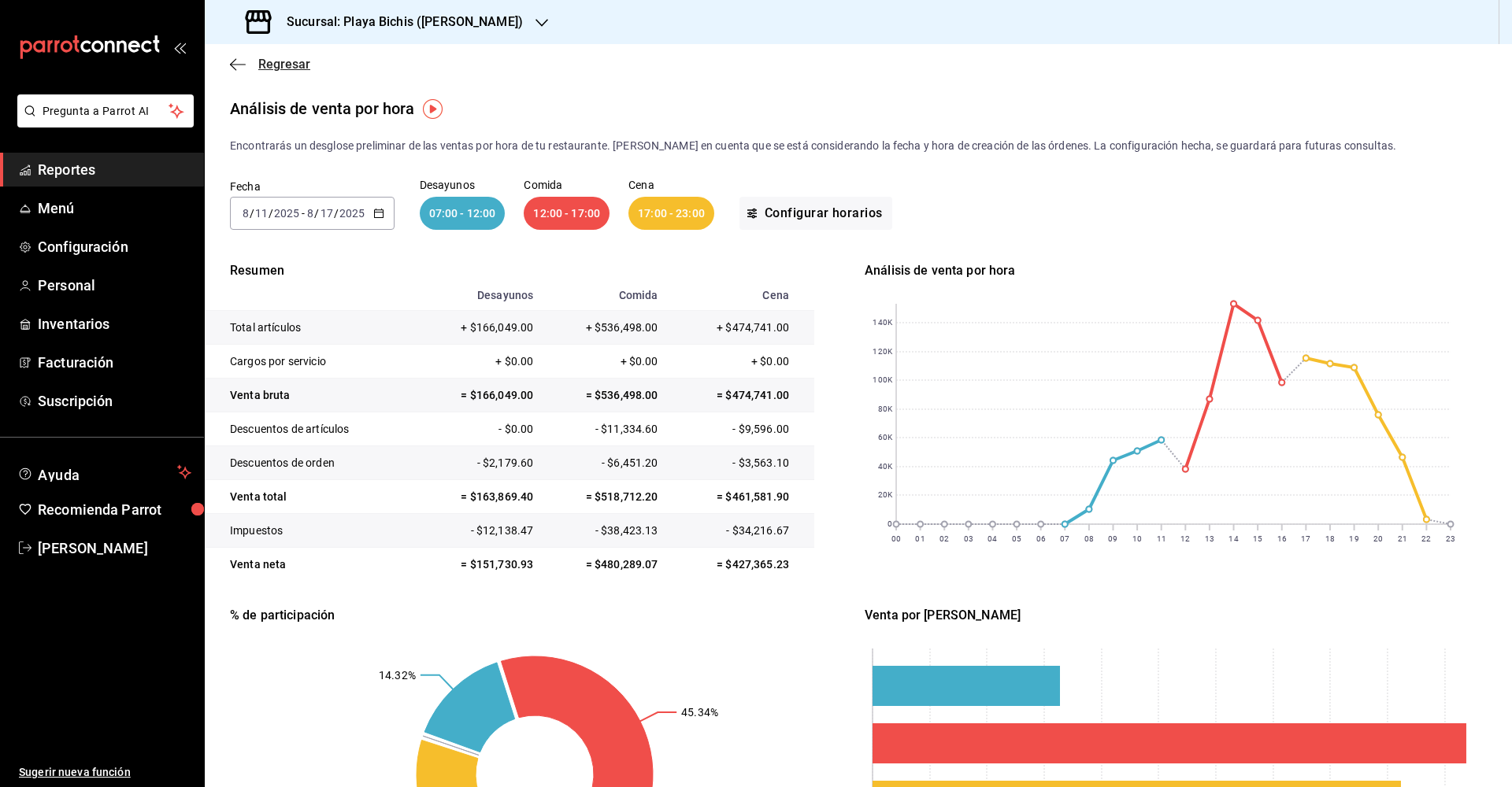
click at [244, 63] on icon "button" at bounding box center [238, 65] width 16 height 14
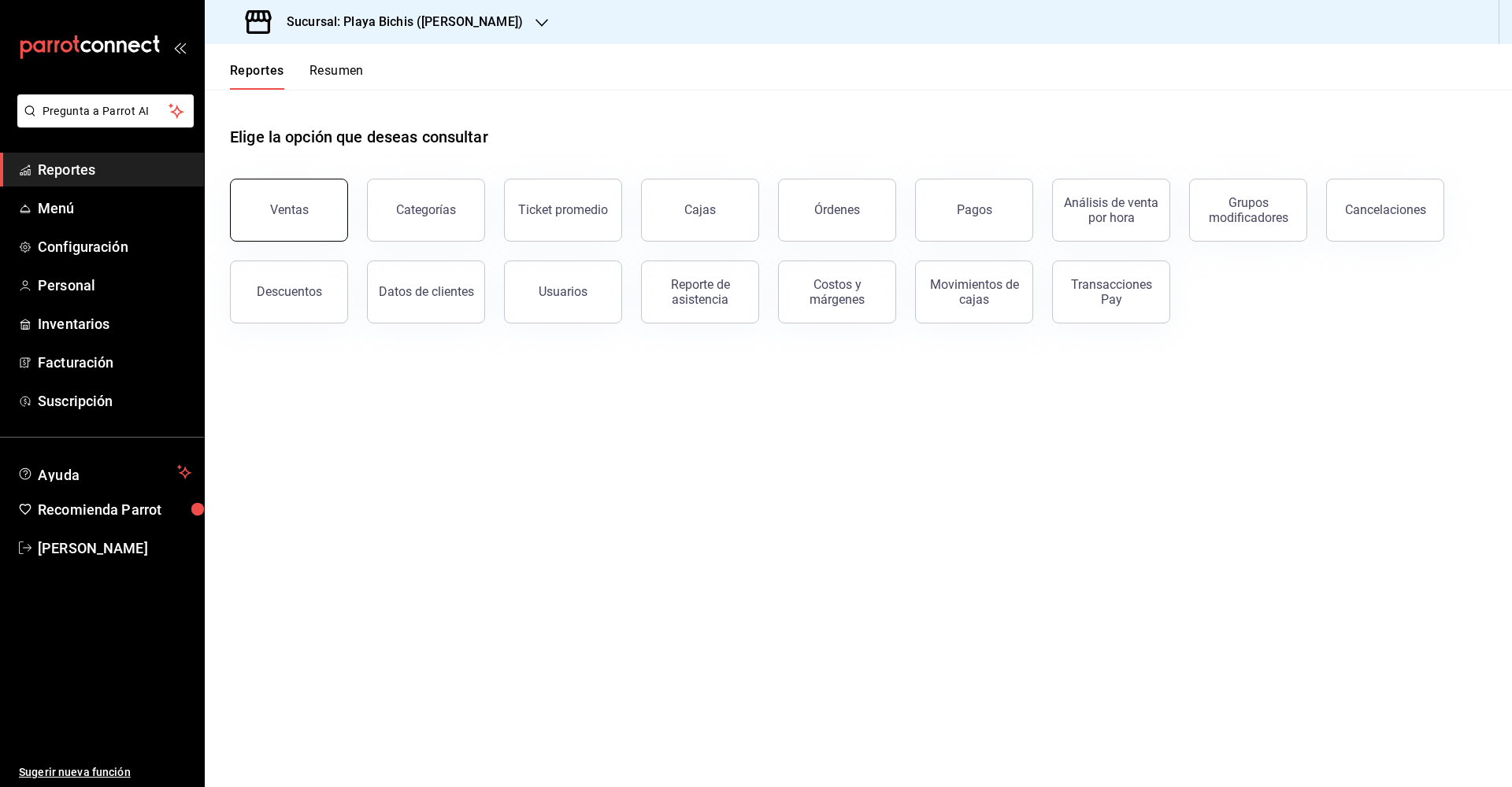
click at [271, 196] on button "Ventas" at bounding box center [289, 210] width 118 height 63
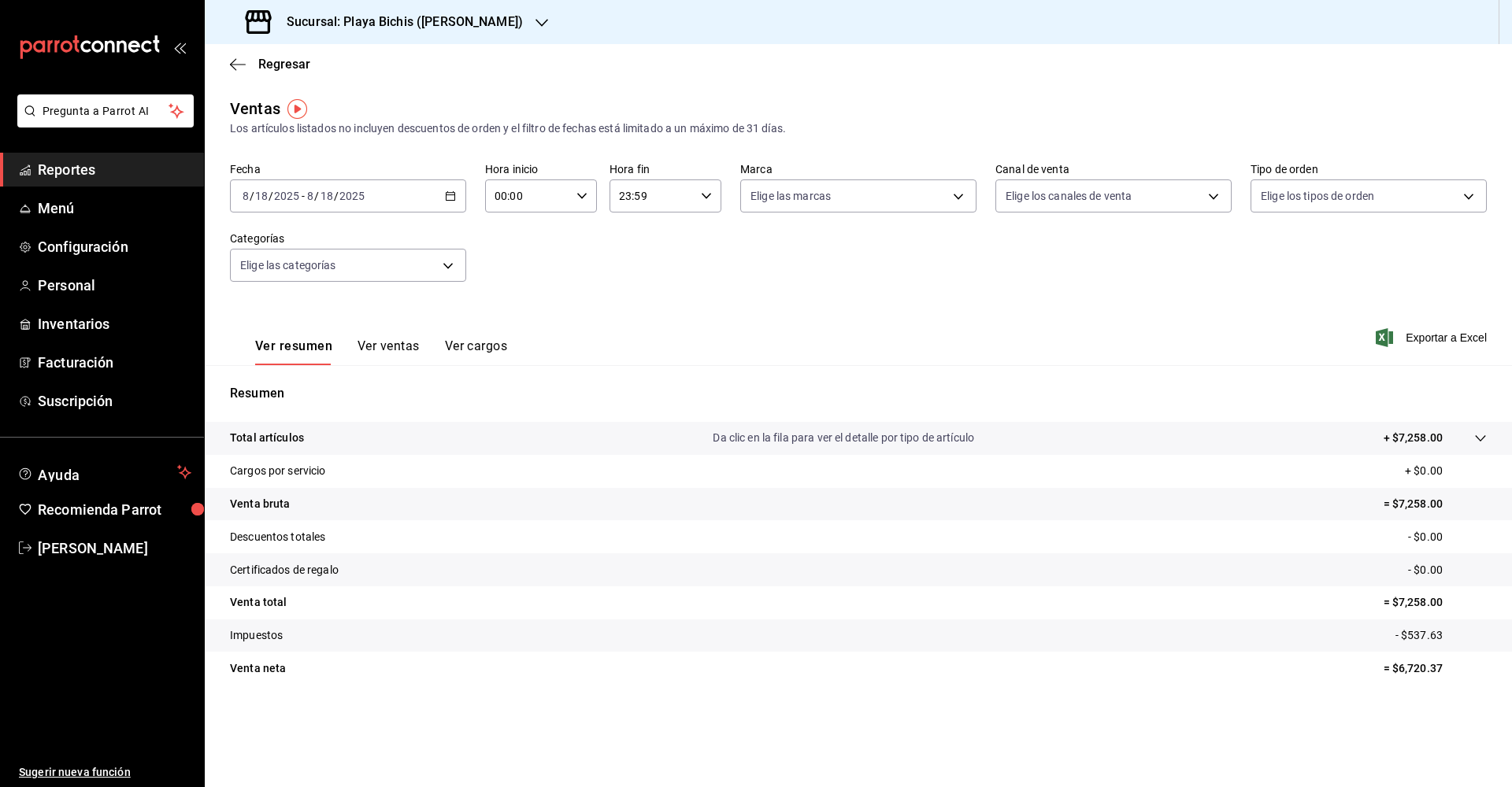
click at [454, 200] on \(Stroke\) "button" at bounding box center [450, 196] width 9 height 8
click at [389, 346] on button "Ver ventas" at bounding box center [388, 352] width 62 height 27
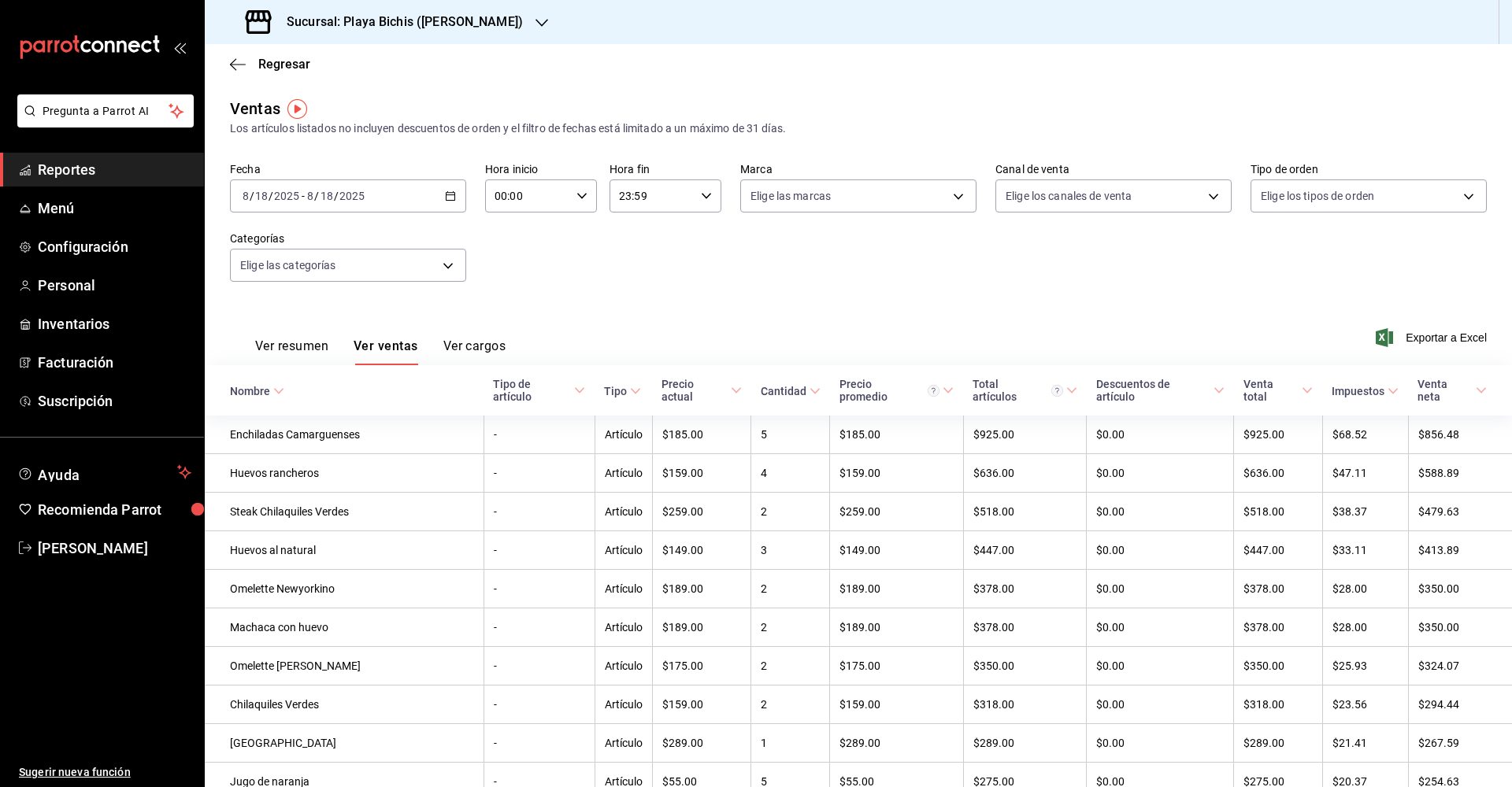
click at [449, 194] on icon "button" at bounding box center [450, 195] width 11 height 11
click at [288, 386] on span "Rango de fechas" at bounding box center [304, 385] width 122 height 16
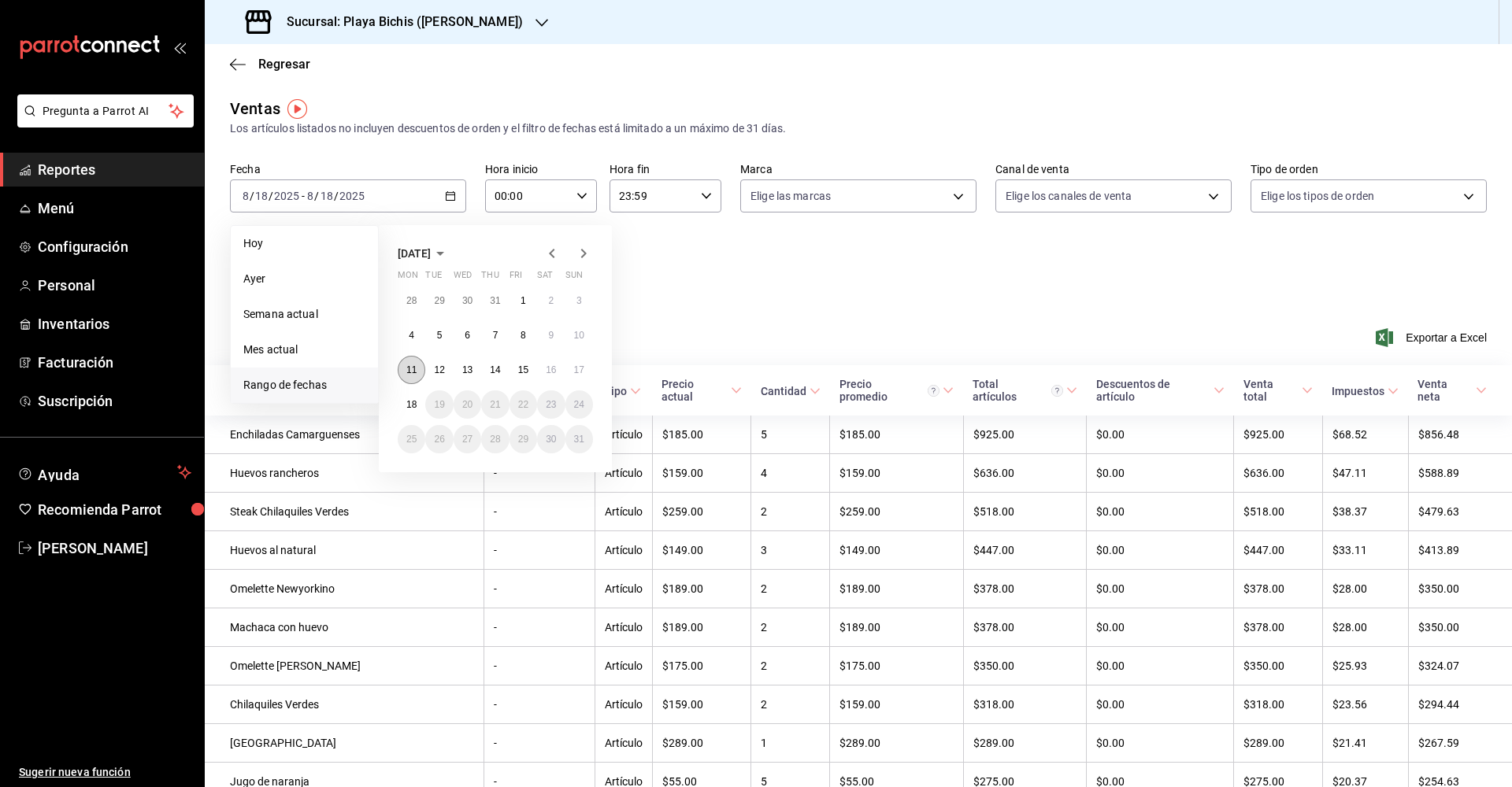
click at [411, 367] on abbr "11" at bounding box center [411, 369] width 10 height 11
click at [580, 369] on abbr "17" at bounding box center [579, 369] width 10 height 11
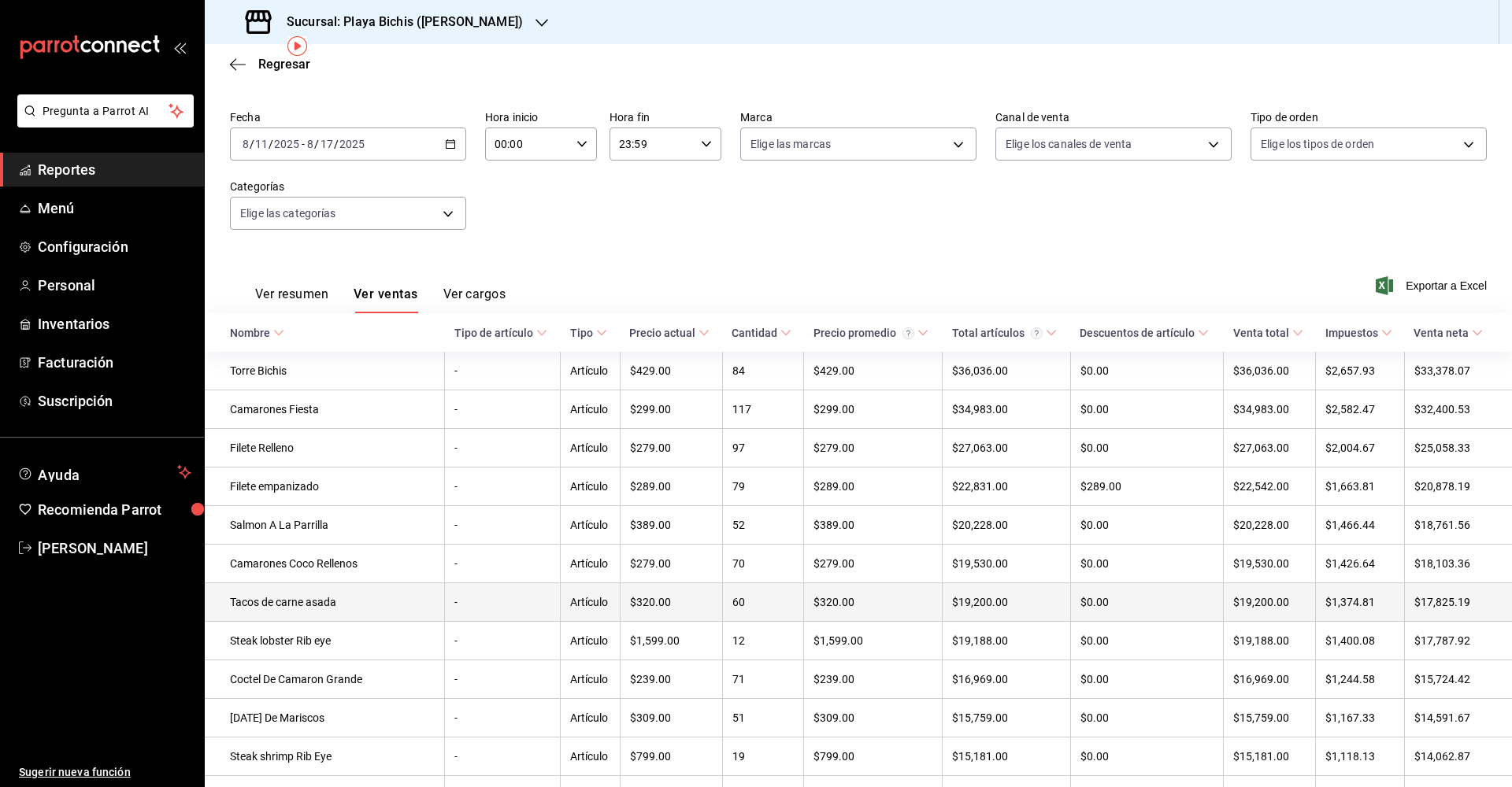
scroll to position [98, 0]
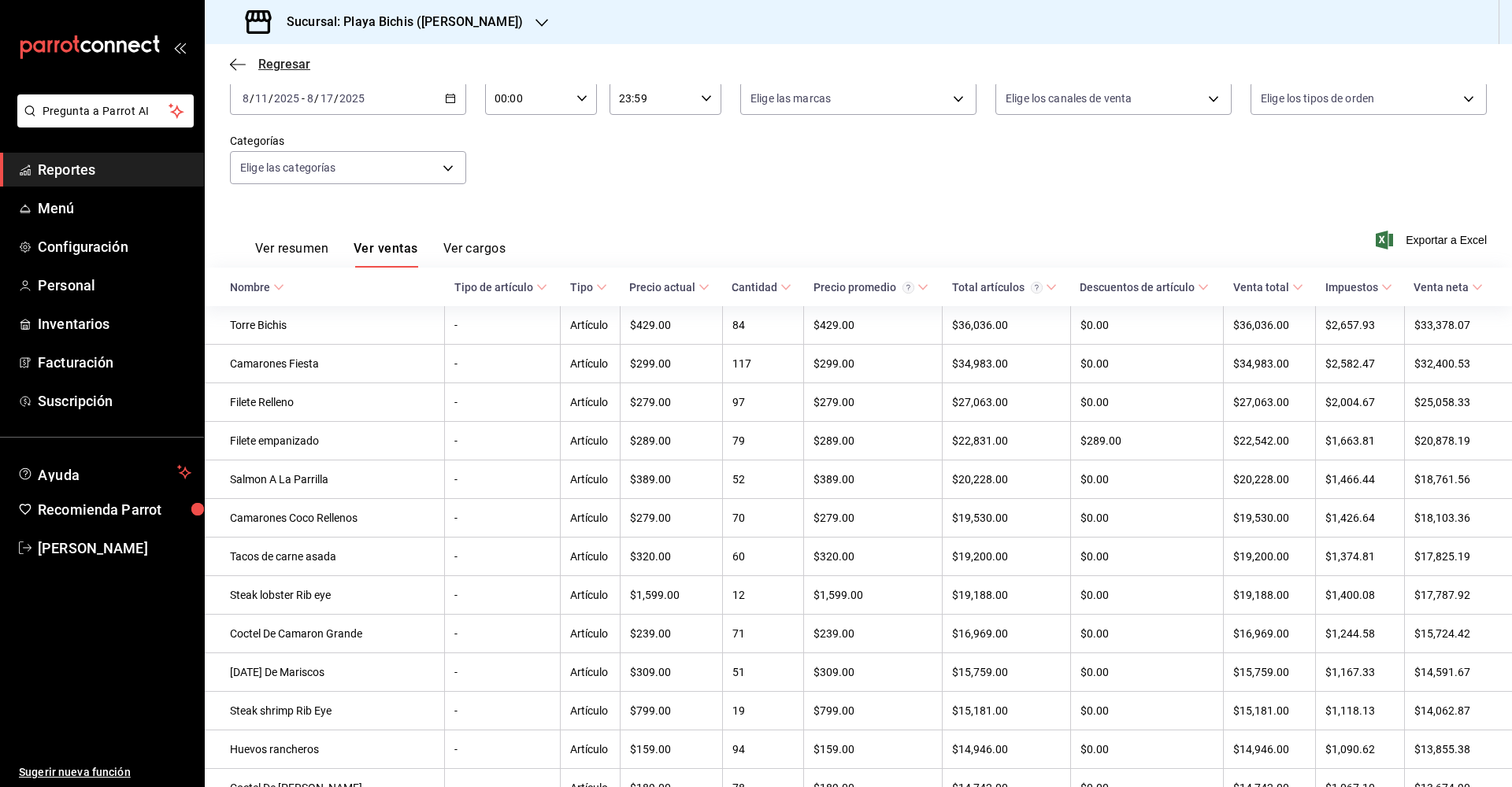
click at [239, 66] on icon "button" at bounding box center [238, 65] width 16 height 14
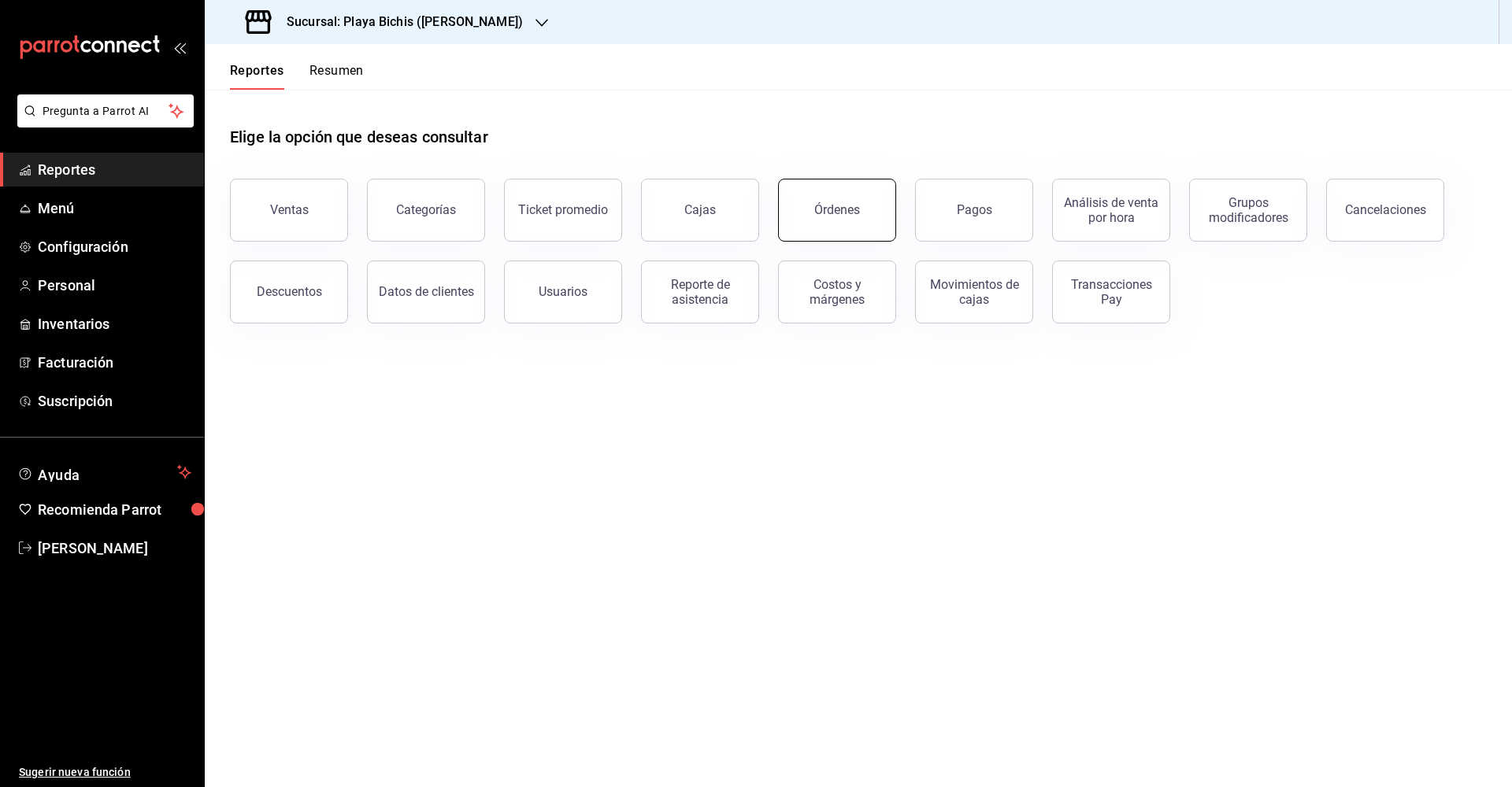
click at [827, 233] on button "Órdenes" at bounding box center [837, 210] width 118 height 63
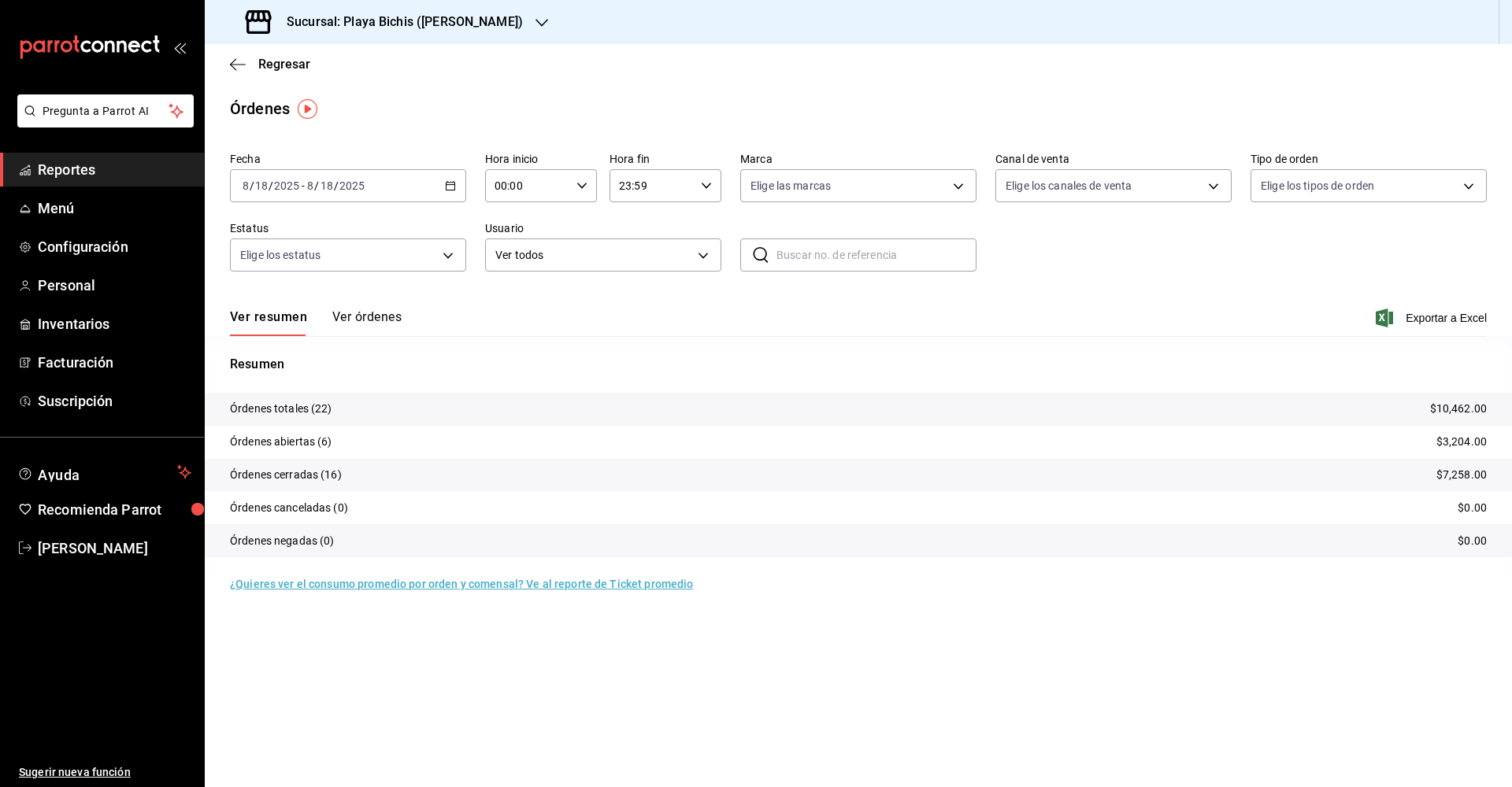
click at [451, 184] on icon "button" at bounding box center [450, 185] width 11 height 11
click at [511, 336] on div "Resumen Órdenes totales (22) $10,462.00 Órdenes abiertas (6) $3,204.00 Órdenes …" at bounding box center [858, 456] width 1307 height 240
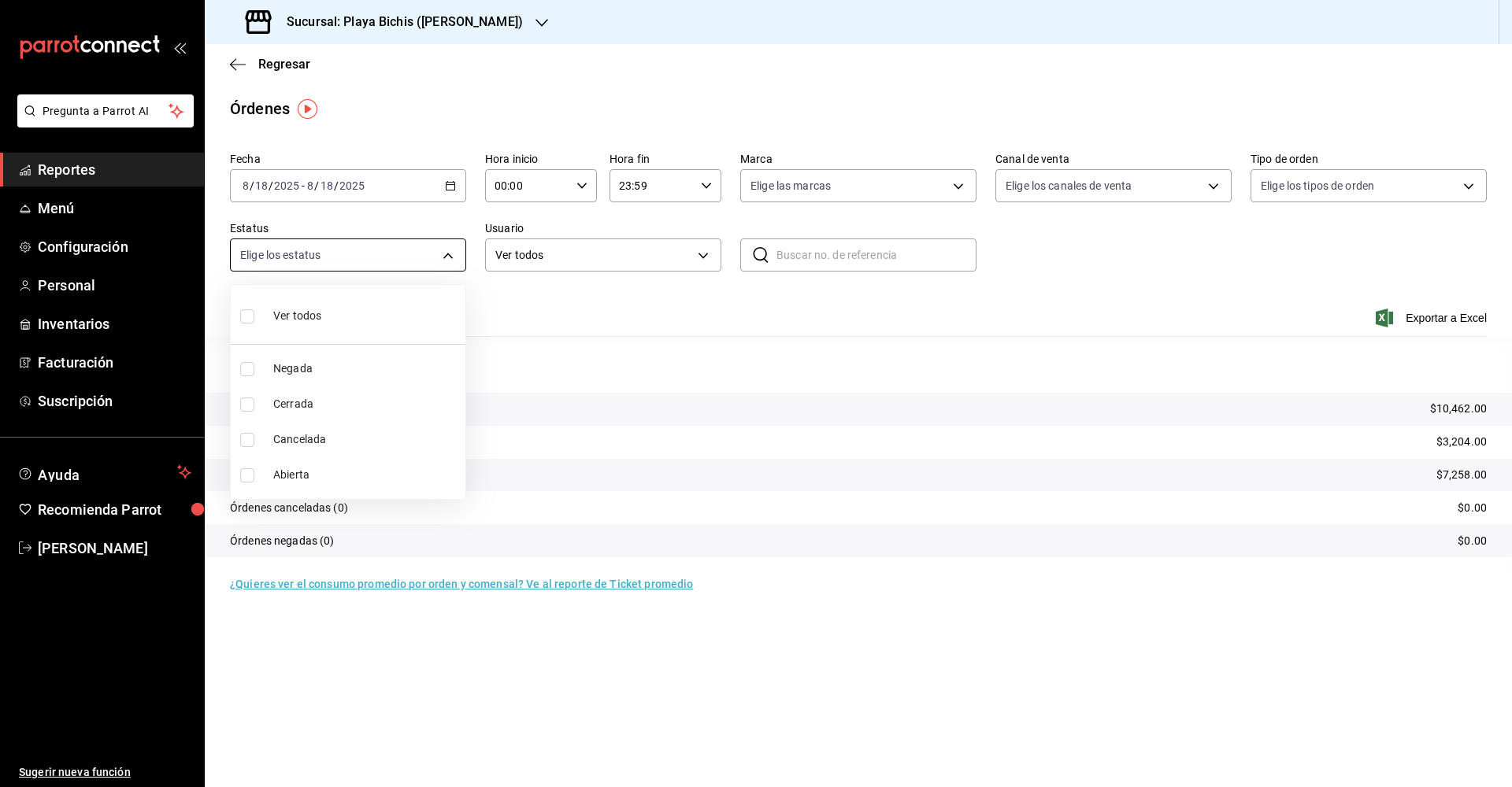
click at [443, 246] on body "Pregunta a Parrot AI Reportes Menú Configuración Personal Inventarios Facturaci…" at bounding box center [756, 393] width 1512 height 787
click at [248, 316] on input "checkbox" at bounding box center [247, 316] width 14 height 14
checkbox input "true"
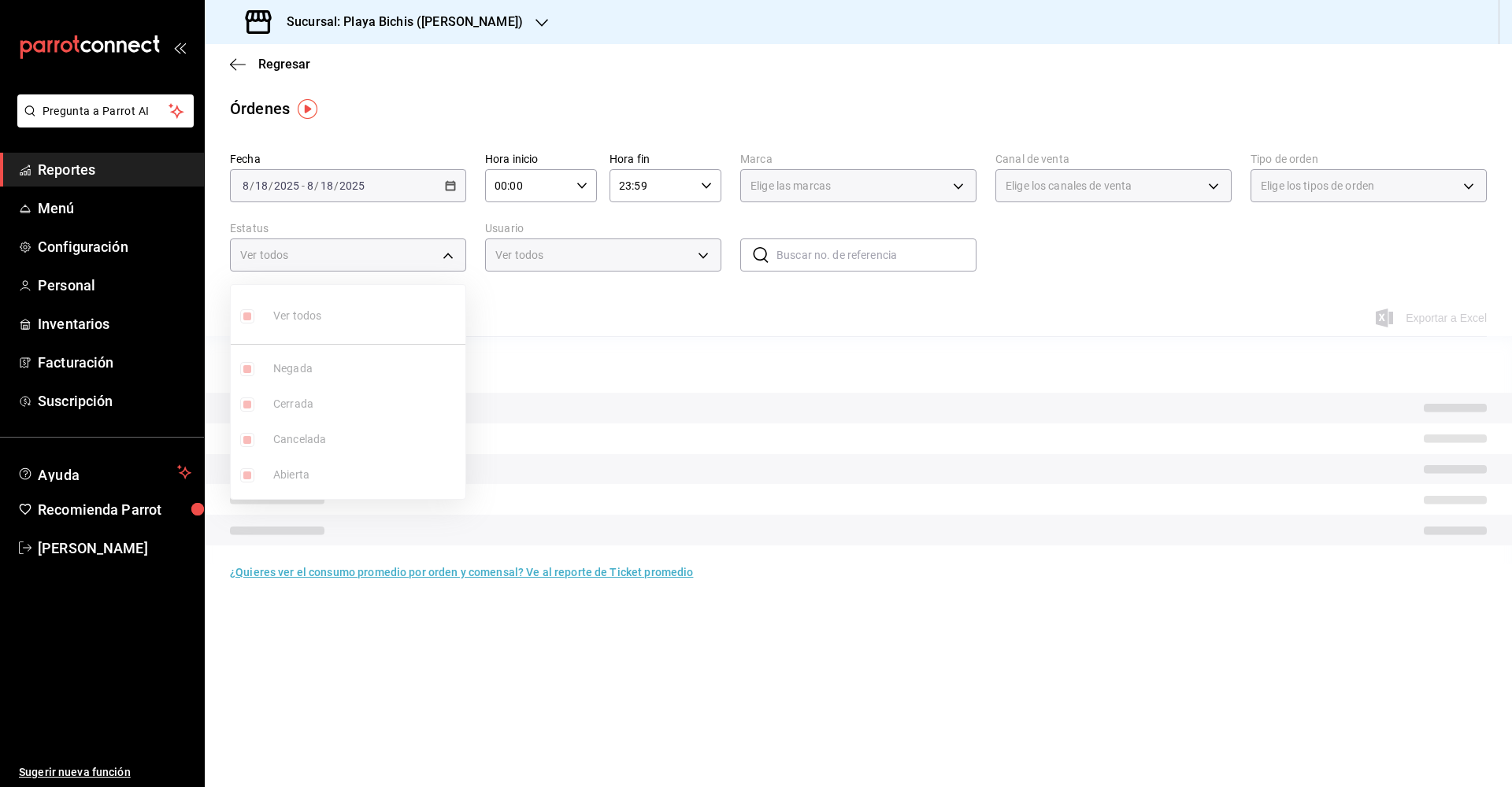
type input "DENIED,FINISHED,CANCELED,OPEN"
checkbox input "true"
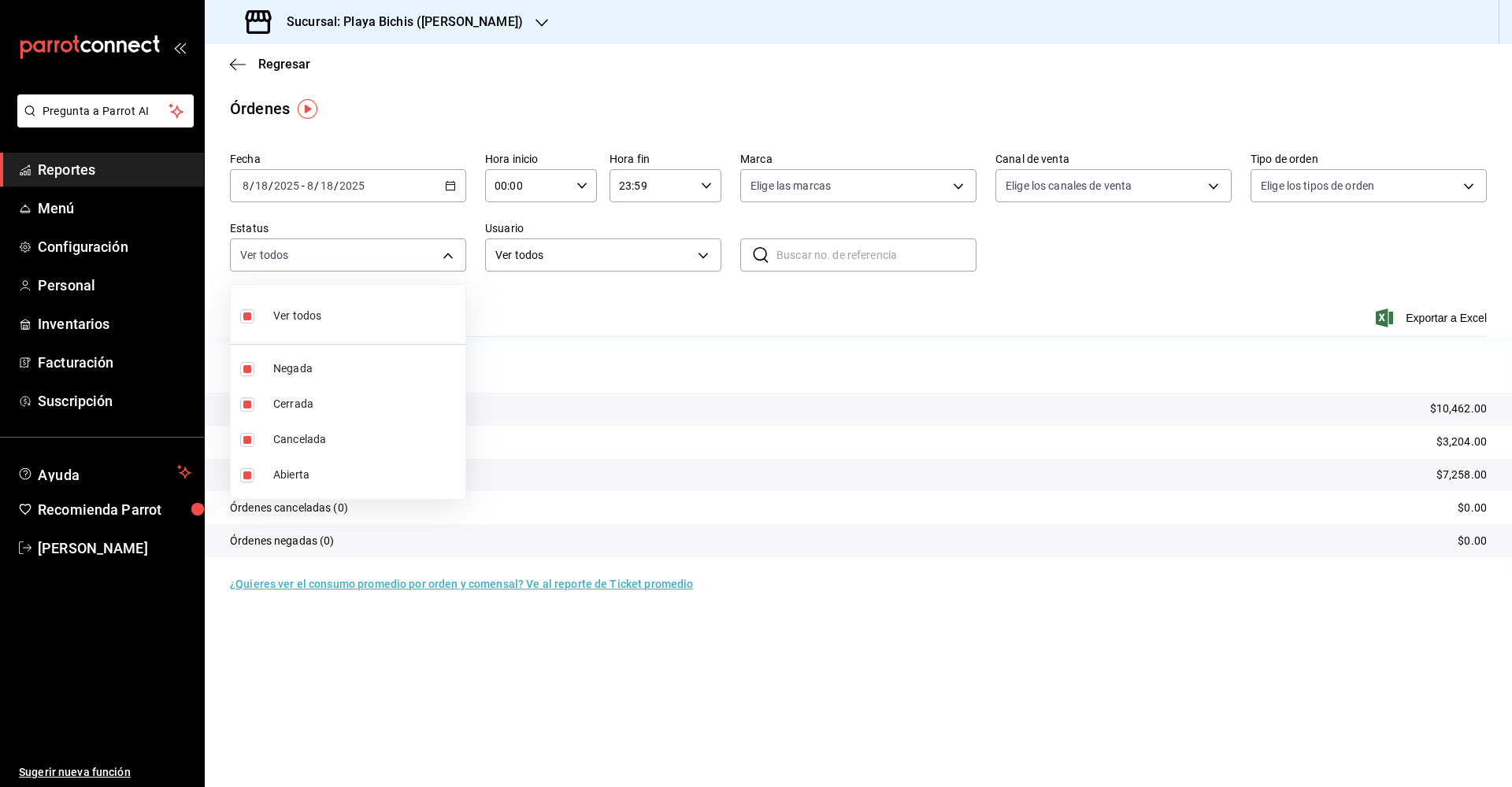
click at [450, 184] on div at bounding box center [756, 393] width 1512 height 787
click at [450, 193] on div "2025-08-18 8 / 18 / 2025 - 2025-08-18 8 / 18 / 2025" at bounding box center [348, 185] width 236 height 33
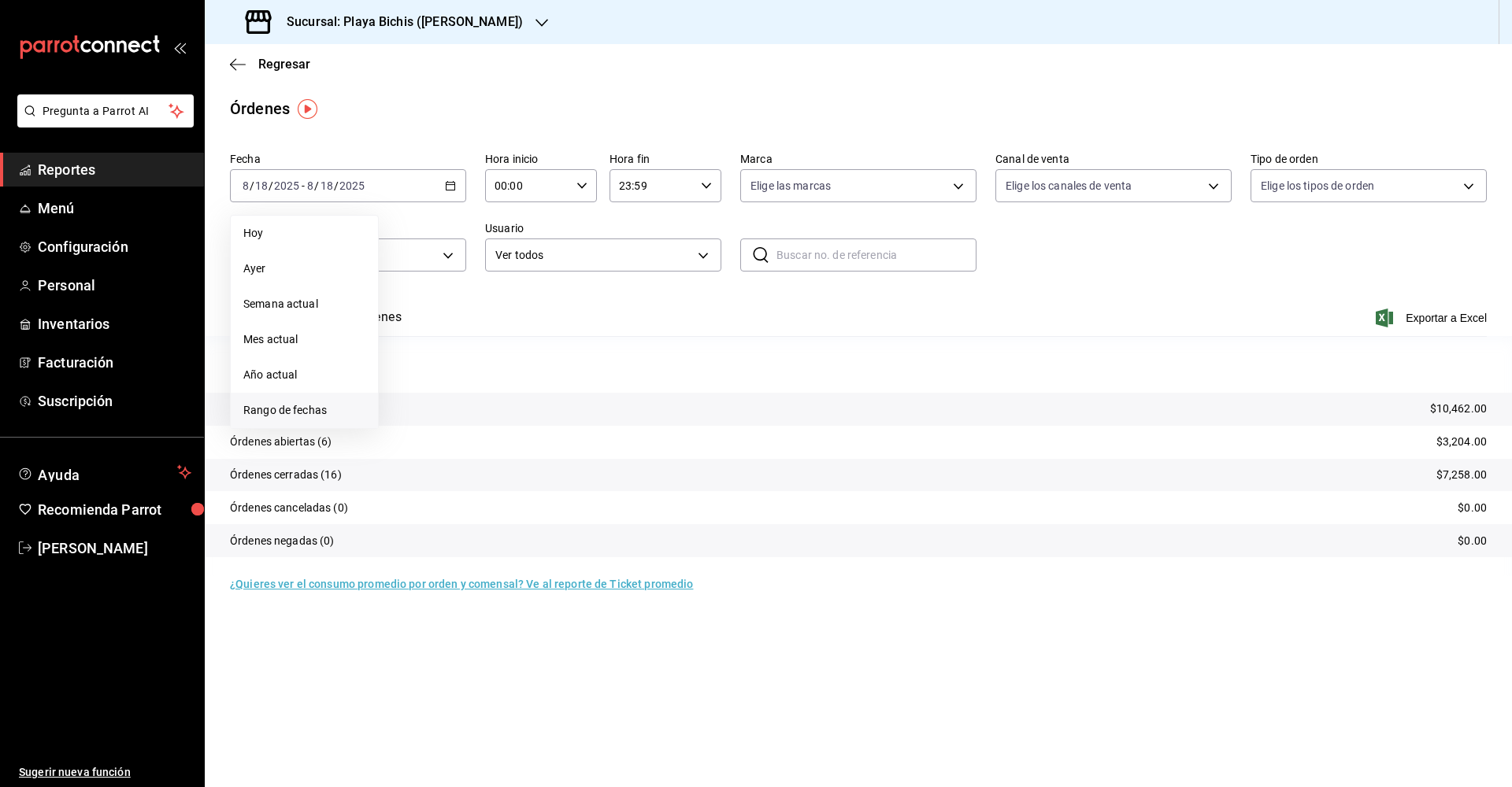
click at [311, 402] on li "Rango de fechas" at bounding box center [304, 411] width 147 height 36
click at [398, 353] on div "28 29 30 31 1 2 3 4 5 6 7 8 9 10 11 12 13 14 15 16 17 18 19 20 21 22 23 24 25 2…" at bounding box center [495, 359] width 195 height 167
click at [408, 363] on abbr "11" at bounding box center [411, 359] width 10 height 11
click at [579, 361] on abbr "17" at bounding box center [579, 359] width 10 height 11
click at [855, 192] on body "Pregunta a Parrot AI Reportes Menú Configuración Personal Inventarios Facturaci…" at bounding box center [756, 393] width 1512 height 787
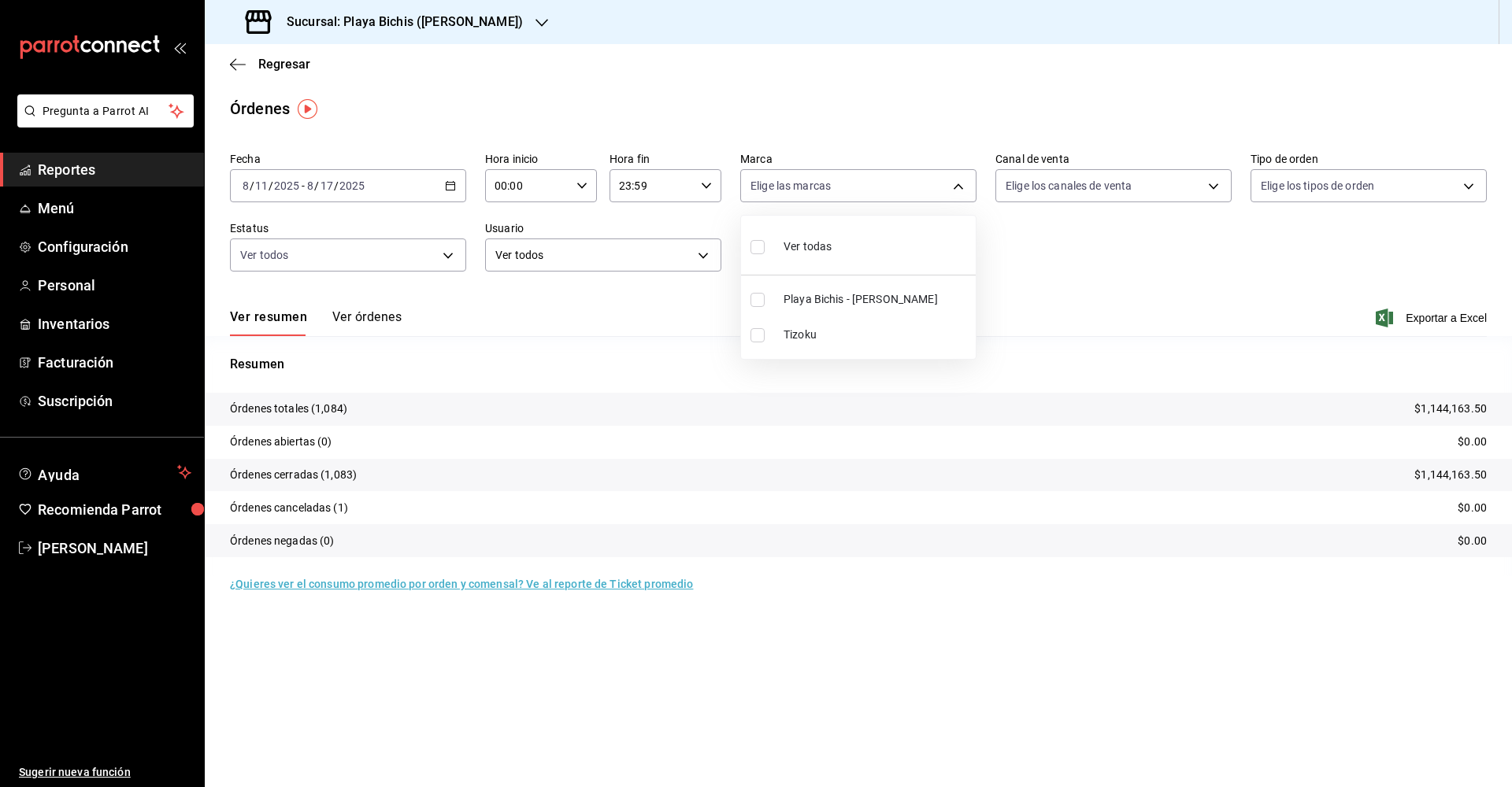
click at [803, 252] on span "Ver todas" at bounding box center [808, 246] width 48 height 16
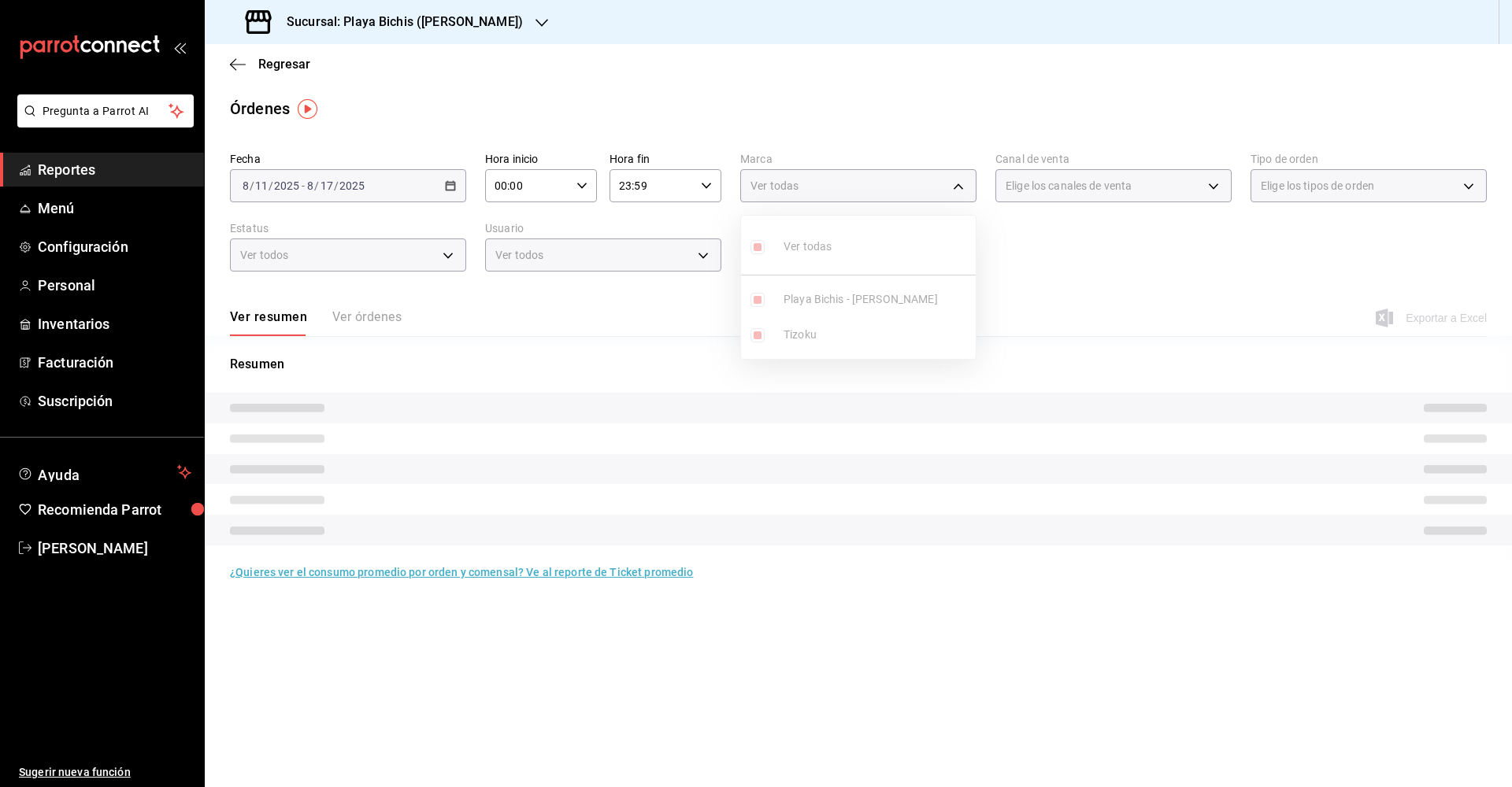
type input "4ba3d68a-2a71-4bf4-8272-d27f8f663470,fbc14f8a-a0c0-448e-9dac-7011cab8a3fb"
checkbox input "true"
click at [1055, 189] on div at bounding box center [756, 393] width 1512 height 787
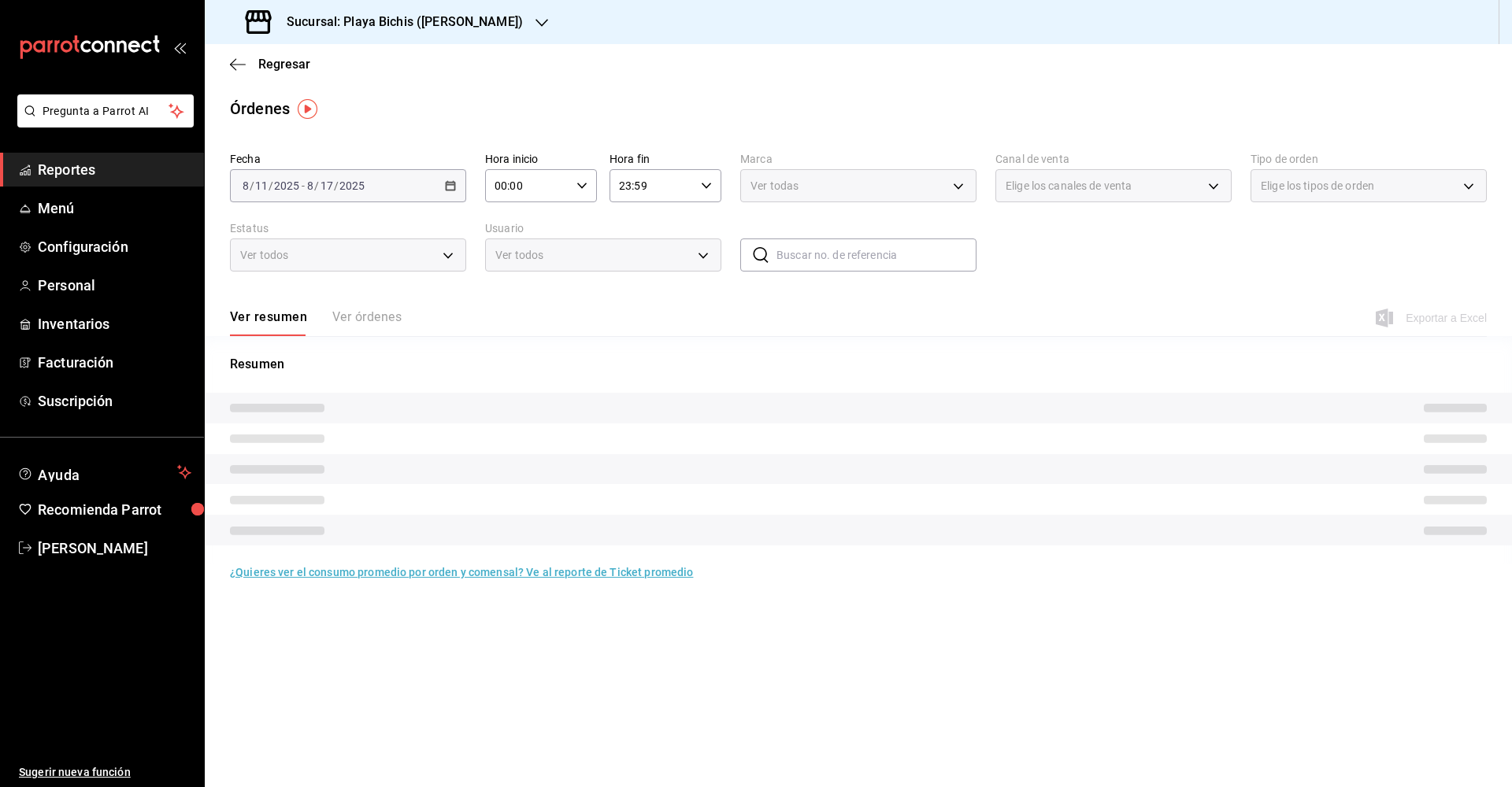
click at [1055, 189] on span "Elige los canales de venta" at bounding box center [1069, 186] width 126 height 16
click at [1008, 374] on div "Resumen" at bounding box center [858, 459] width 1307 height 210
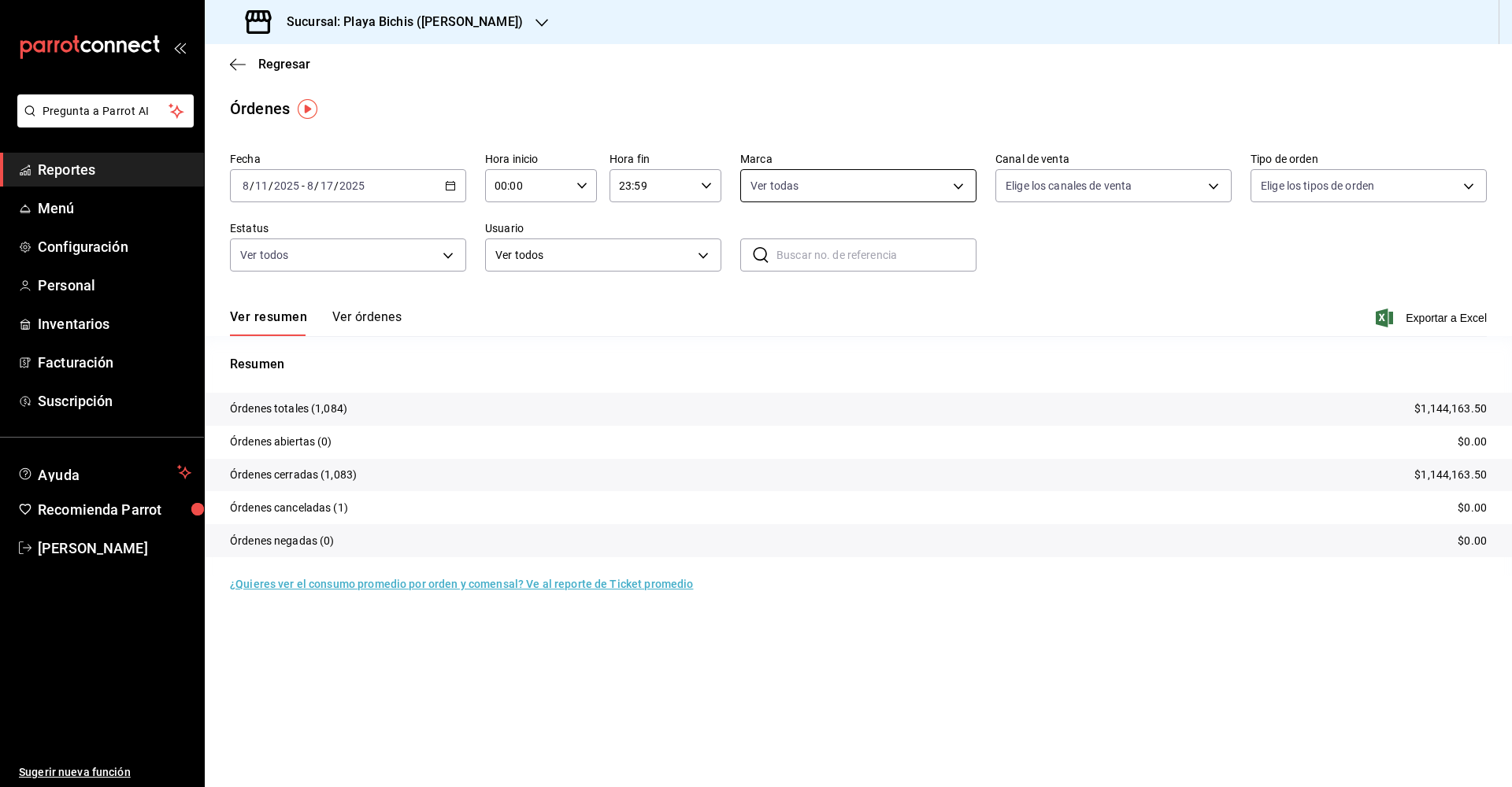
click at [920, 188] on body "Pregunta a Parrot AI Reportes Menú Configuración Personal Inventarios Facturaci…" at bounding box center [756, 393] width 1512 height 787
click at [1058, 183] on div at bounding box center [756, 393] width 1512 height 787
click at [1058, 183] on body "Pregunta a Parrot AI Reportes Menú Configuración Personal Inventarios Facturaci…" at bounding box center [756, 393] width 1512 height 787
click at [1013, 246] on input "checkbox" at bounding box center [1013, 247] width 14 height 14
checkbox input "true"
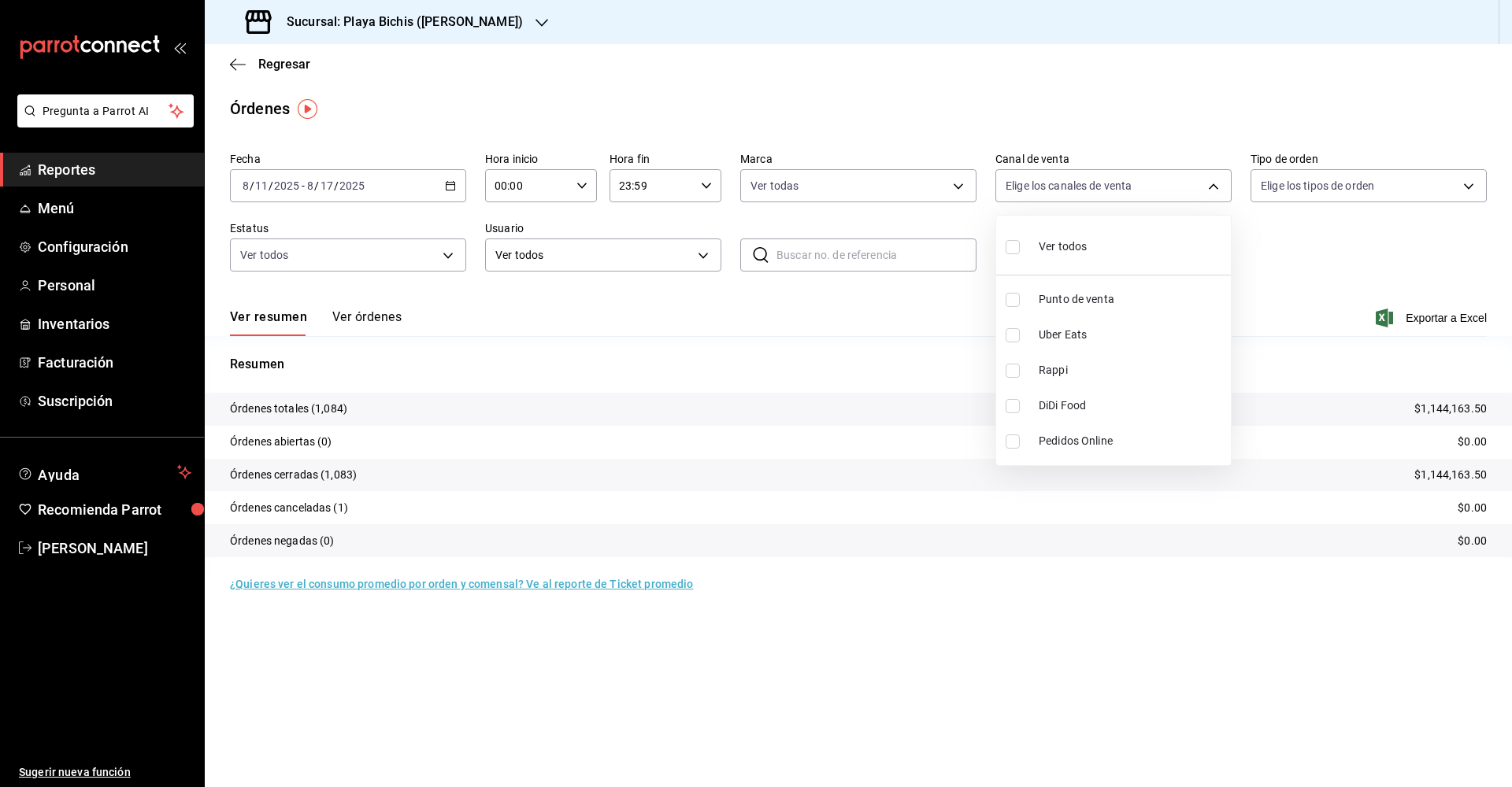
type input "PARROT,UBER_EATS,RAPPI,DIDI_FOOD,ONLINE"
checkbox input "true"
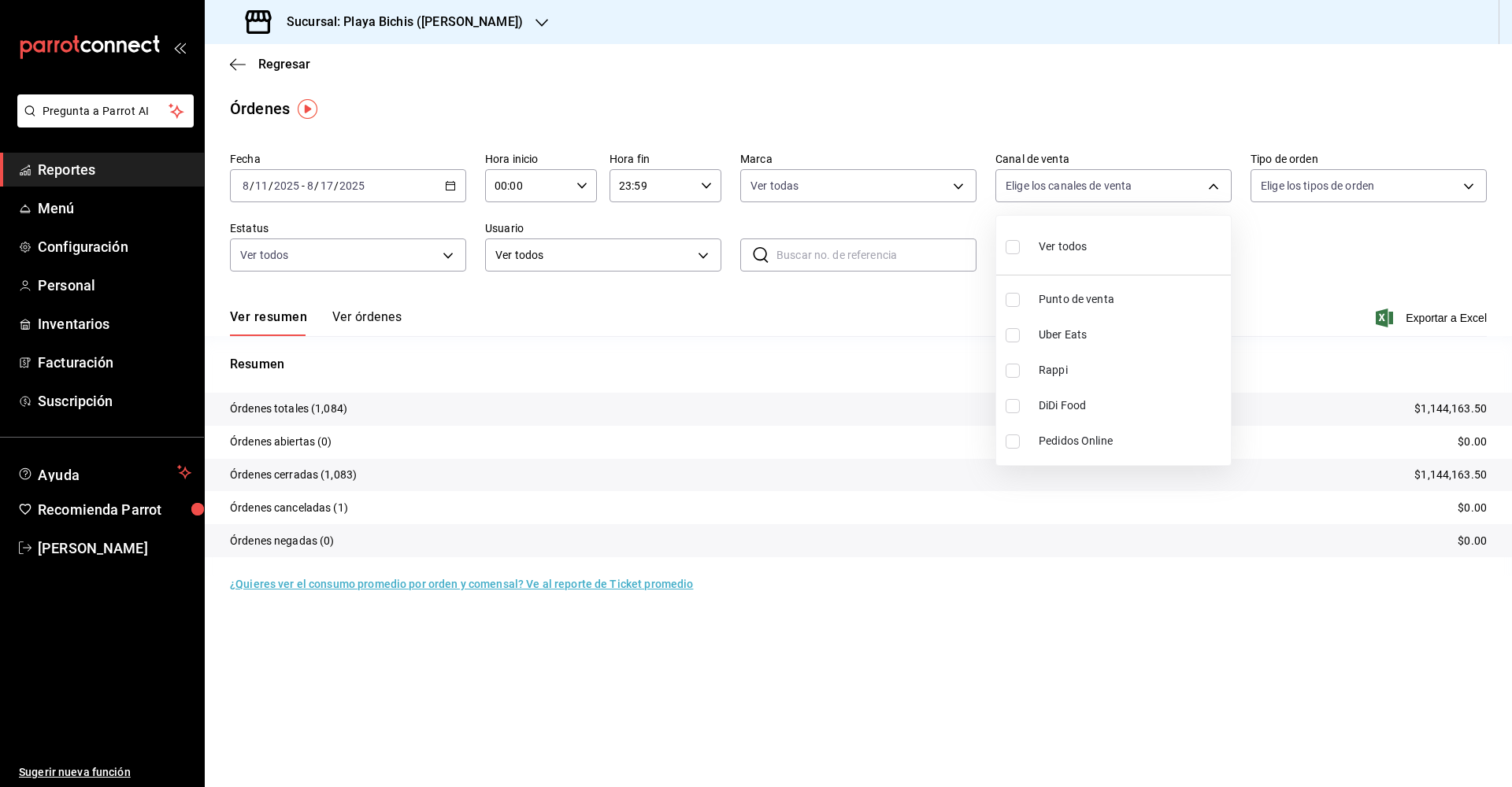
checkbox input "true"
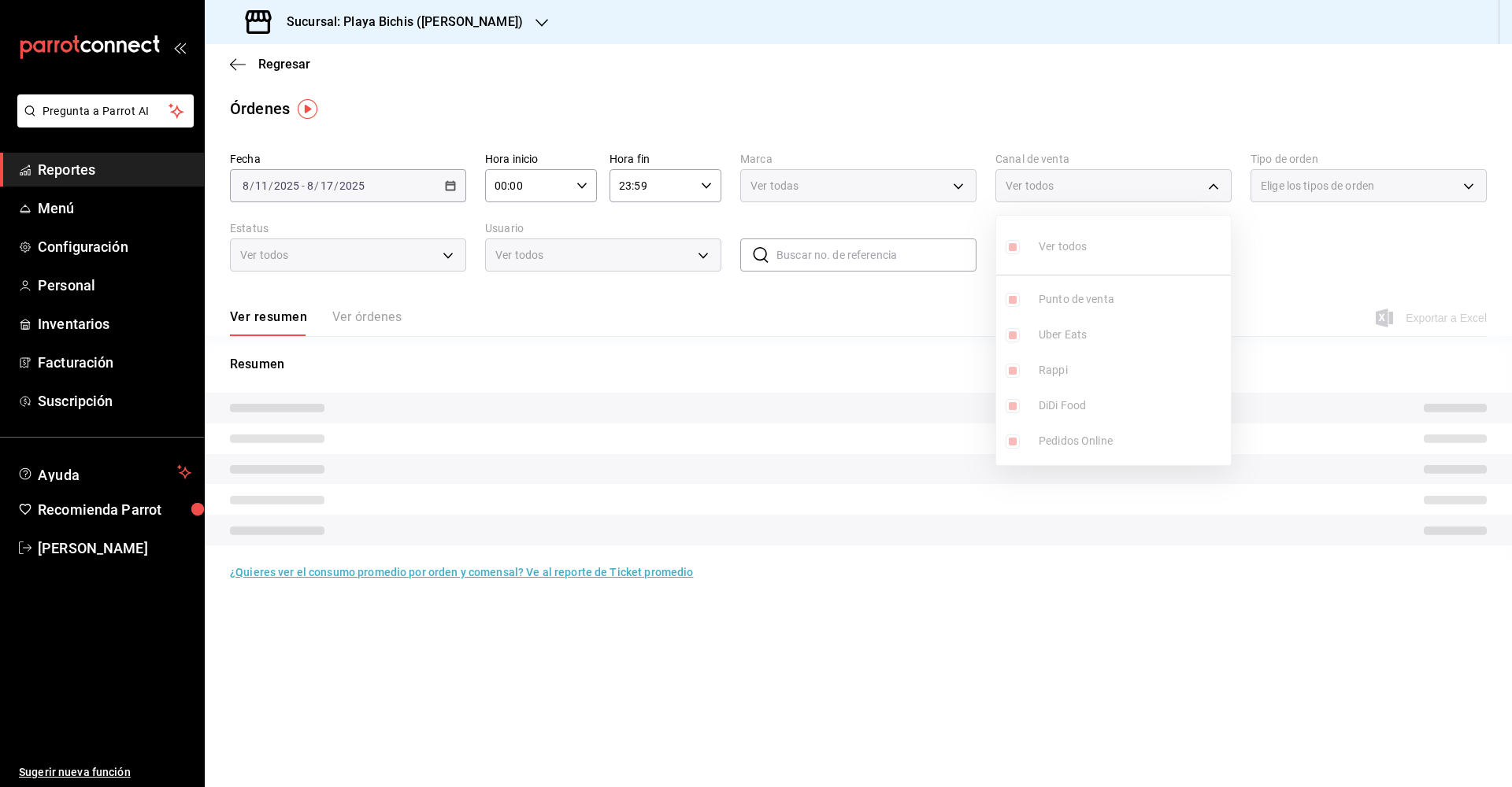
click at [1344, 284] on div at bounding box center [756, 393] width 1512 height 787
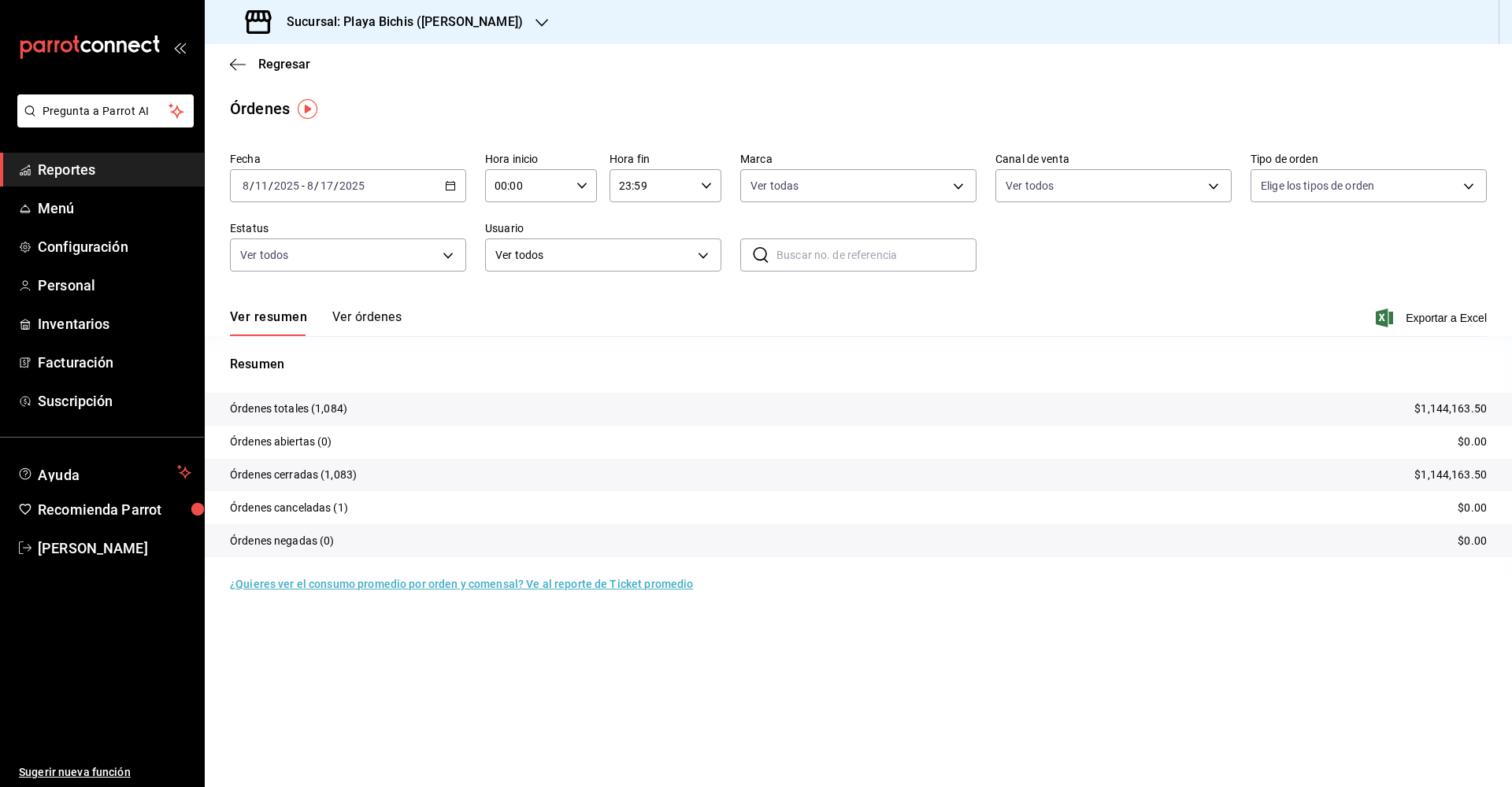
click at [368, 308] on div "Ver resumen Ver órdenes Exportar a Excel" at bounding box center [859, 313] width 1257 height 46
click at [363, 322] on button "Ver órdenes" at bounding box center [367, 323] width 70 height 27
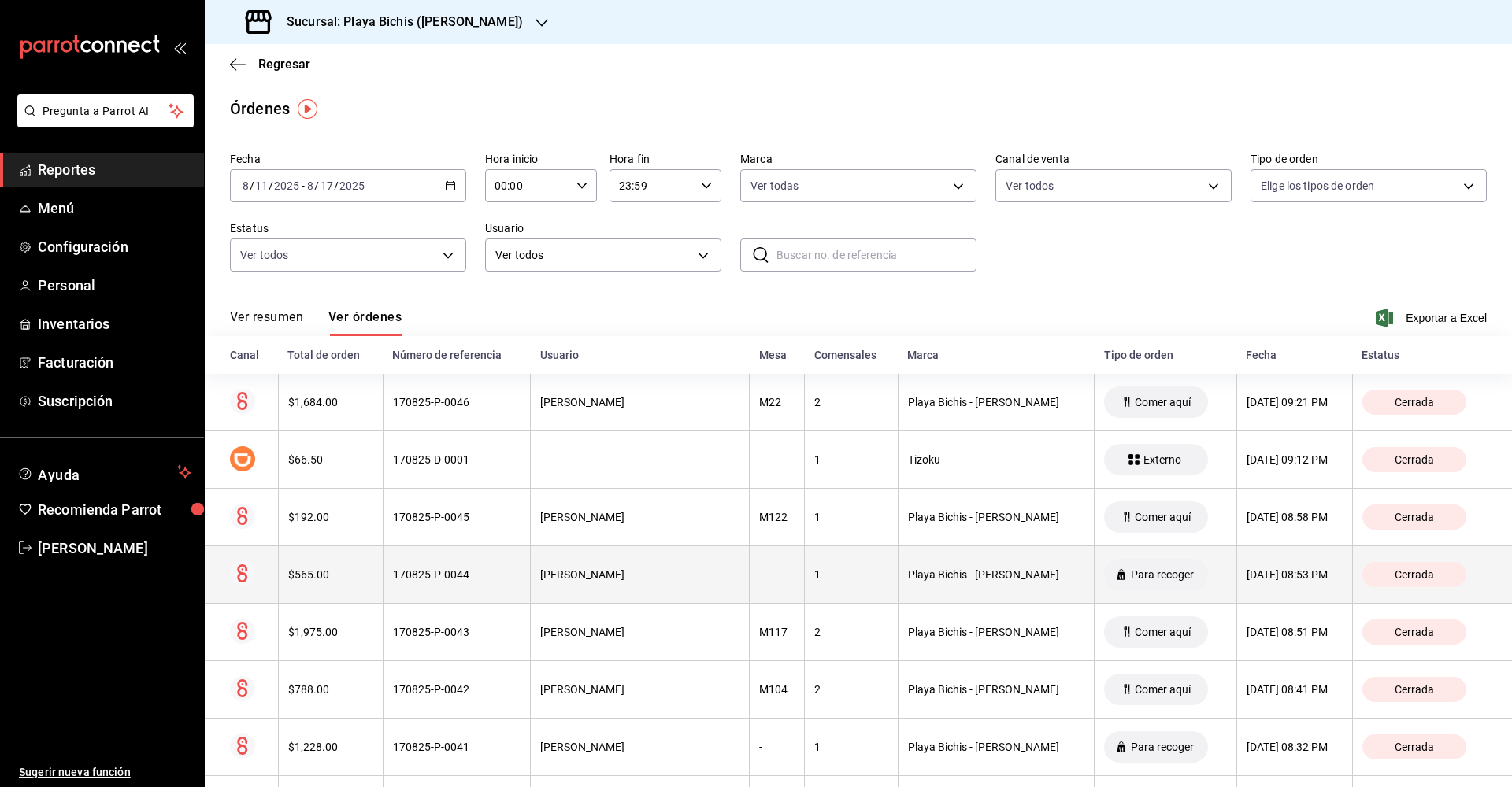
scroll to position [37, 0]
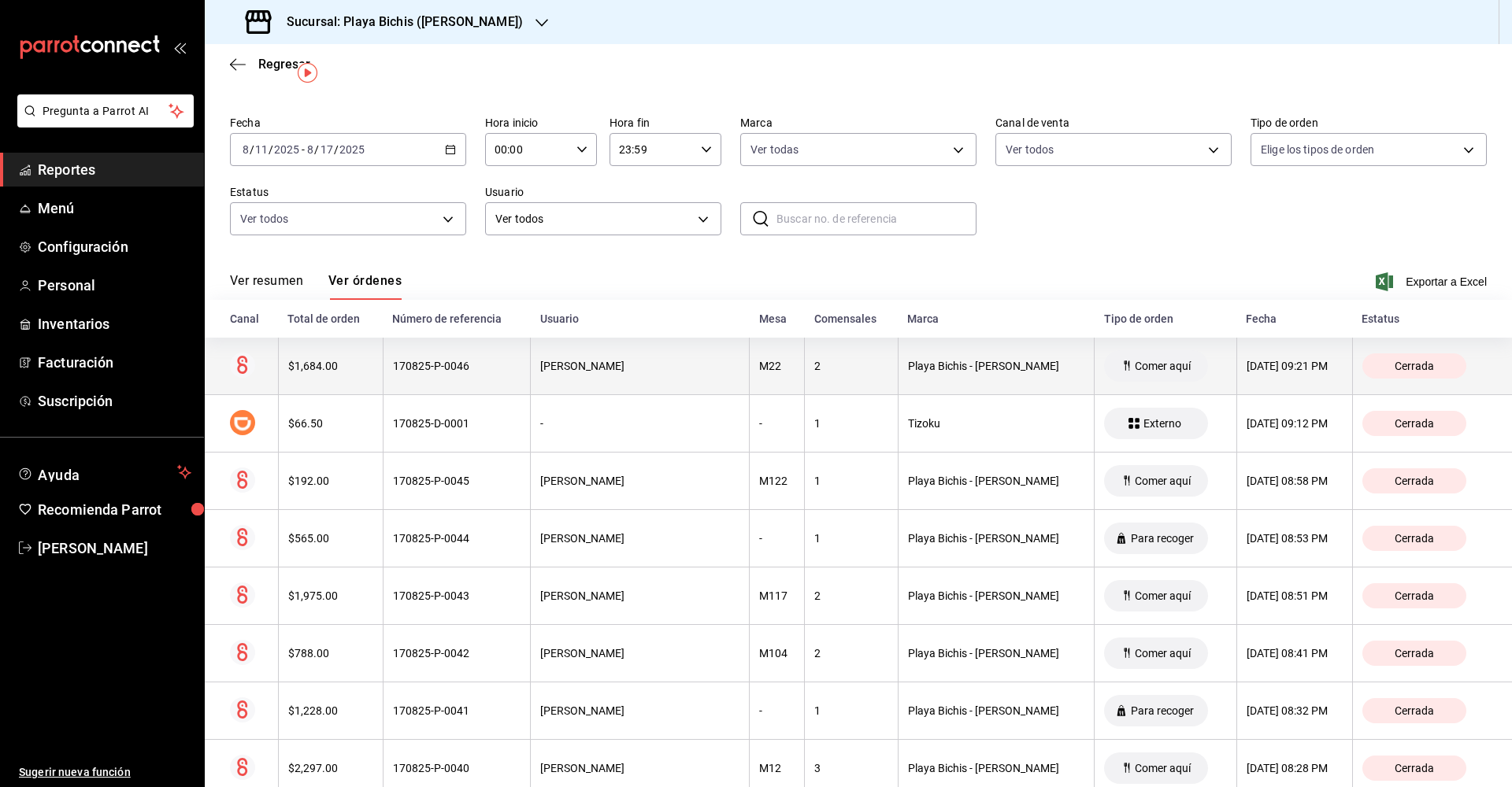
click at [435, 368] on div "170825-P-0046" at bounding box center [457, 366] width 127 height 13
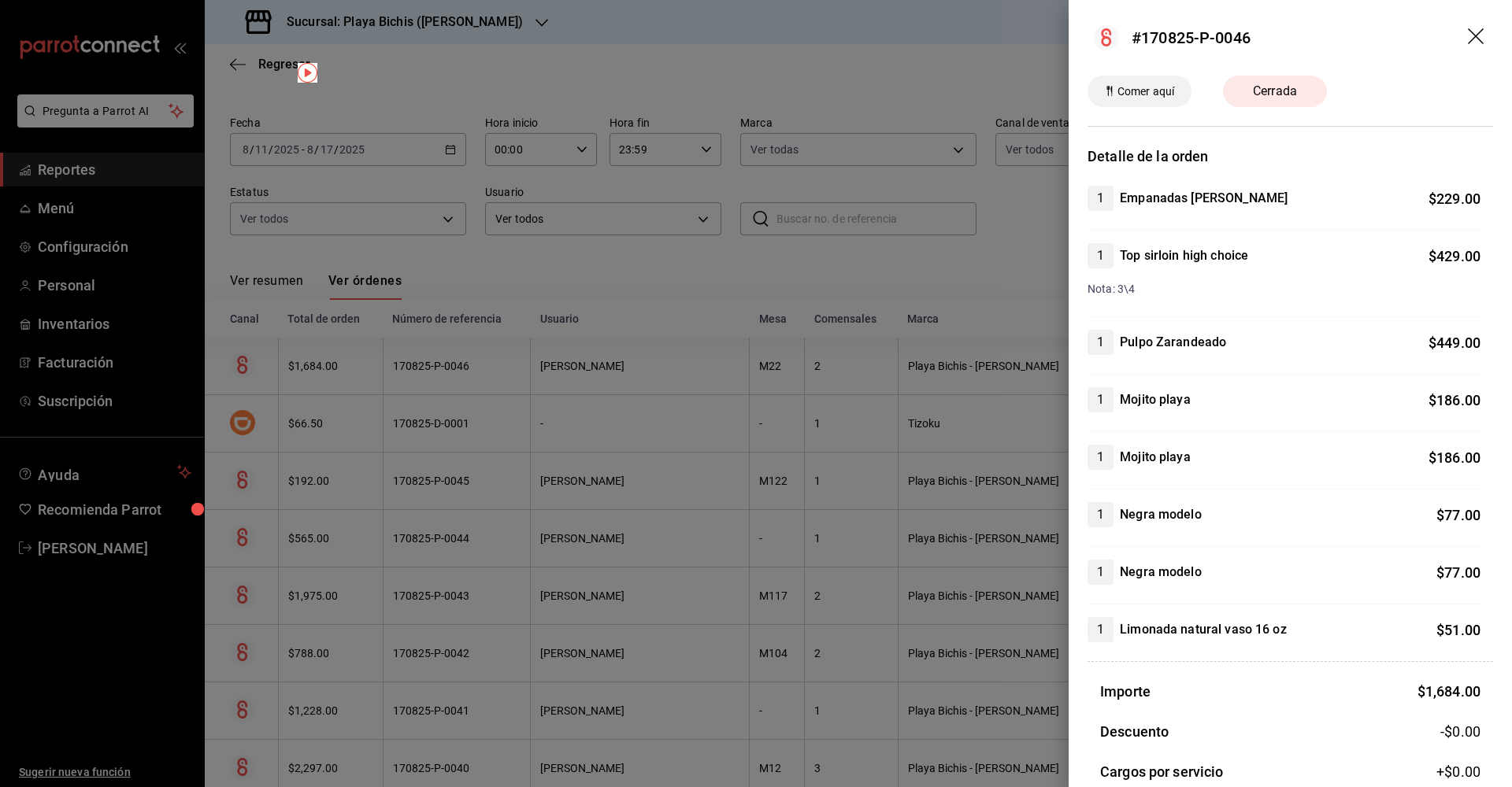
scroll to position [0, 0]
click at [1477, 25] on header "#170825-P-0046" at bounding box center [1290, 37] width 443 height 76
click at [1475, 36] on icon "drag" at bounding box center [1475, 36] width 16 height 16
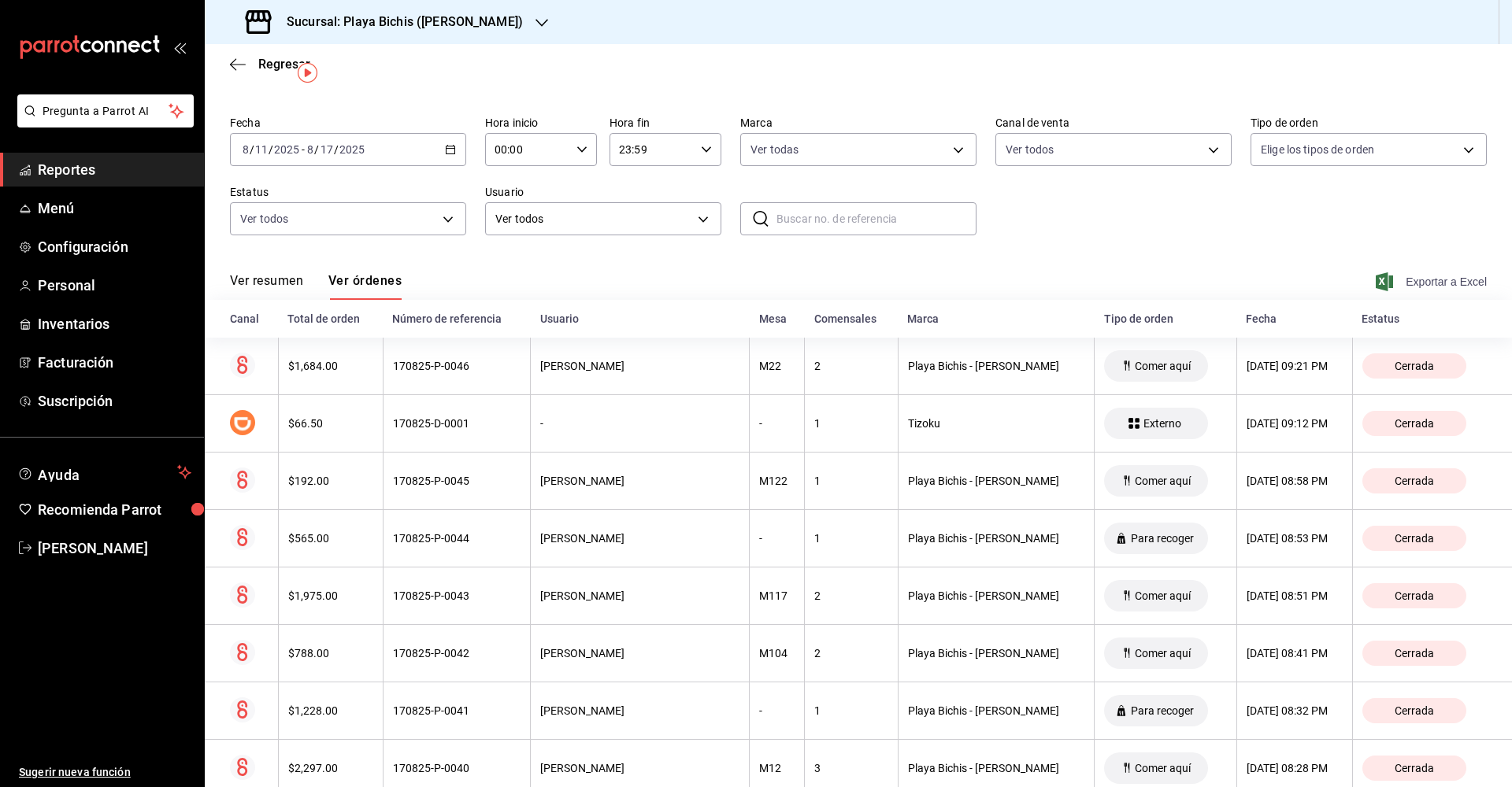
click at [1417, 278] on span "Exportar a Excel" at bounding box center [1432, 282] width 108 height 19
click at [230, 64] on icon "button" at bounding box center [238, 65] width 16 height 14
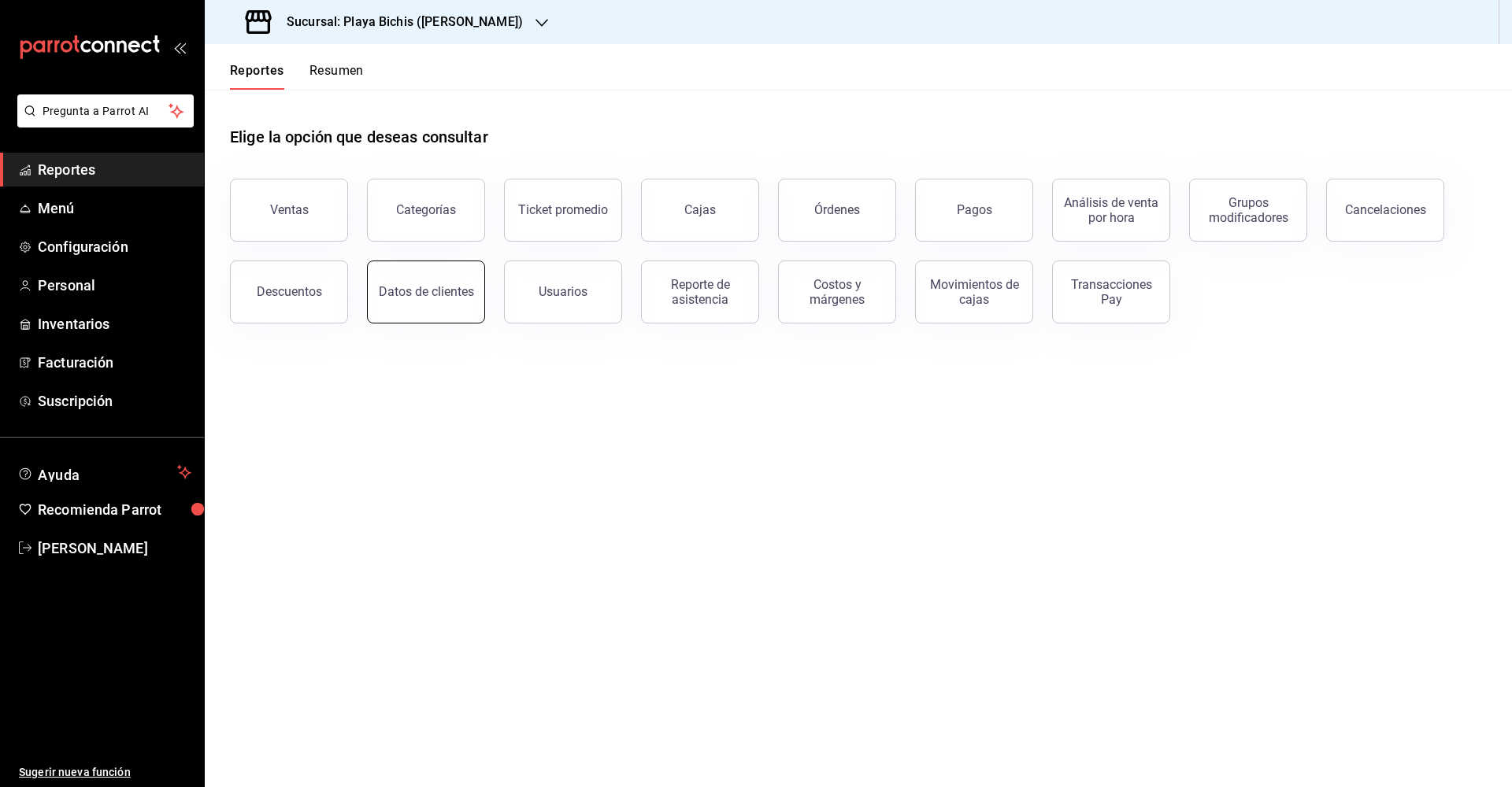
click at [475, 295] on button "Datos de clientes" at bounding box center [426, 292] width 118 height 63
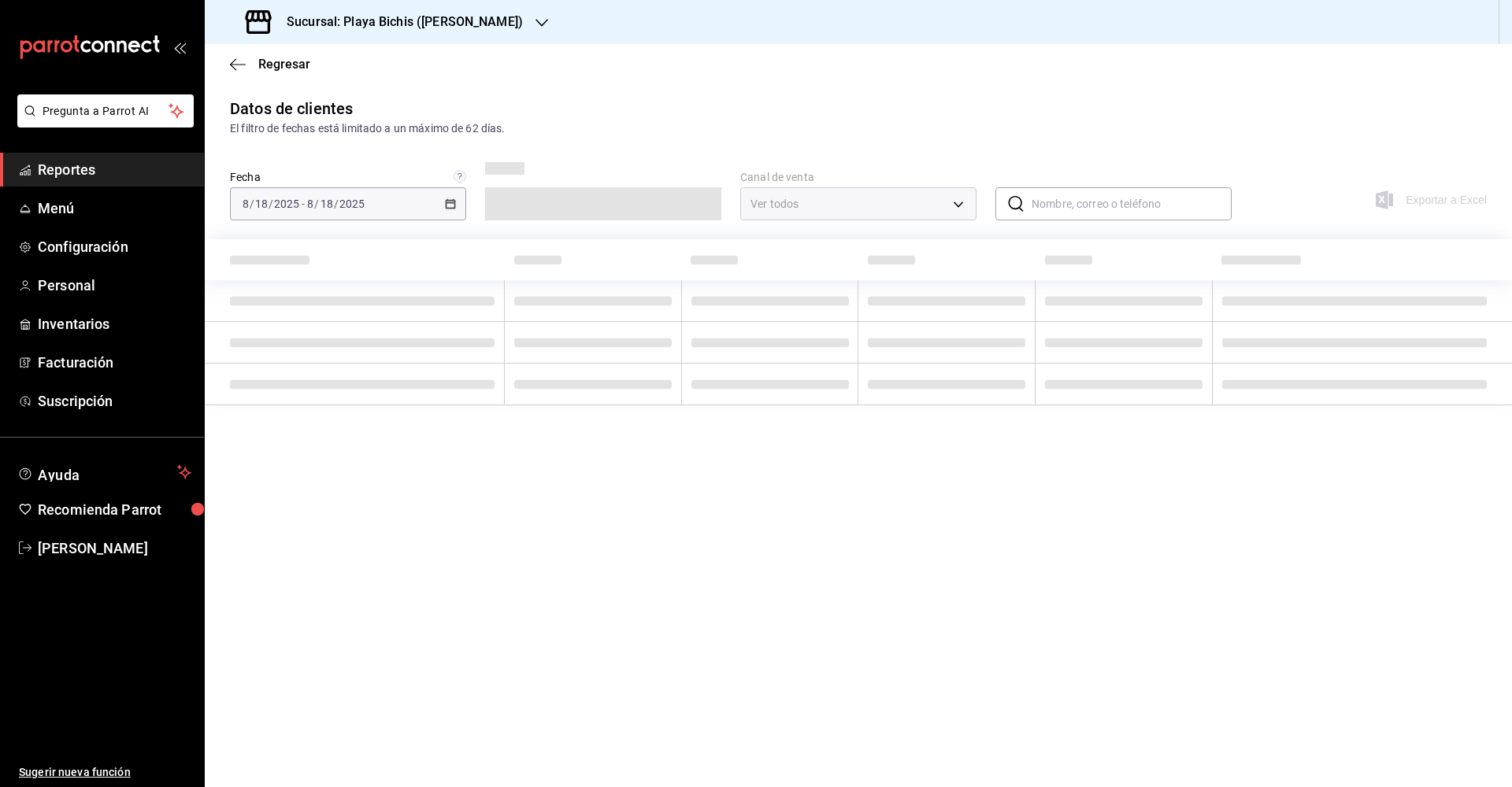
type input "PARROT,DIDI_FOOD,ONLINE"
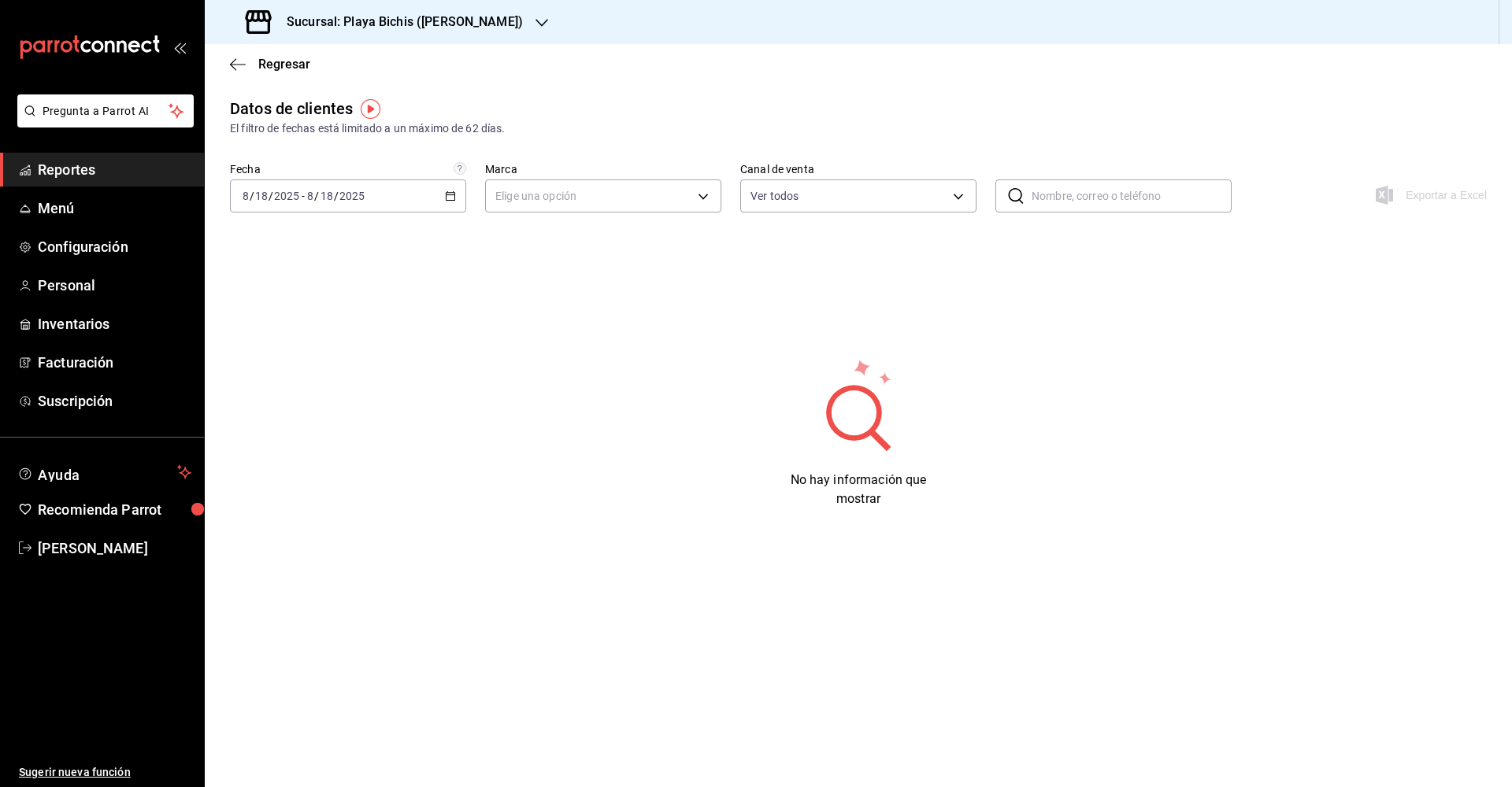
click at [444, 185] on div "2025-08-18 8 / 18 / 2025 - 2025-08-18 8 / 18 / 2025" at bounding box center [348, 195] width 236 height 33
click at [293, 383] on span "Rango de fechas" at bounding box center [304, 385] width 122 height 16
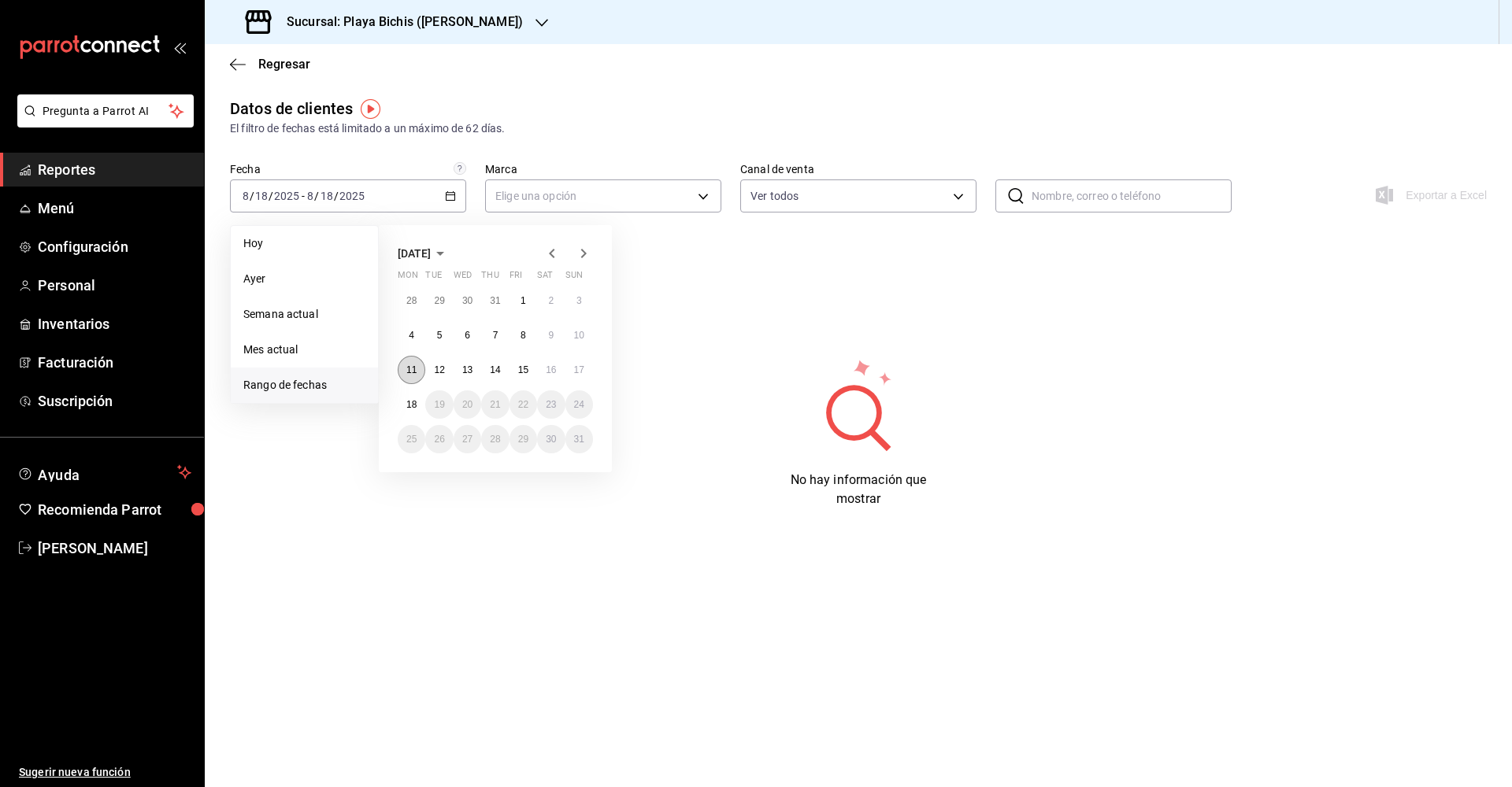
click at [412, 372] on abbr "11" at bounding box center [411, 369] width 10 height 11
click at [573, 375] on button "17" at bounding box center [579, 369] width 27 height 28
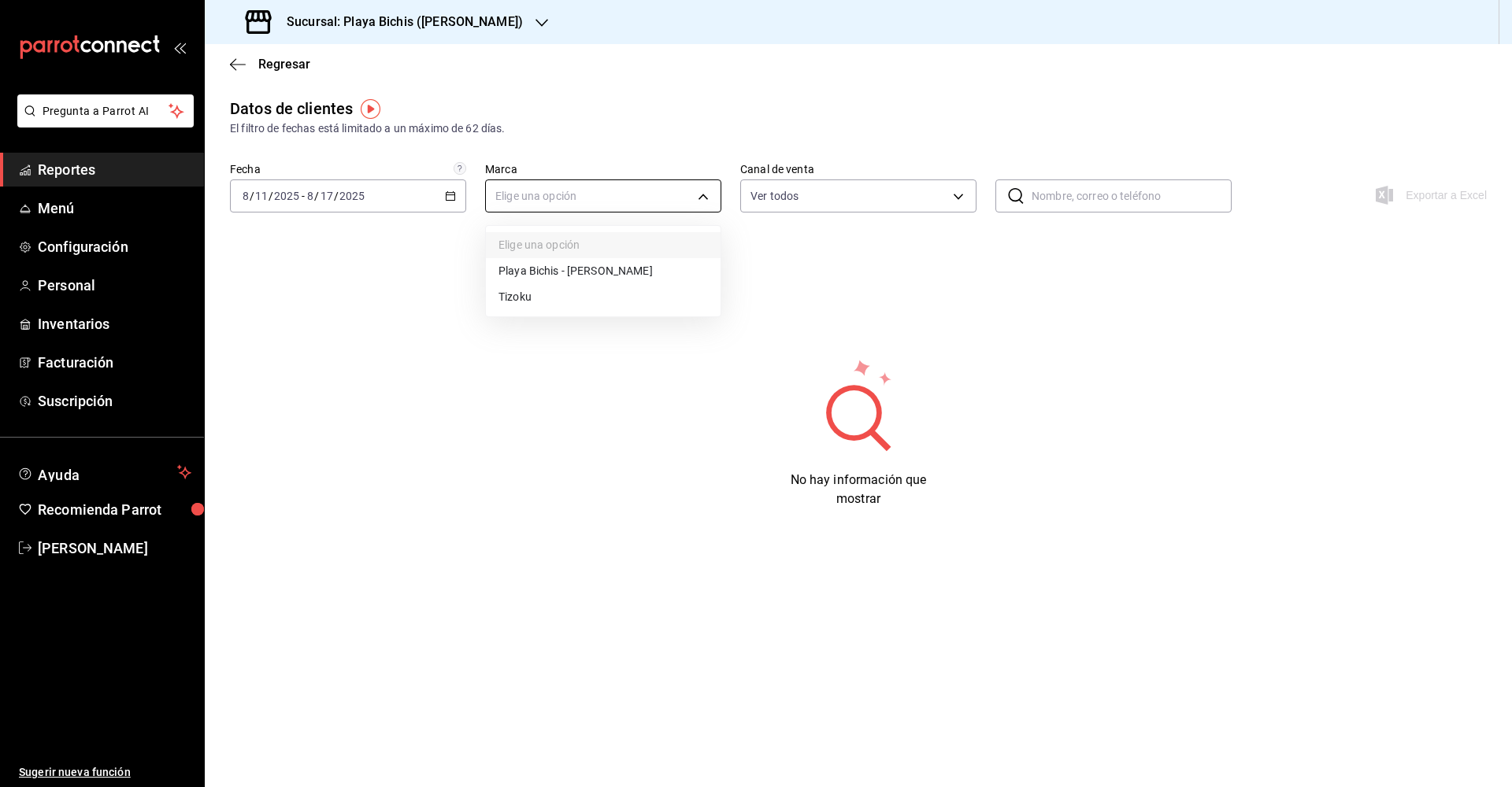
click at [565, 205] on body "Pregunta a Parrot AI Reportes Menú Configuración Personal Inventarios Facturaci…" at bounding box center [756, 393] width 1512 height 787
click at [554, 268] on li "Playa Bichis - Gomez Morin" at bounding box center [603, 271] width 234 height 26
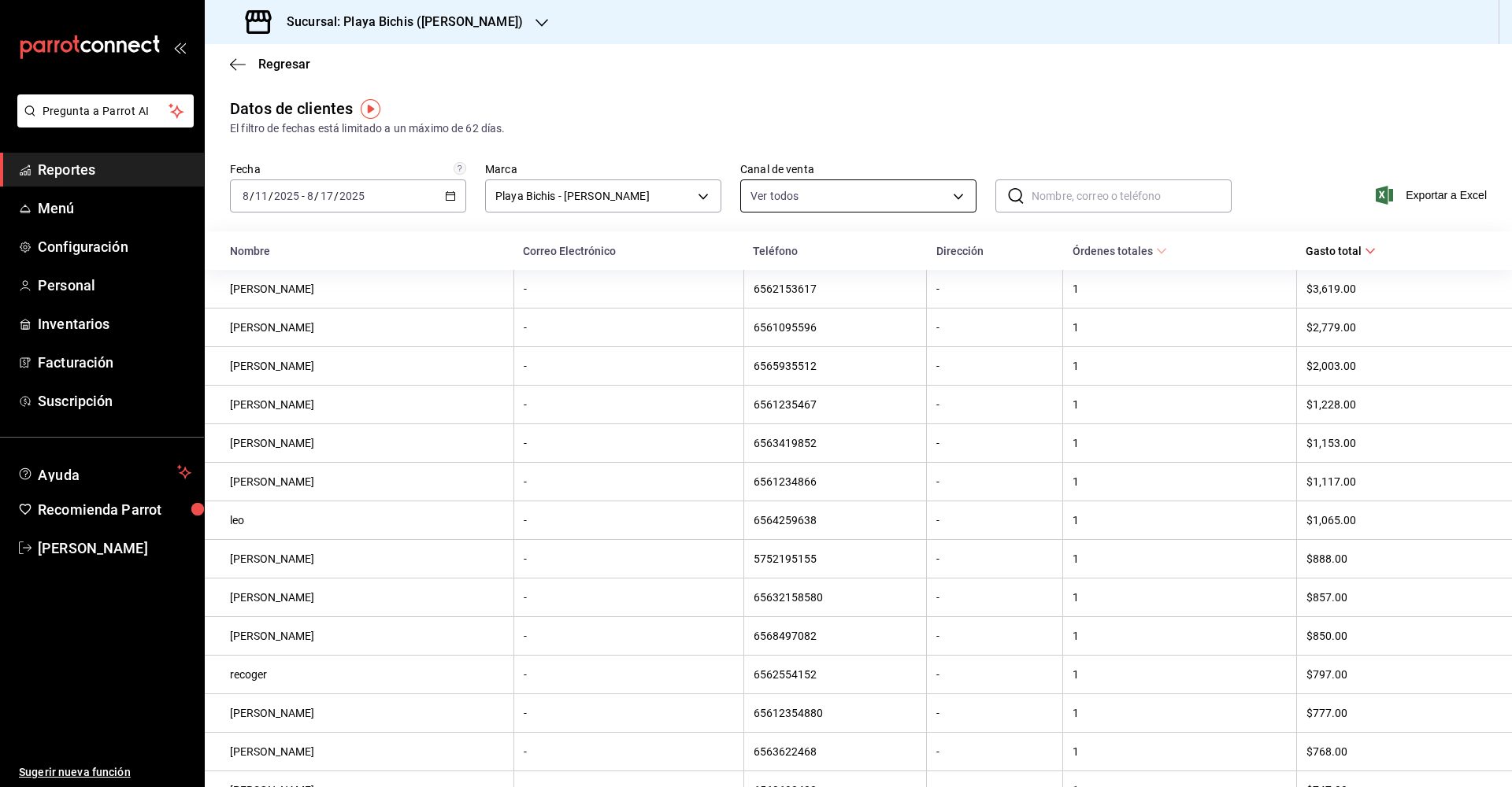
click at [826, 185] on body "Pregunta a Parrot AI Reportes Menú Configuración Personal Inventarios Facturaci…" at bounding box center [756, 393] width 1512 height 787
click at [697, 199] on div at bounding box center [756, 393] width 1512 height 787
click at [674, 200] on body "Pregunta a Parrot AI Reportes Menú Configuración Personal Inventarios Facturaci…" at bounding box center [756, 393] width 1512 height 787
click at [611, 289] on li "Tizoku" at bounding box center [603, 297] width 234 height 26
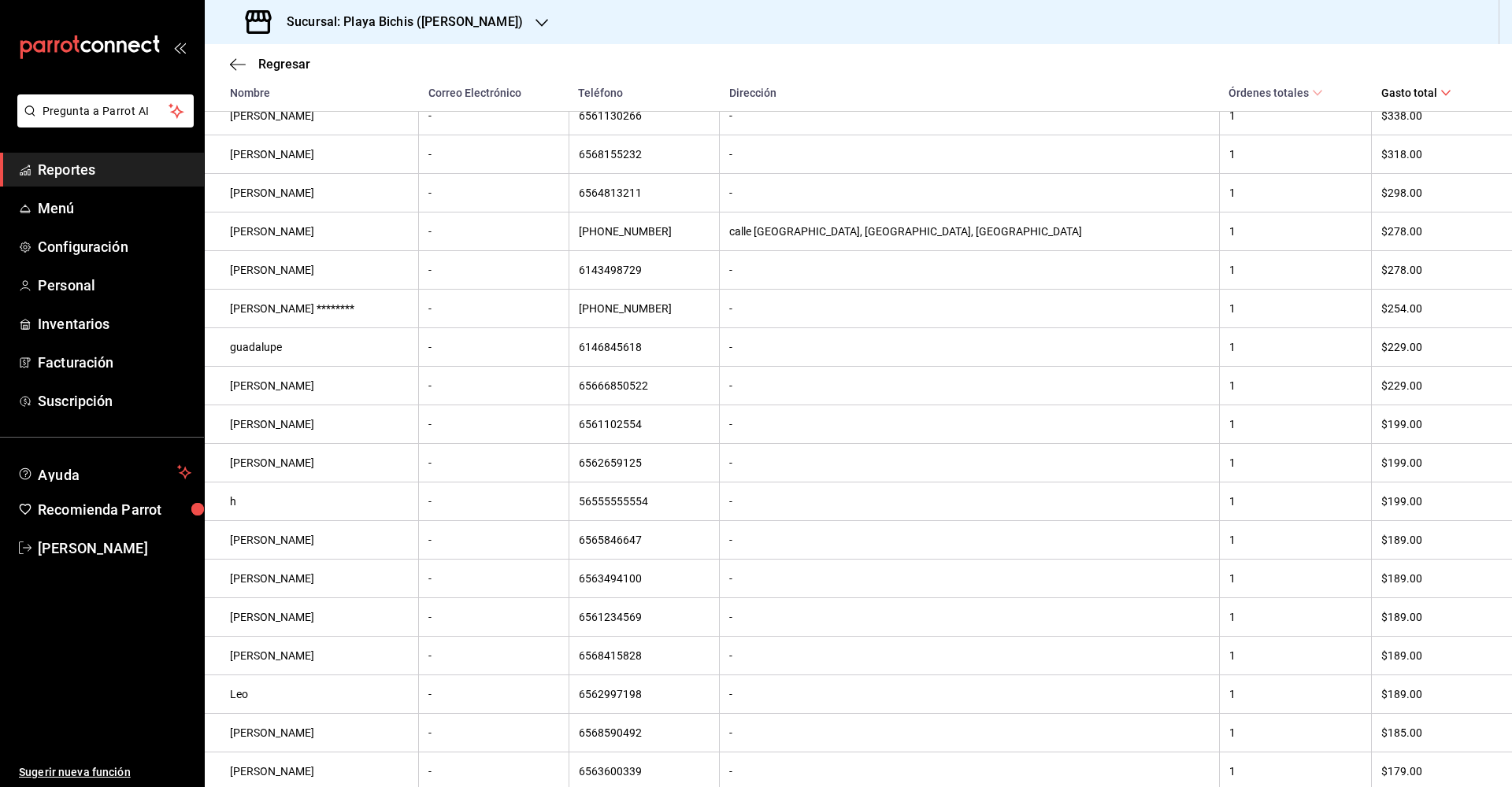
scroll to position [1063, 0]
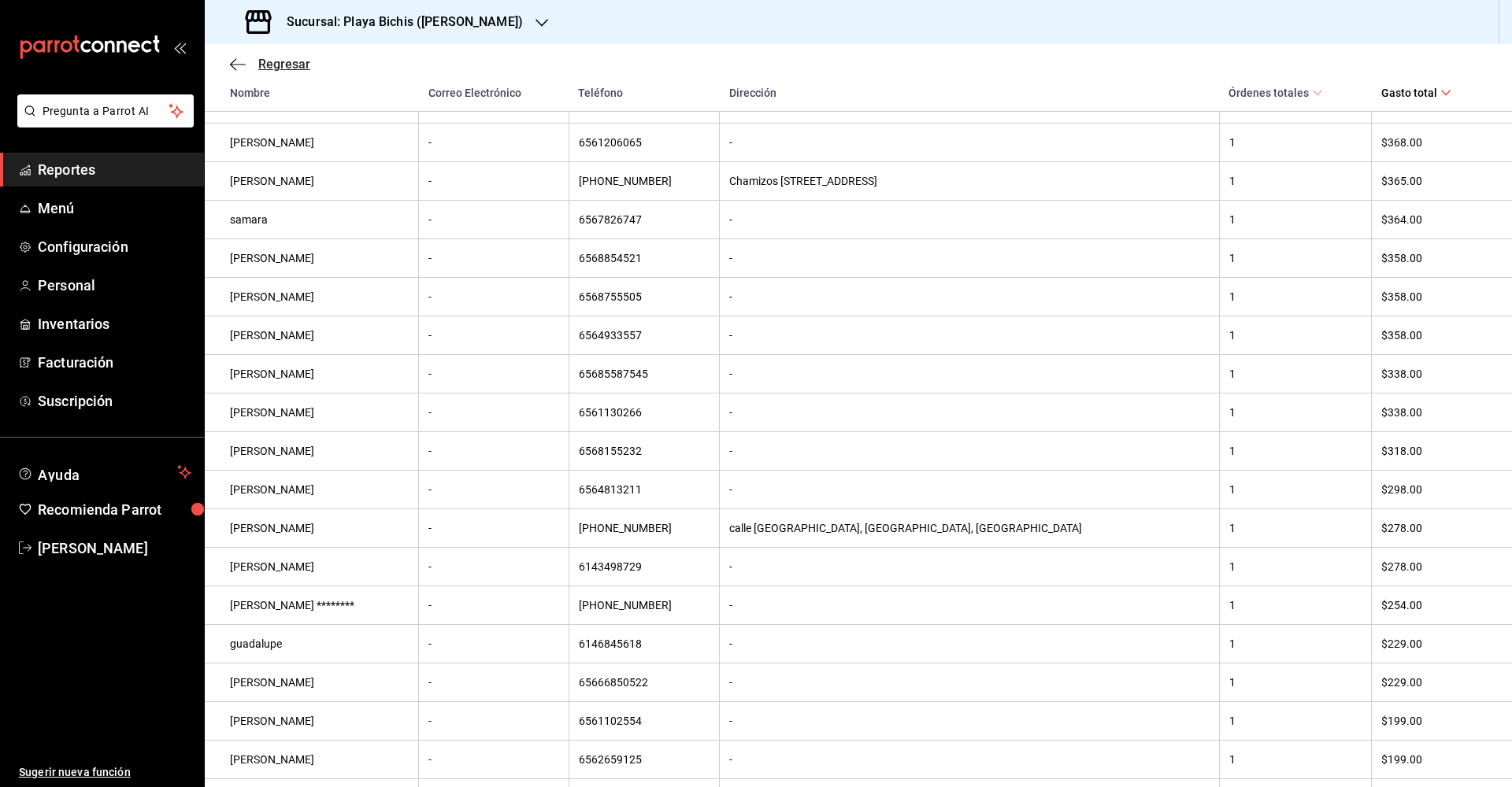
click at [233, 66] on icon "button" at bounding box center [238, 65] width 16 height 14
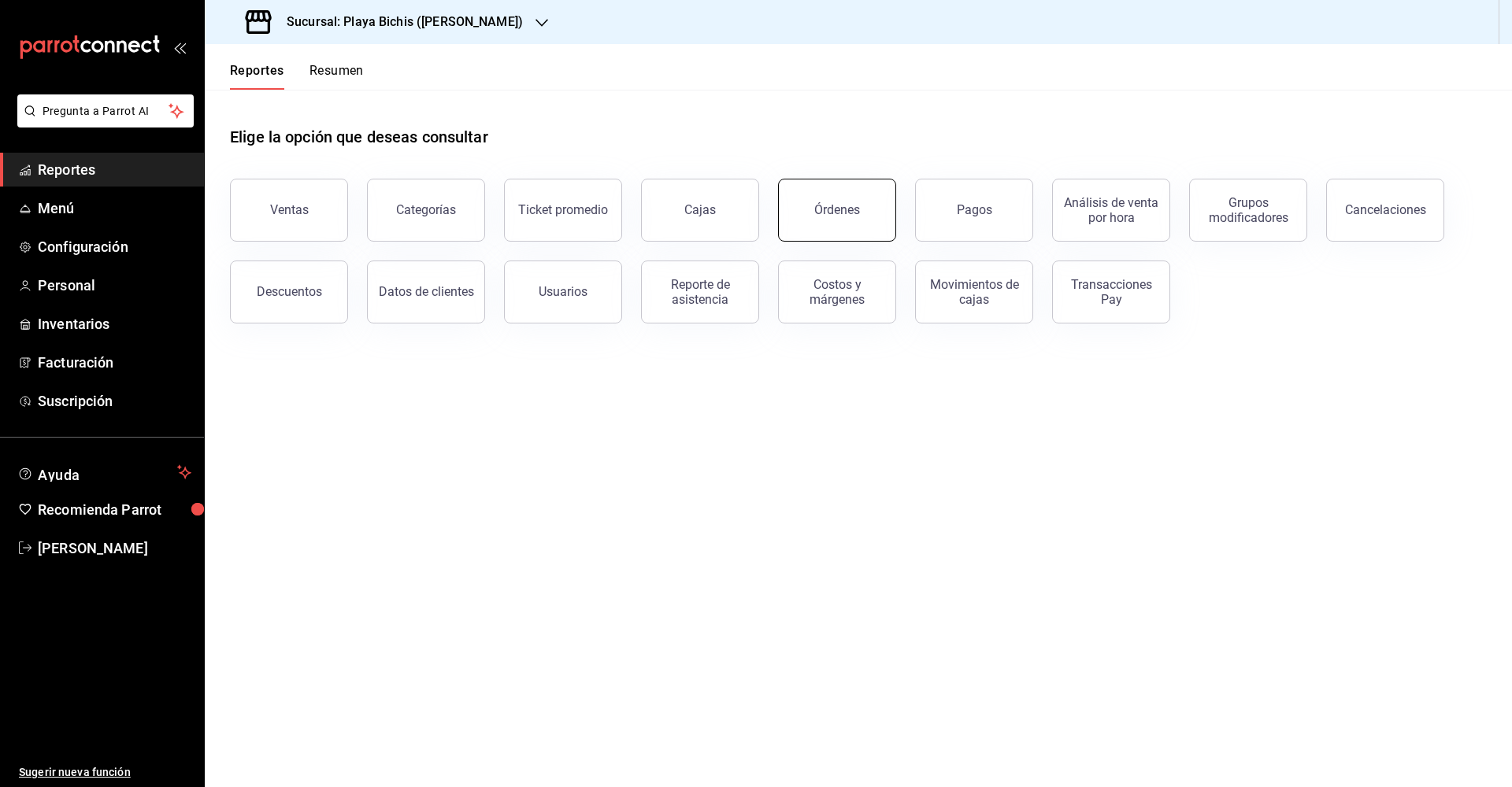
click at [877, 219] on button "Órdenes" at bounding box center [837, 210] width 118 height 63
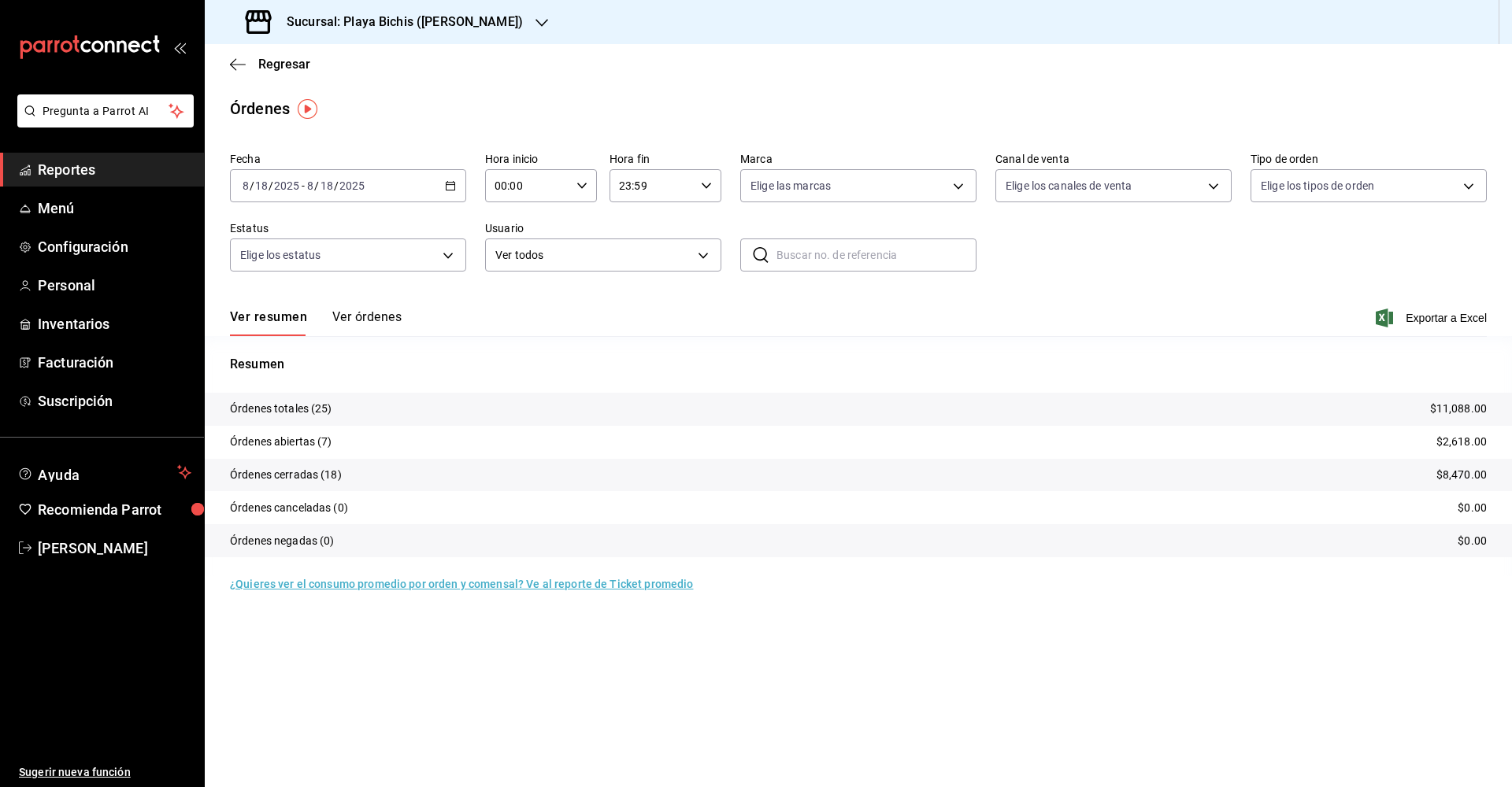
click at [352, 306] on div "Ver resumen Ver órdenes Exportar a Excel" at bounding box center [859, 313] width 1257 height 46
click at [351, 320] on button "Ver órdenes" at bounding box center [367, 323] width 70 height 27
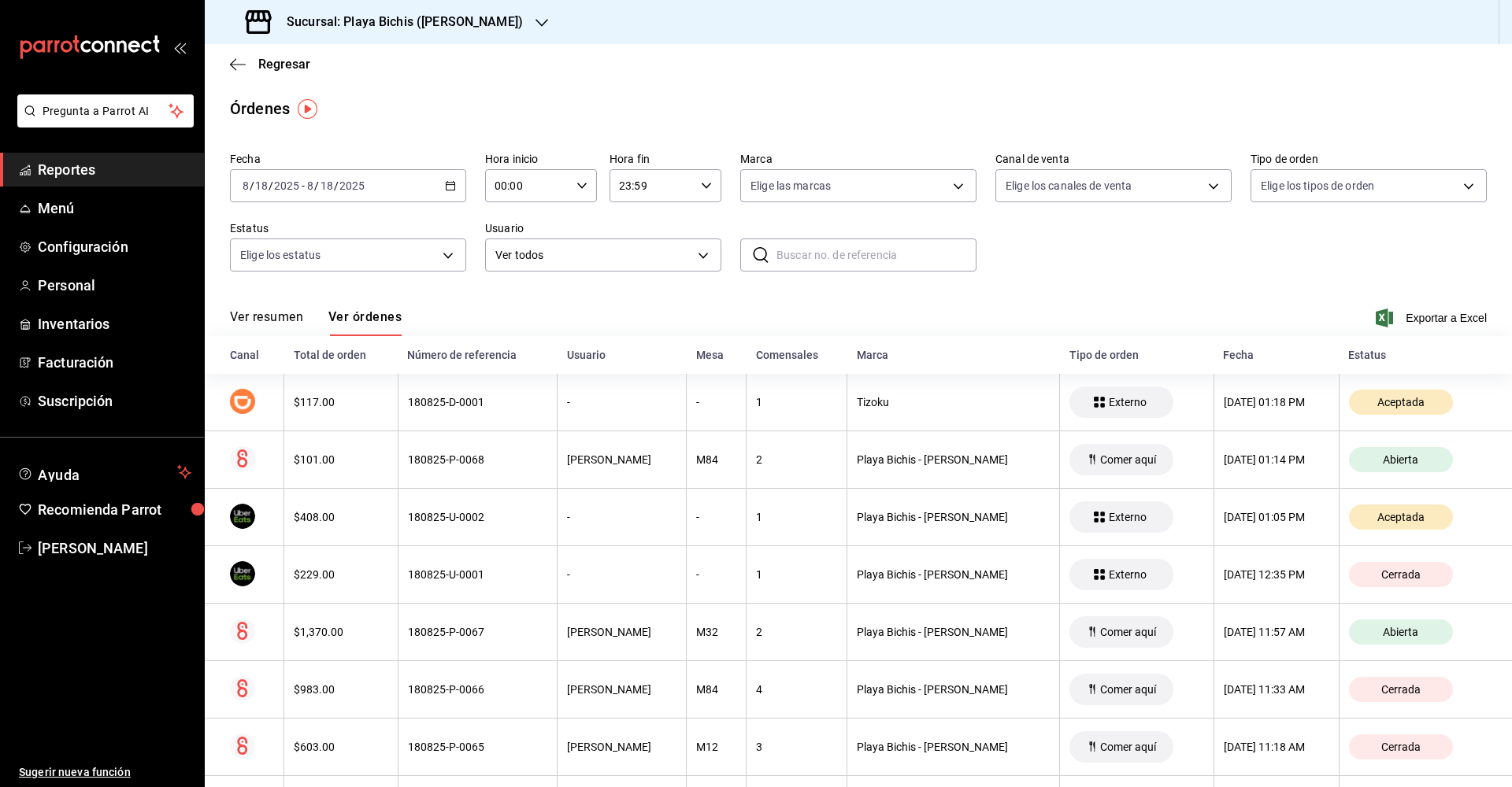
click at [453, 180] on div "2025-08-18 8 / 18 / 2025 - 2025-08-18 8 / 18 / 2025" at bounding box center [348, 185] width 236 height 33
click at [304, 401] on li "Rango de fechas" at bounding box center [304, 411] width 147 height 36
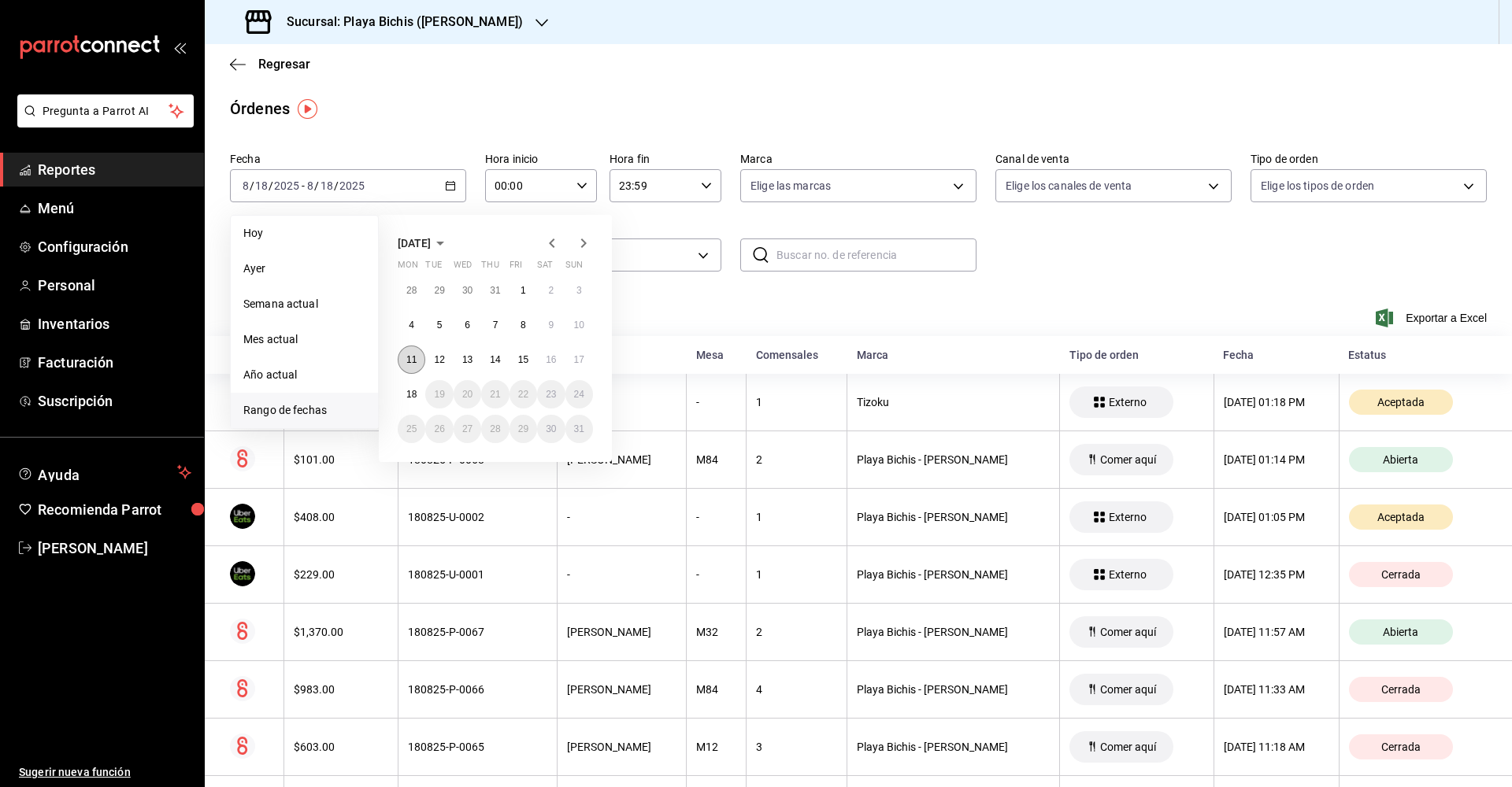
click at [416, 353] on button "11" at bounding box center [411, 359] width 27 height 28
click at [580, 356] on abbr "17" at bounding box center [579, 359] width 10 height 11
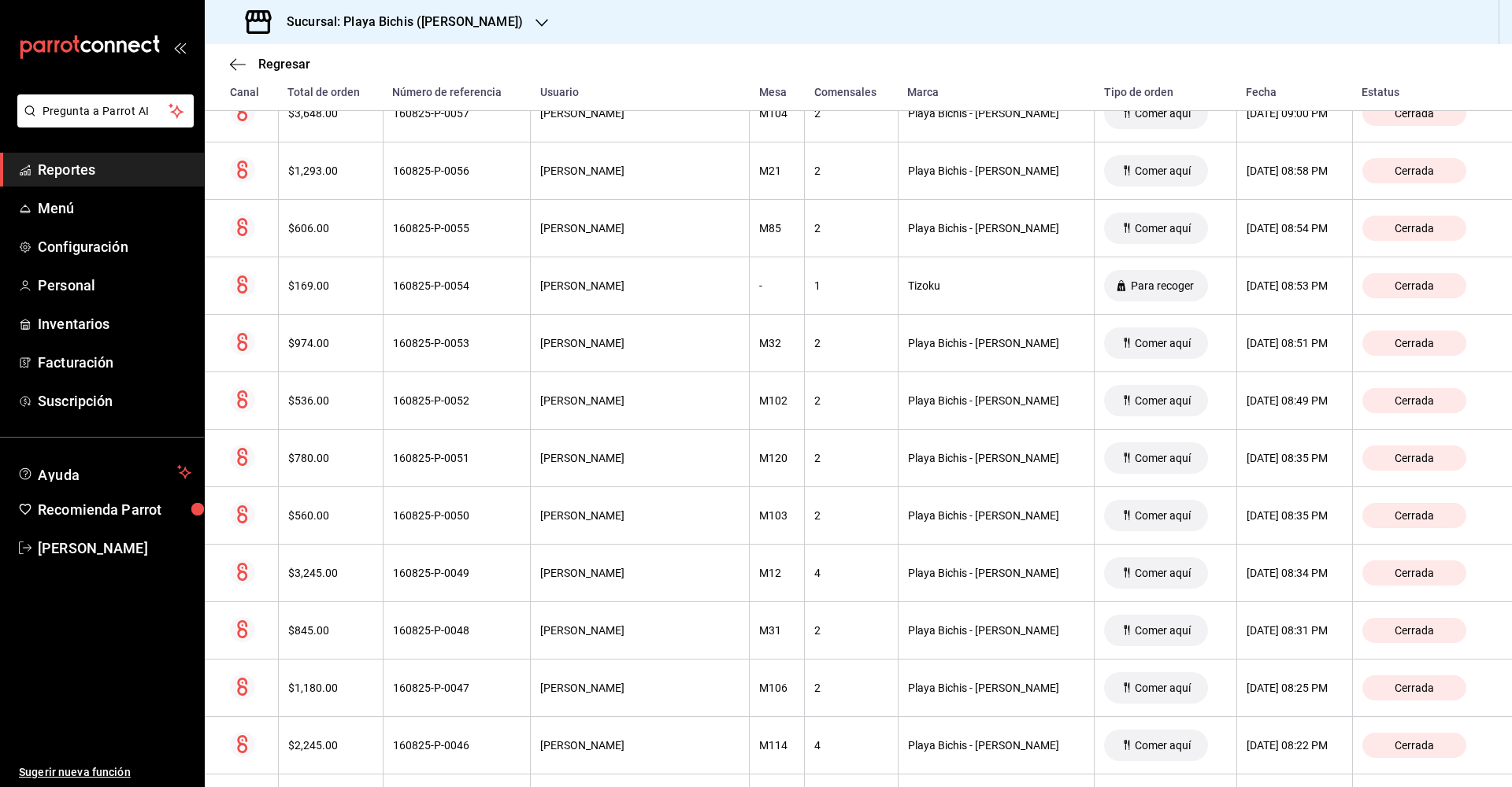
scroll to position [14079, 0]
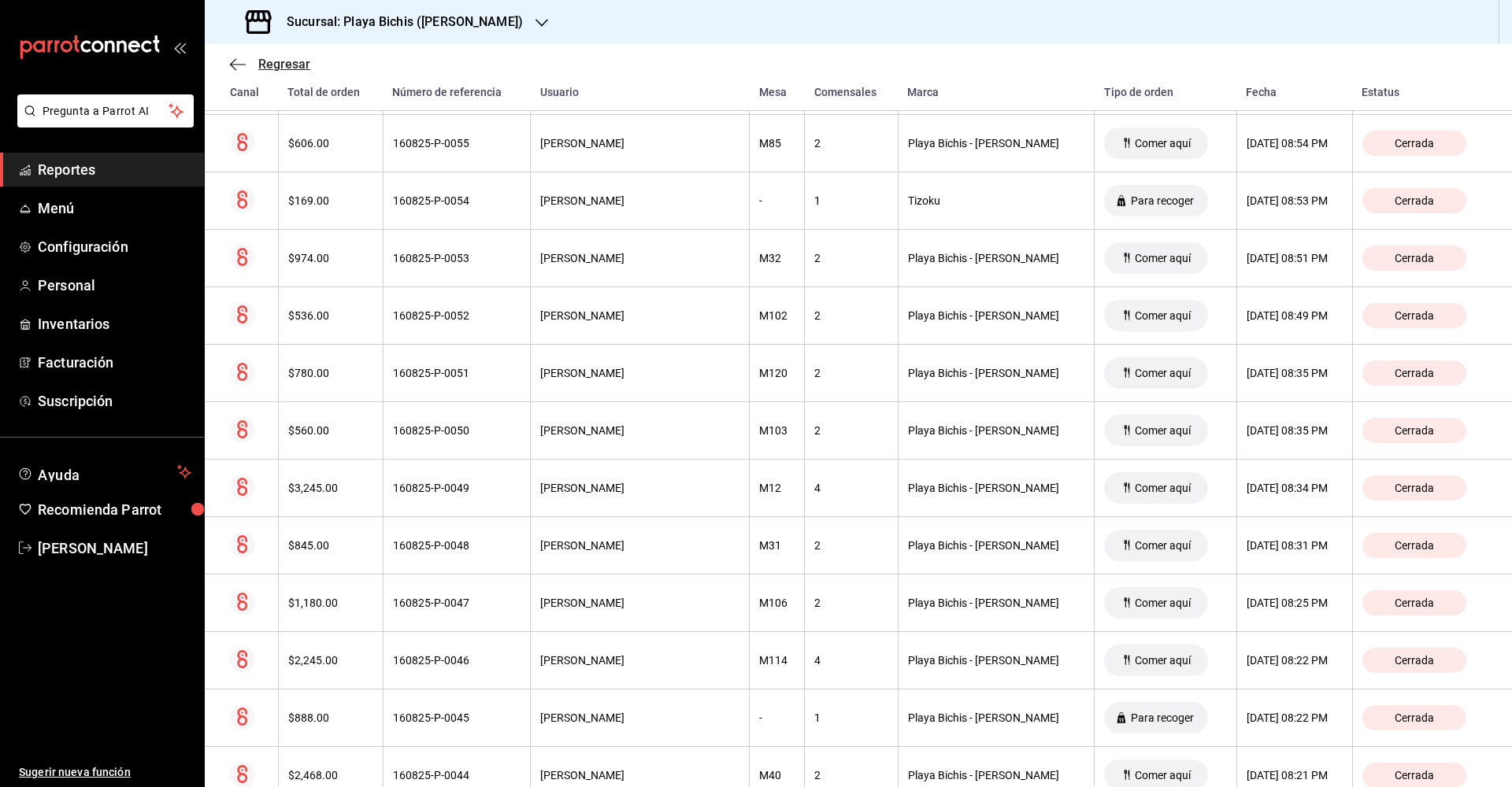
click at [241, 63] on icon "button" at bounding box center [238, 65] width 16 height 14
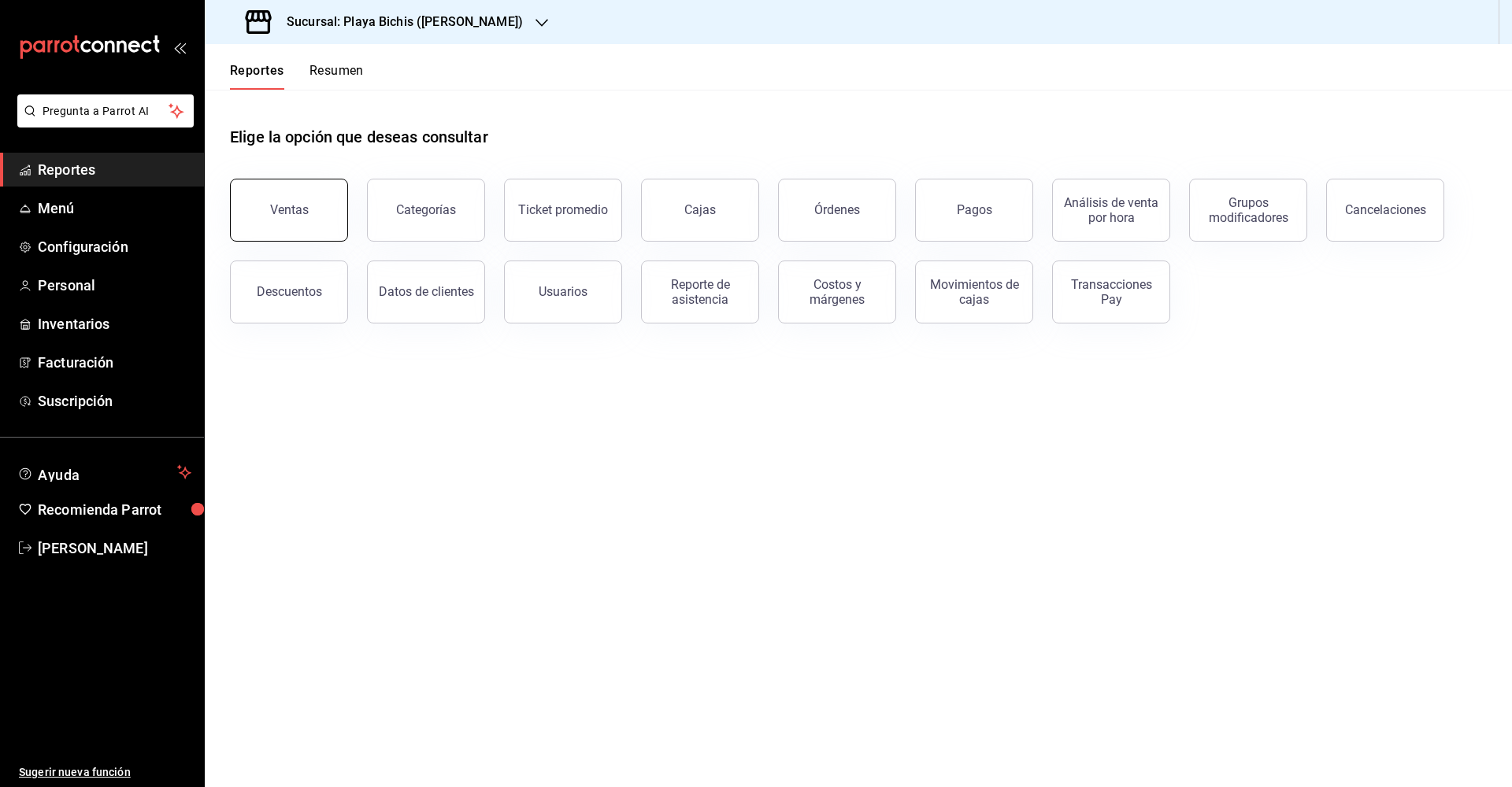
click at [287, 200] on button "Ventas" at bounding box center [289, 210] width 118 height 63
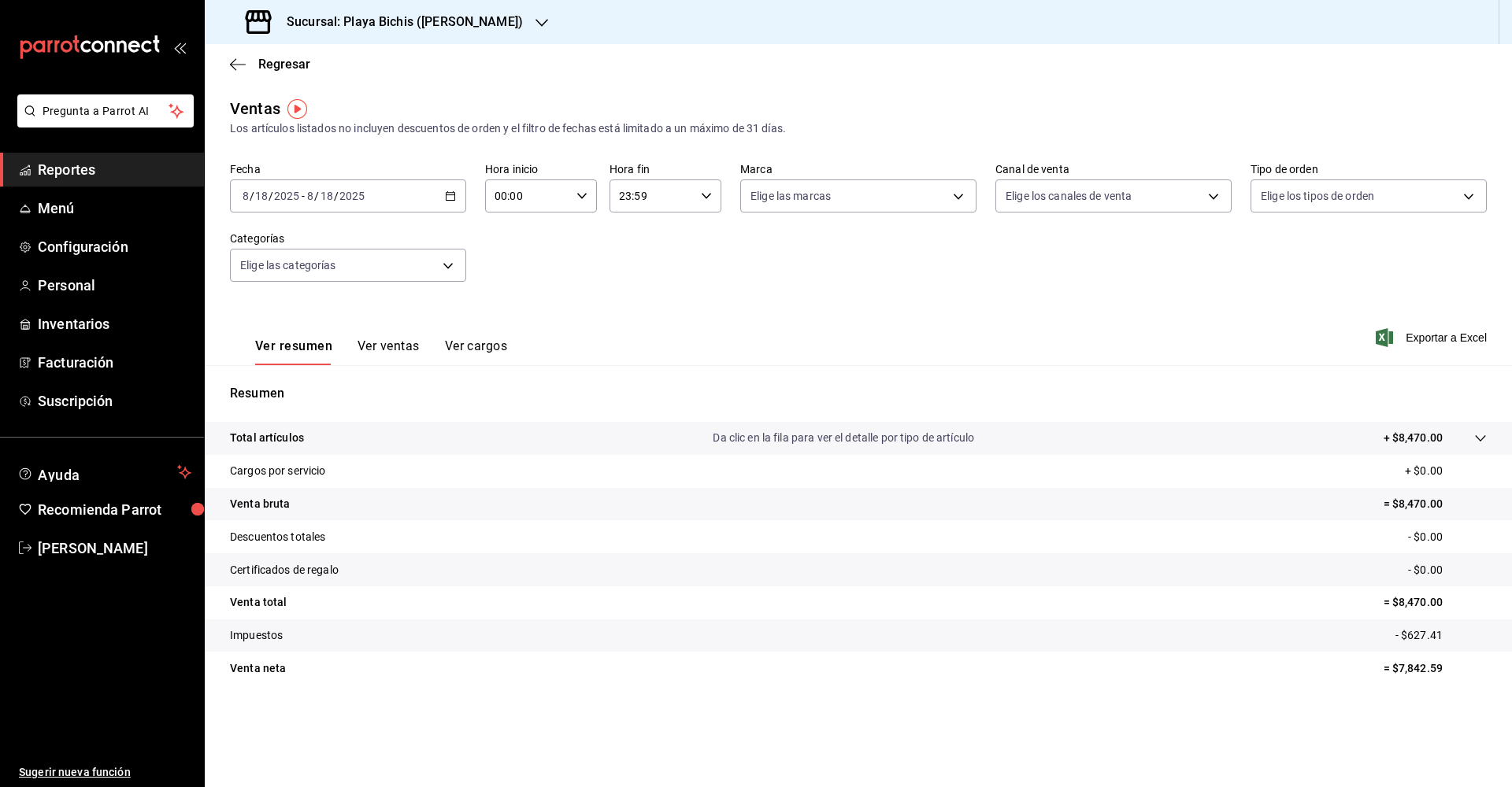
click at [450, 196] on icon "button" at bounding box center [450, 195] width 11 height 11
click at [325, 386] on span "Rango de fechas" at bounding box center [304, 385] width 122 height 16
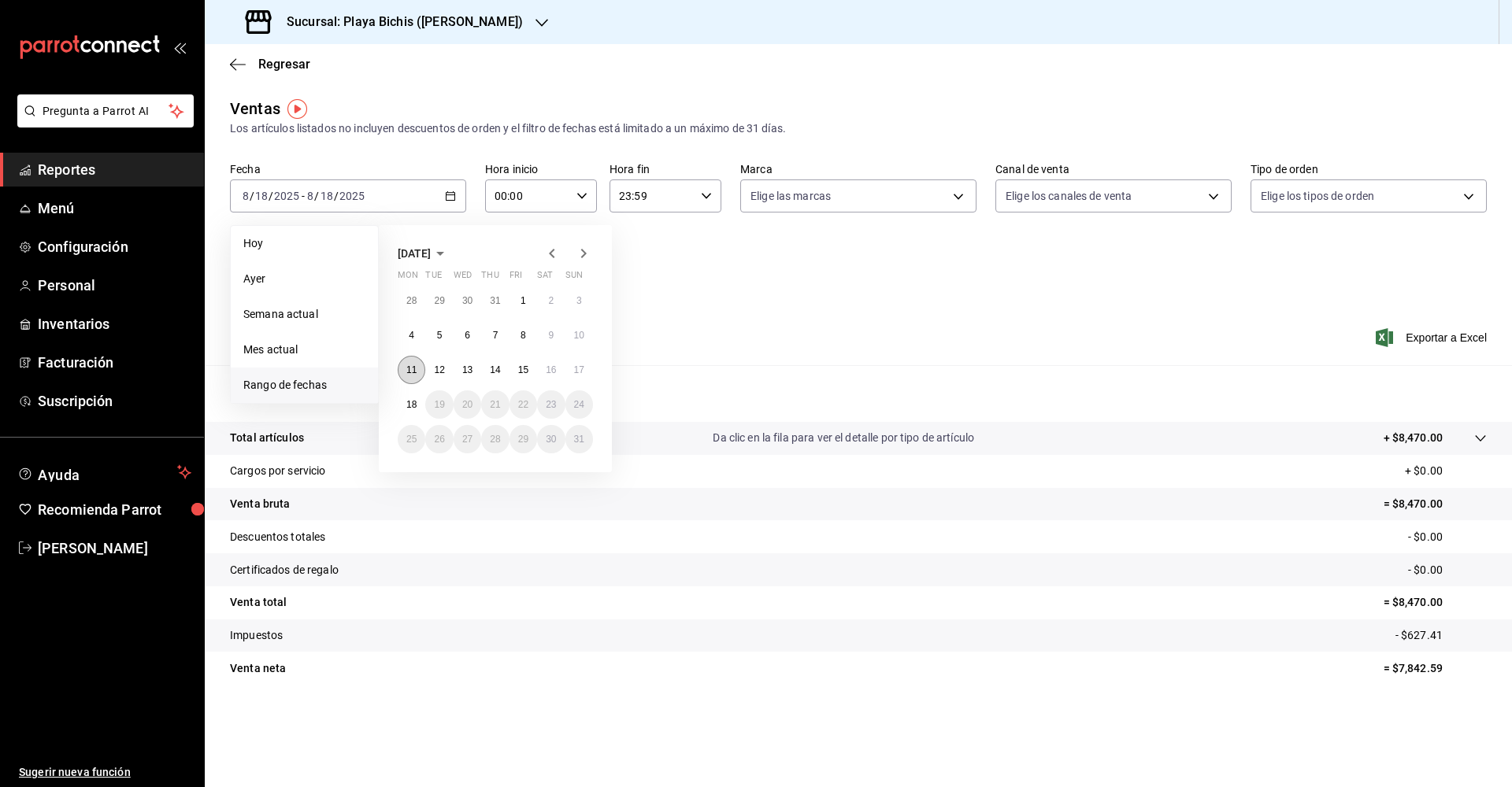
click at [417, 367] on button "11" at bounding box center [411, 369] width 27 height 28
click at [584, 370] on button "17" at bounding box center [579, 369] width 27 height 28
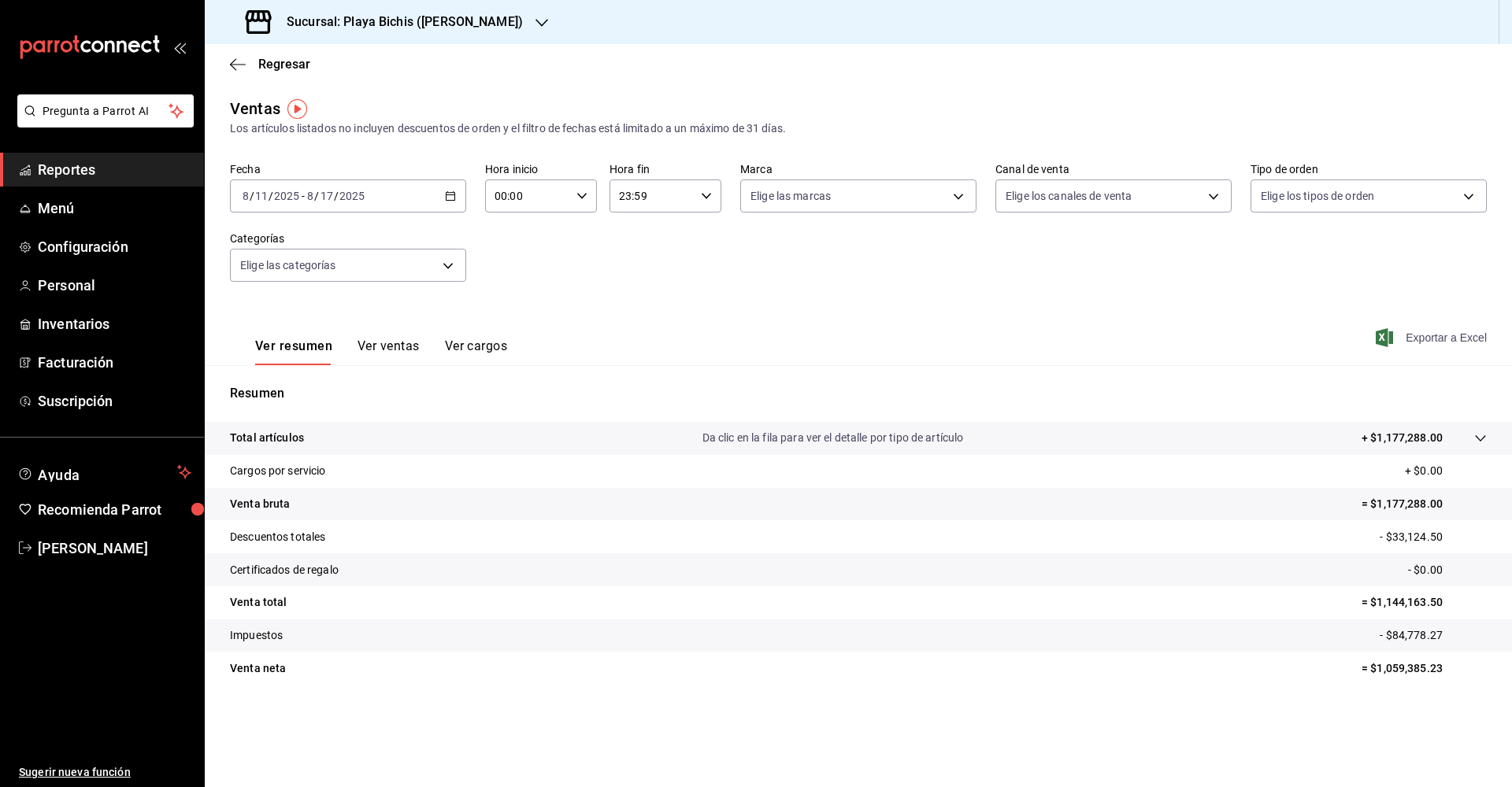
click at [1423, 340] on span "Exportar a Excel" at bounding box center [1432, 338] width 108 height 19
